Goal: Task Accomplishment & Management: Manage account settings

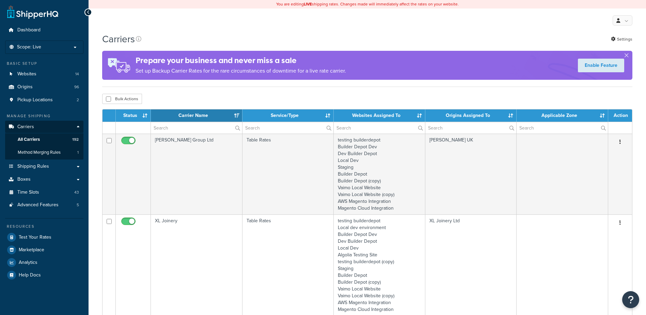
select select "15"
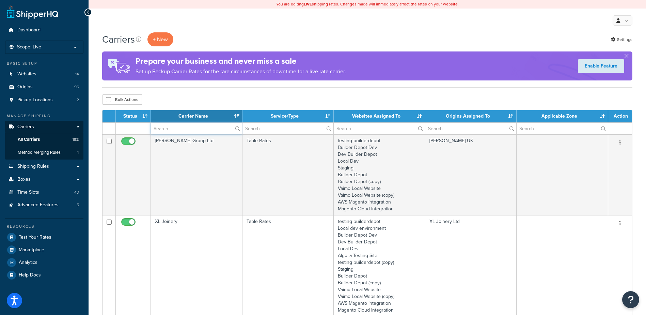
click at [162, 128] on input "text" at bounding box center [196, 129] width 91 height 12
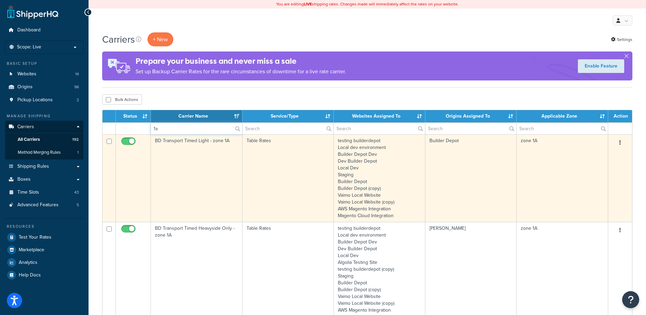
type input "1a"
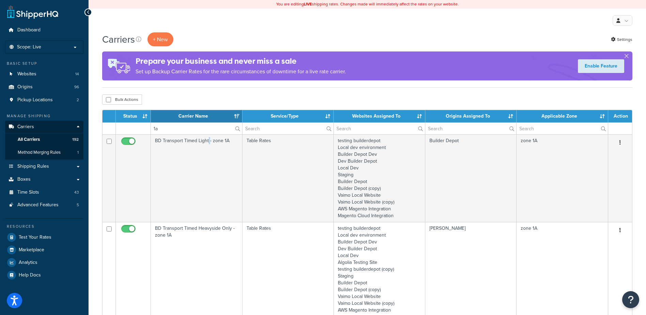
click at [208, 173] on td "BD Transport Timed Light - zone 1A" at bounding box center [197, 178] width 92 height 88
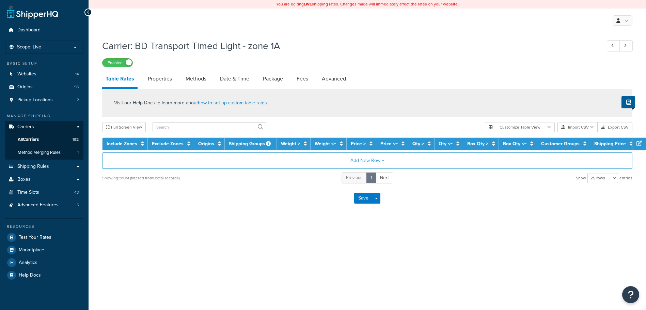
select select "25"
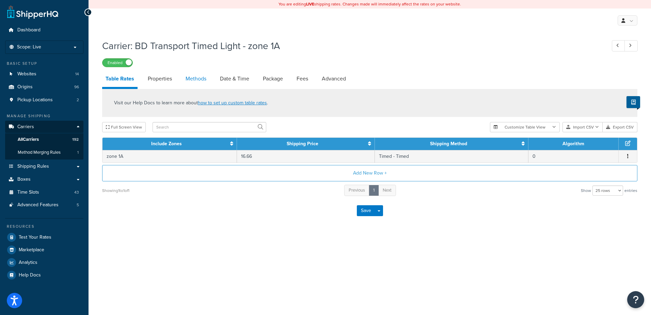
click at [194, 74] on link "Methods" at bounding box center [196, 78] width 28 height 16
select select "25"
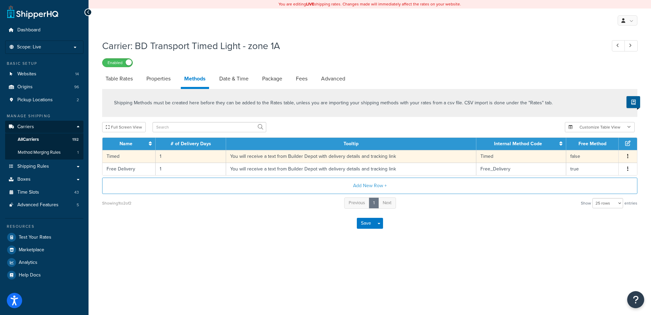
click at [172, 158] on td "1" at bounding box center [191, 156] width 70 height 13
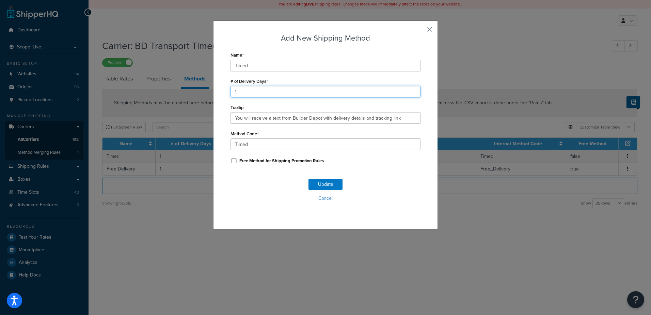
drag, startPoint x: 244, startPoint y: 93, endPoint x: 226, endPoint y: 93, distance: 18.4
click at [226, 93] on div "Add New Shipping Method Name Timed # of Delivery Days 1 Tooltip You will receiv…" at bounding box center [325, 124] width 225 height 209
type input "2"
click at [321, 185] on button "Update" at bounding box center [325, 184] width 34 height 11
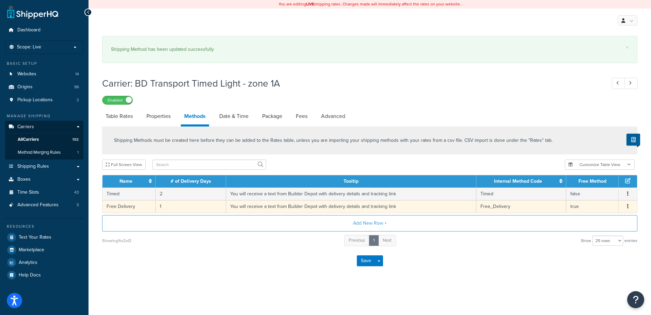
click at [178, 207] on td "1" at bounding box center [191, 206] width 70 height 13
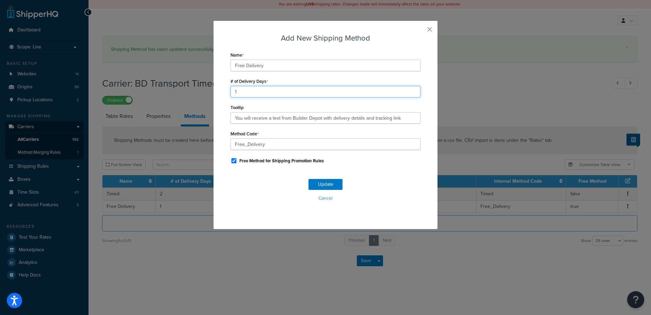
drag, startPoint x: 249, startPoint y: 91, endPoint x: 228, endPoint y: 92, distance: 21.5
click at [231, 92] on input "1" at bounding box center [326, 92] width 190 height 12
type input "2"
click at [321, 183] on button "Update" at bounding box center [325, 184] width 34 height 11
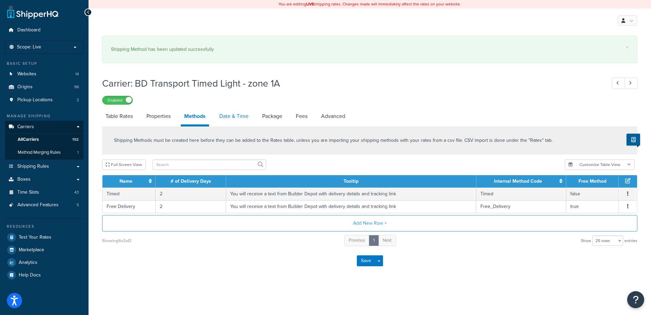
click at [240, 112] on link "Date & Time" at bounding box center [234, 116] width 36 height 16
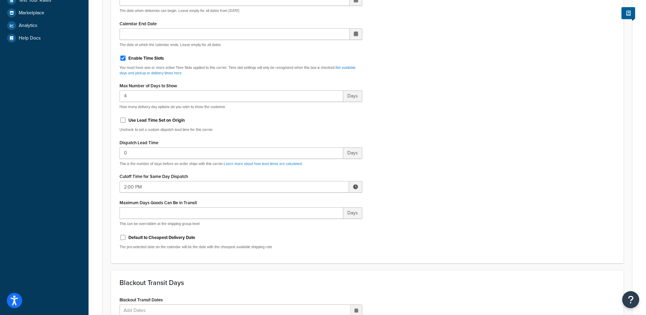
scroll to position [238, 0]
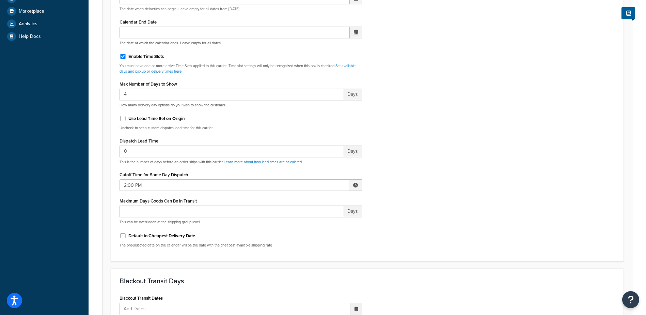
click at [357, 186] on span at bounding box center [355, 185] width 5 height 5
click at [302, 222] on span "▼" at bounding box center [306, 220] width 14 height 14
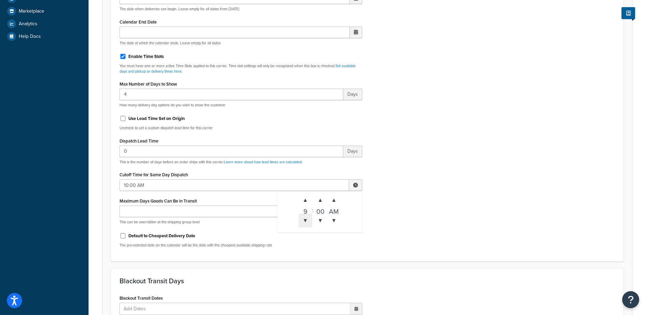
click at [302, 222] on span "▼" at bounding box center [306, 220] width 14 height 14
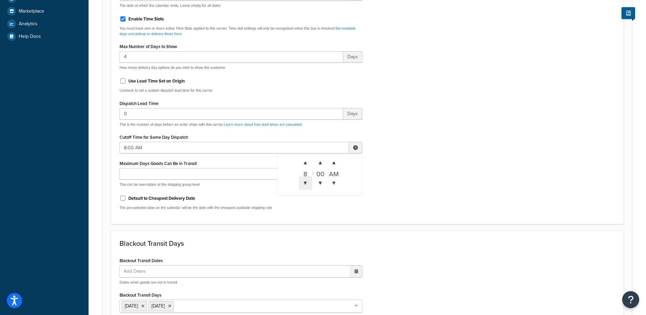
click at [302, 193] on td "▲ 8 ▼ : ▲ 00 ▼ ▲ AM ▼" at bounding box center [320, 174] width 82 height 38
type input "7:00 AM"
click at [399, 170] on div "Include Delivery Date Information: No, just show shipping rates Show Calendar S…" at bounding box center [367, 55] width 506 height 320
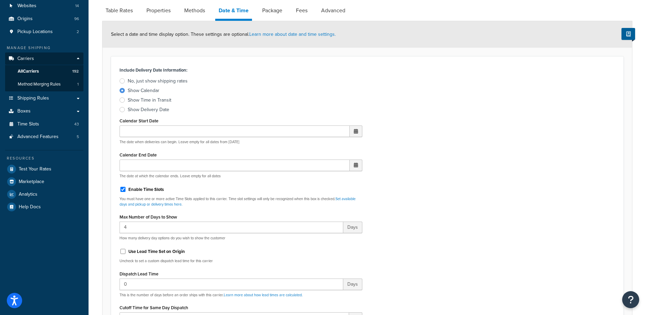
scroll to position [0, 0]
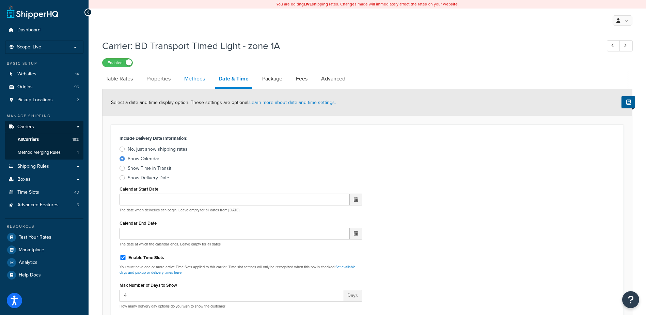
click at [204, 82] on link "Methods" at bounding box center [195, 78] width 28 height 16
select select "25"
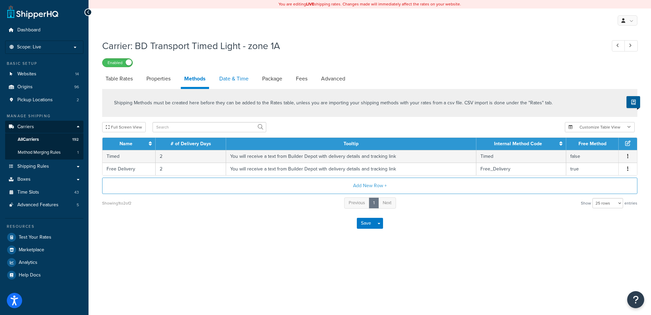
click at [231, 80] on link "Date & Time" at bounding box center [234, 78] width 36 height 16
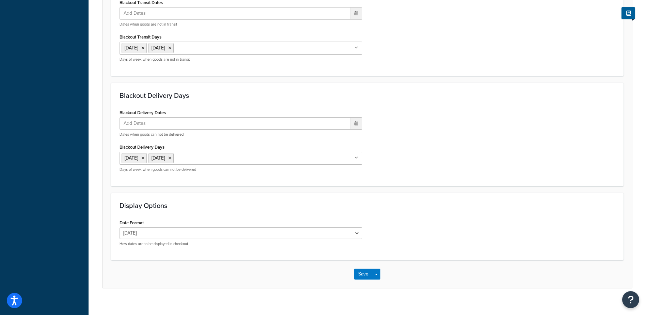
scroll to position [504, 0]
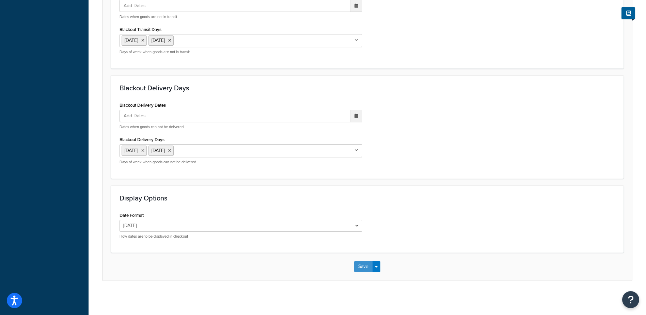
click at [362, 268] on button "Save" at bounding box center [363, 266] width 18 height 11
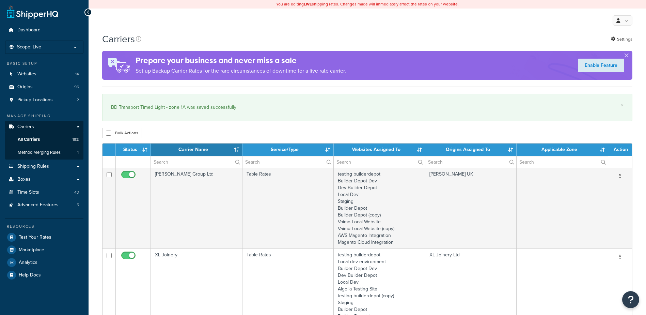
select select "15"
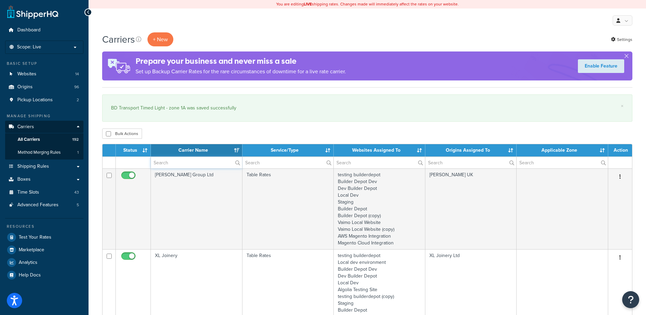
click at [175, 163] on input "text" at bounding box center [196, 163] width 91 height 12
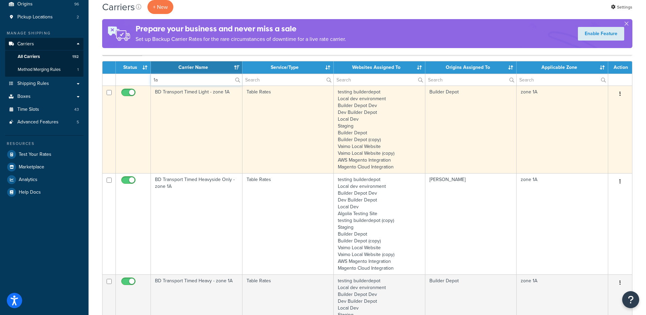
scroll to position [136, 0]
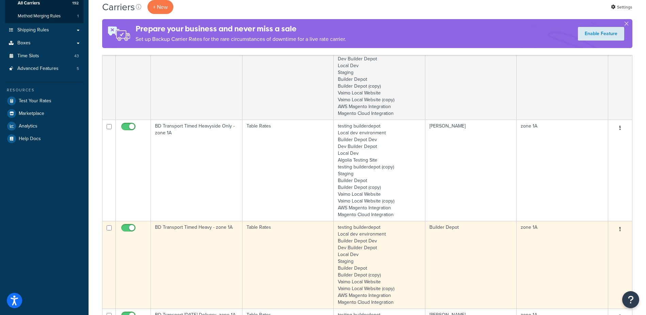
type input "1a"
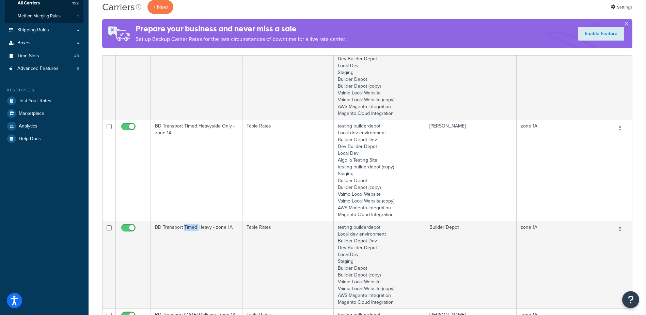
click at [186, 256] on td "BD Transport Timed Heavy - zone 1A" at bounding box center [197, 265] width 92 height 88
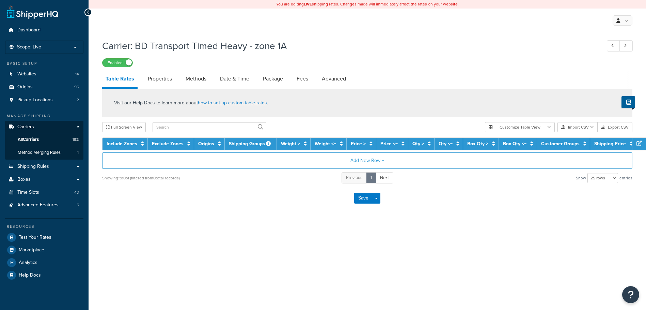
select select "25"
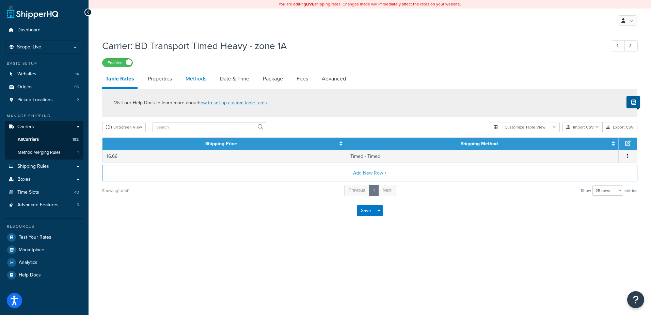
click at [206, 77] on link "Methods" at bounding box center [196, 78] width 28 height 16
select select "25"
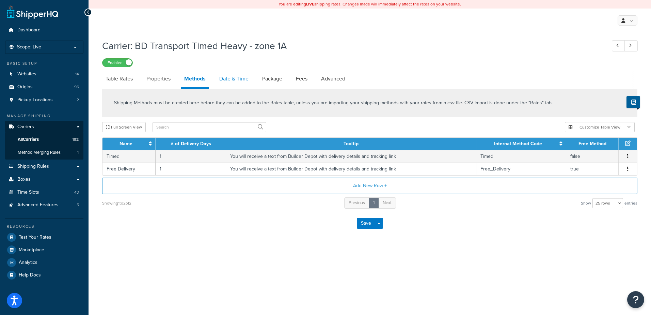
click at [237, 76] on link "Date & Time" at bounding box center [234, 78] width 36 height 16
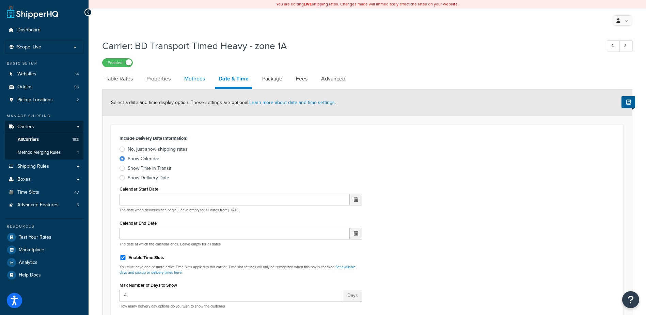
click at [193, 76] on link "Methods" at bounding box center [195, 78] width 28 height 16
select select "25"
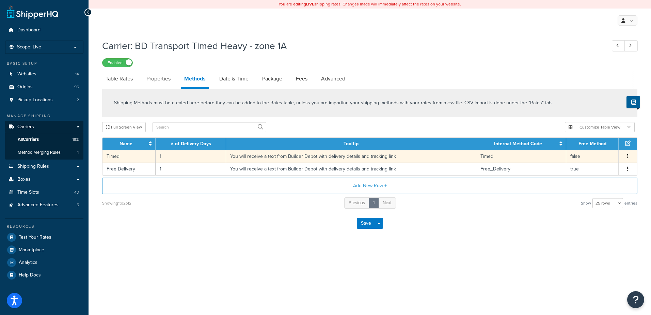
click at [179, 155] on td "1" at bounding box center [191, 156] width 70 height 13
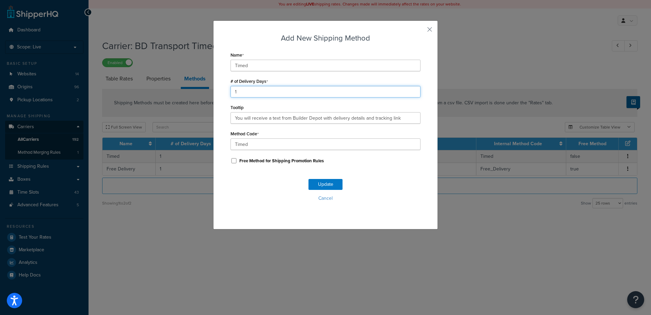
drag, startPoint x: 245, startPoint y: 91, endPoint x: 203, endPoint y: 94, distance: 42.3
click at [203, 94] on div "Add New Shipping Method Name Timed # of Delivery Days 1 Tooltip You will receiv…" at bounding box center [325, 157] width 651 height 315
type input "2"
click at [318, 182] on button "Update" at bounding box center [325, 184] width 34 height 11
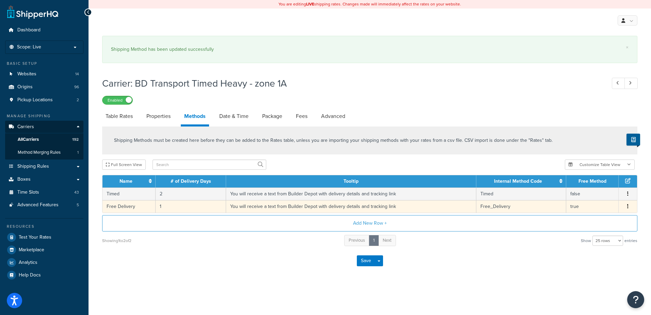
click at [167, 208] on td "1" at bounding box center [191, 206] width 70 height 13
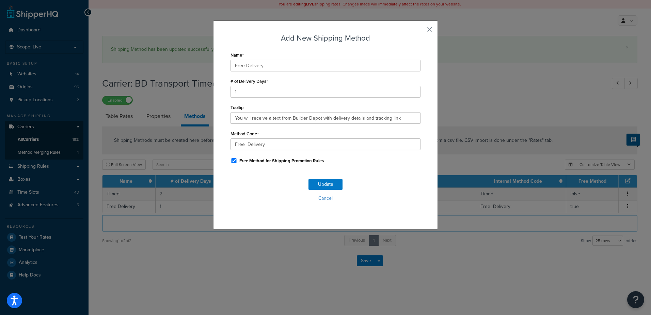
drag, startPoint x: 269, startPoint y: 85, endPoint x: 236, endPoint y: 93, distance: 34.0
click at [236, 93] on div "# of Delivery Days 1" at bounding box center [326, 86] width 190 height 21
drag, startPoint x: 235, startPoint y: 94, endPoint x: 210, endPoint y: 90, distance: 25.5
click at [210, 90] on div "Add New Shipping Method Name Free Delivery # of Delivery Days 1 Tooltip You wil…" at bounding box center [325, 157] width 651 height 315
type input "2"
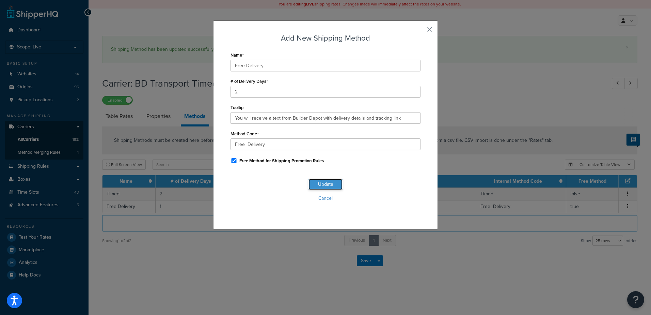
click at [331, 185] on button "Update" at bounding box center [325, 184] width 34 height 11
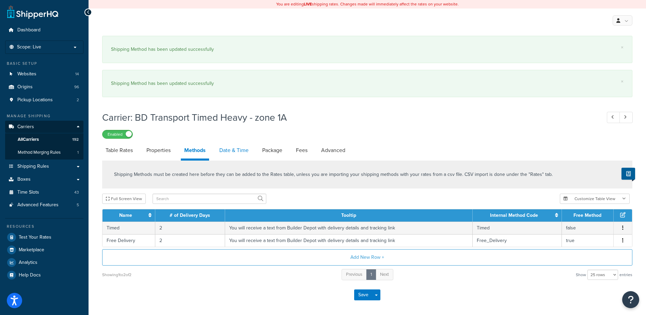
click at [226, 143] on link "Date & Time" at bounding box center [234, 150] width 36 height 16
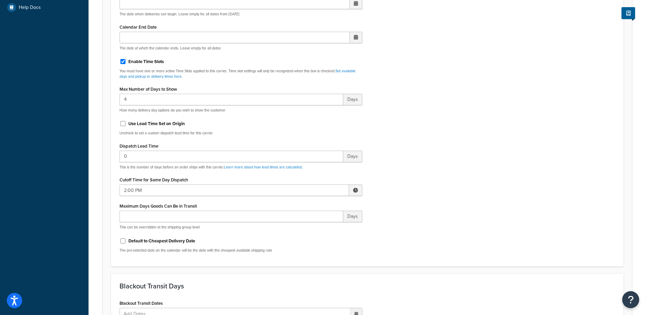
scroll to position [272, 0]
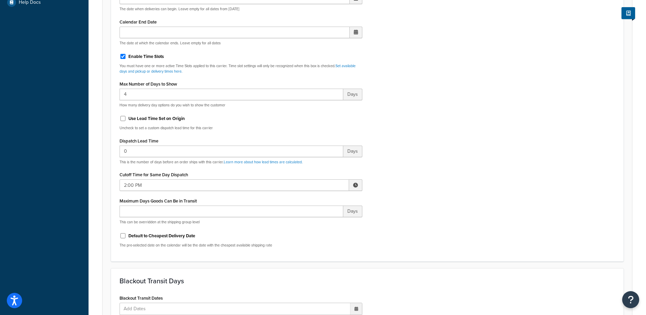
click at [353, 185] on span at bounding box center [355, 185] width 5 height 5
click at [305, 218] on span "▼" at bounding box center [306, 220] width 14 height 14
click at [304, 218] on span "▼" at bounding box center [306, 220] width 14 height 14
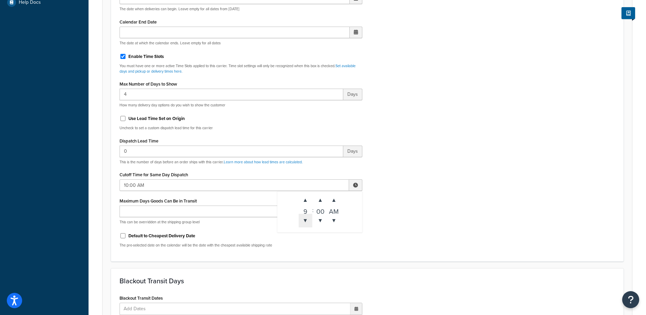
click at [304, 218] on span "▼" at bounding box center [306, 220] width 14 height 14
type input "7:00 AM"
click at [393, 203] on div "Include Delivery Date Information: No, just show shipping rates Show Calendar S…" at bounding box center [367, 92] width 506 height 320
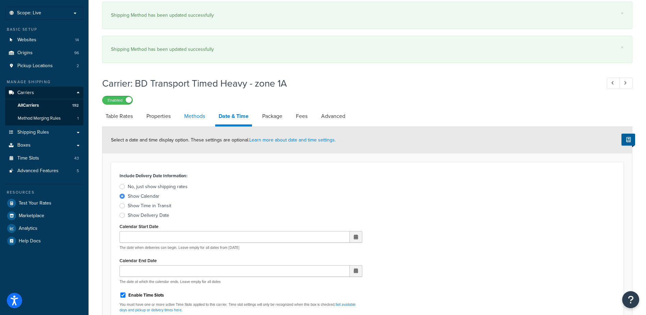
click at [199, 118] on link "Methods" at bounding box center [195, 116] width 28 height 16
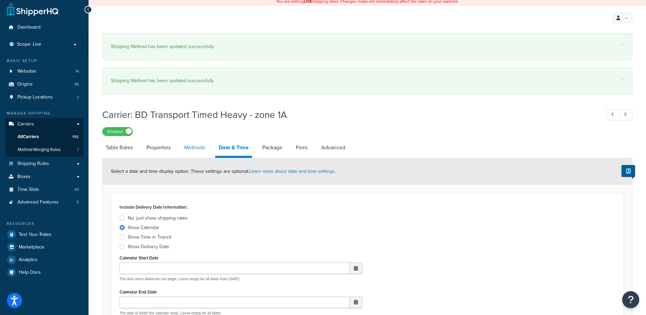
select select "25"
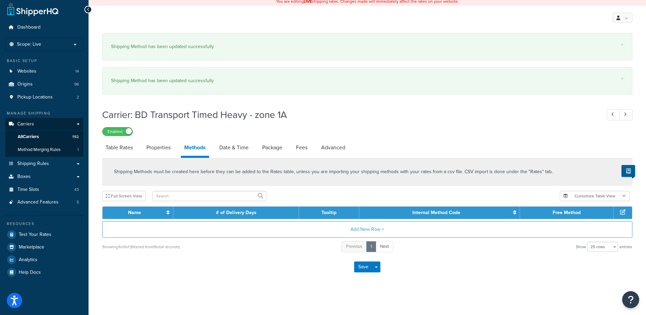
scroll to position [28, 0]
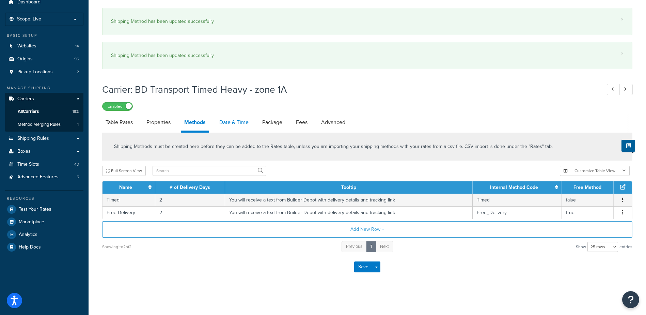
click at [237, 125] on link "Date & Time" at bounding box center [234, 122] width 36 height 16
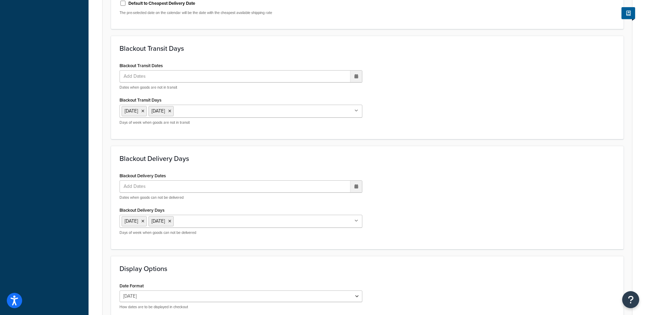
scroll to position [575, 0]
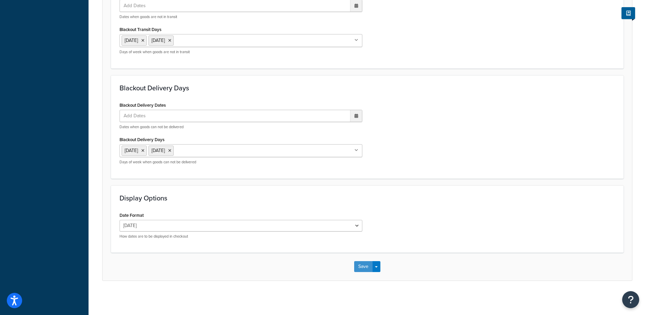
click at [358, 265] on button "Save" at bounding box center [363, 266] width 18 height 11
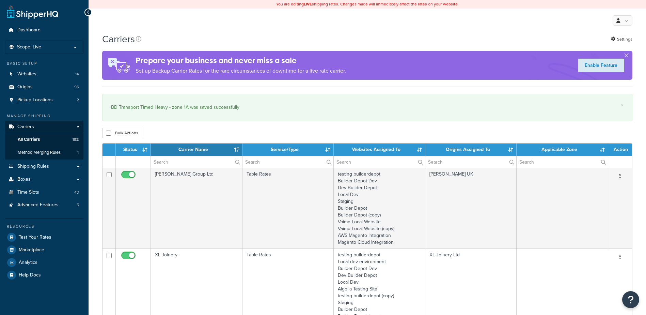
select select "15"
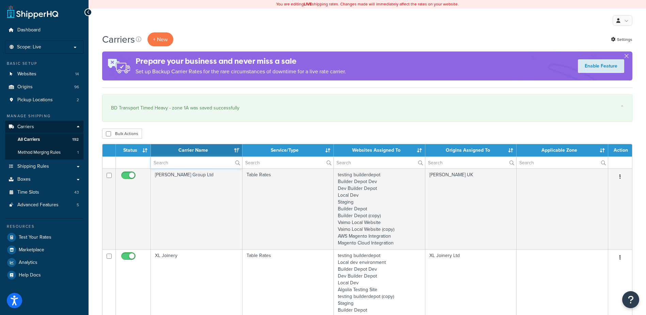
click at [173, 160] on input "text" at bounding box center [196, 163] width 91 height 12
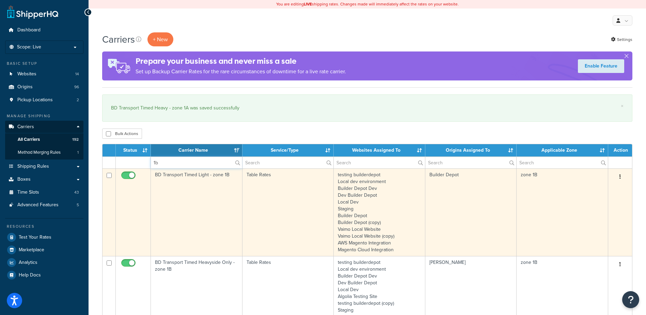
type input "1b"
click at [182, 207] on td "BD Transport Timed Light - zone 1B" at bounding box center [197, 212] width 92 height 88
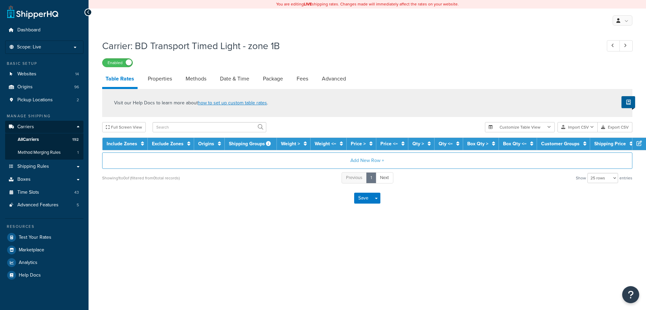
select select "25"
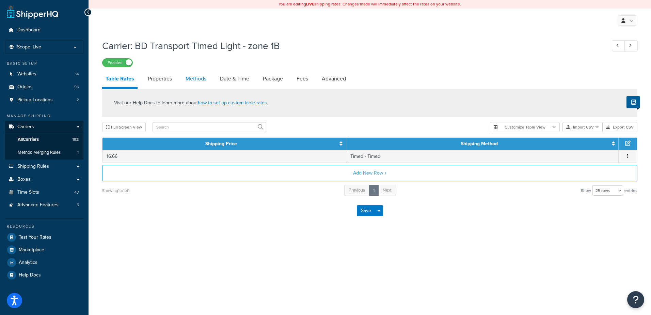
click at [194, 80] on link "Methods" at bounding box center [196, 78] width 28 height 16
select select "25"
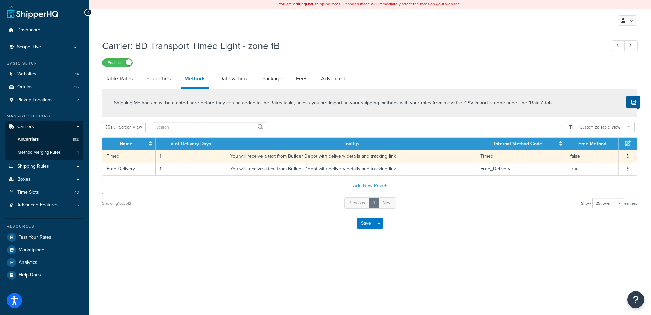
click at [166, 154] on td "1" at bounding box center [191, 156] width 70 height 13
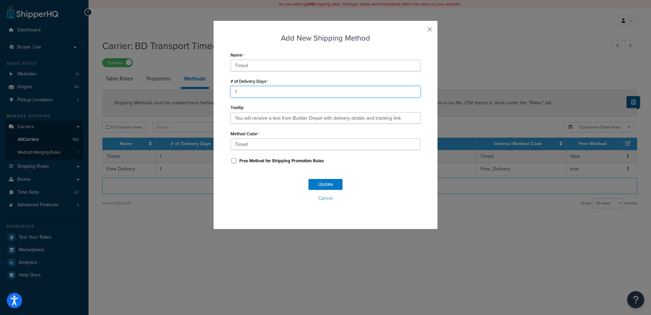
drag, startPoint x: 243, startPoint y: 89, endPoint x: 228, endPoint y: 91, distance: 14.4
click at [231, 91] on input "1" at bounding box center [326, 92] width 190 height 12
type input "2"
click at [319, 185] on button "Update" at bounding box center [325, 184] width 34 height 11
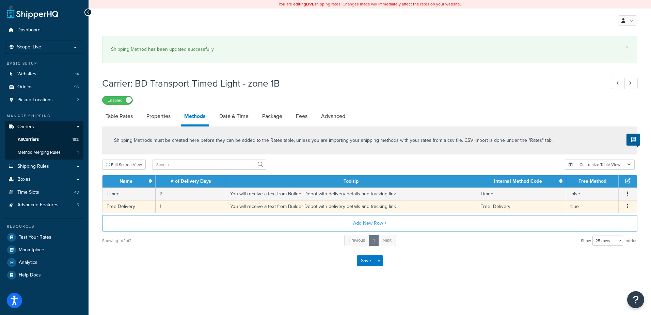
click at [165, 200] on td "1" at bounding box center [191, 206] width 70 height 13
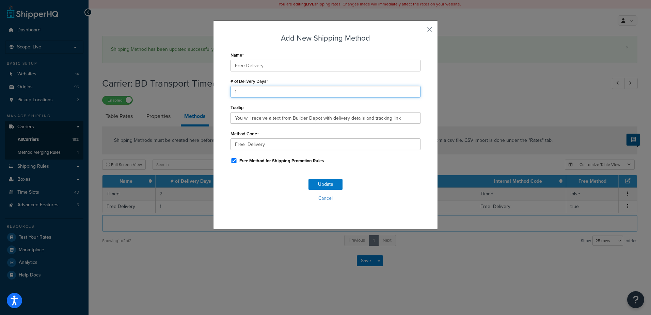
drag, startPoint x: 239, startPoint y: 89, endPoint x: 217, endPoint y: 87, distance: 22.5
click at [217, 87] on div "Add New Shipping Method Name Free Delivery # of Delivery Days 1 Tooltip You wil…" at bounding box center [325, 124] width 225 height 209
type input "2"
click at [317, 183] on button "Update" at bounding box center [325, 184] width 34 height 11
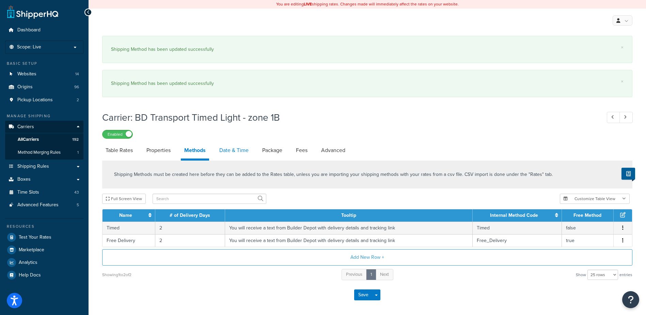
click at [236, 146] on link "Date & Time" at bounding box center [234, 150] width 36 height 16
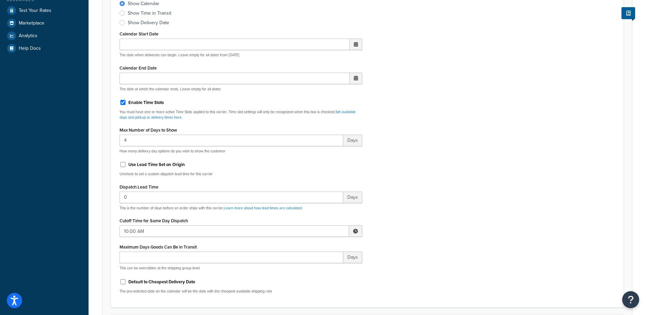
scroll to position [238, 0]
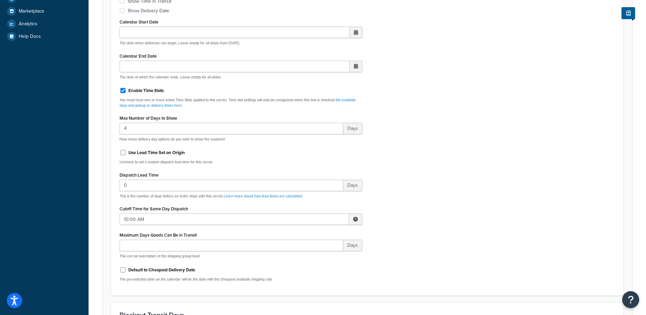
click at [352, 217] on span at bounding box center [355, 219] width 13 height 12
click at [304, 255] on span "▼" at bounding box center [306, 255] width 14 height 14
click at [306, 255] on span "▼" at bounding box center [306, 255] width 14 height 14
type input "7:00 AM"
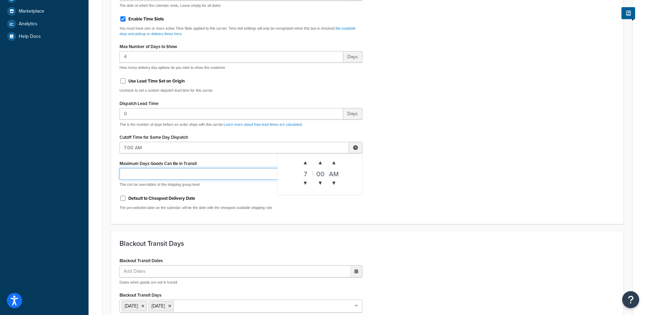
click at [252, 187] on div "Days This can be overridden at the shipping group level" at bounding box center [241, 177] width 243 height 19
click at [405, 174] on div "Include Delivery Date Information: No, just show shipping rates Show Calendar S…" at bounding box center [367, 55] width 506 height 320
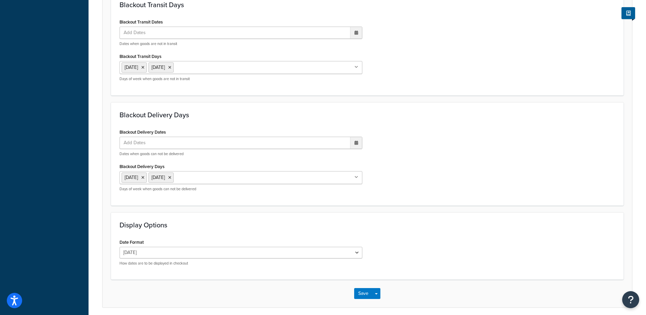
scroll to position [504, 0]
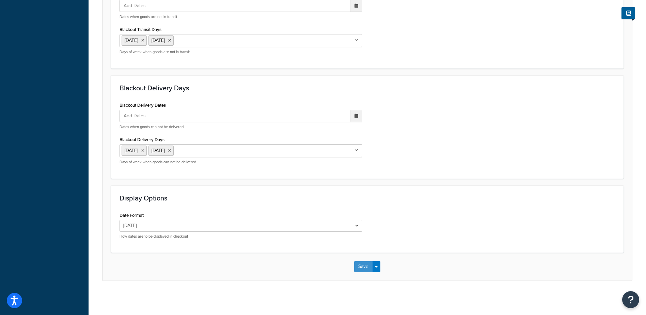
click at [358, 262] on button "Save" at bounding box center [363, 266] width 18 height 11
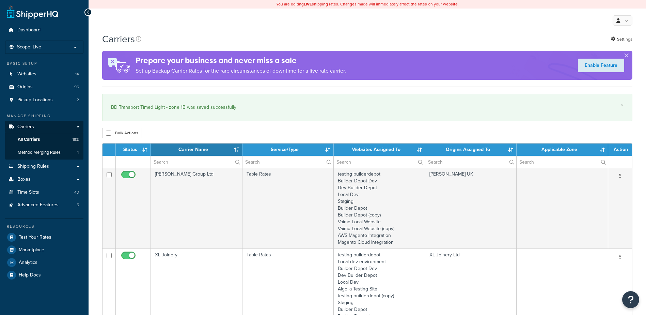
select select "15"
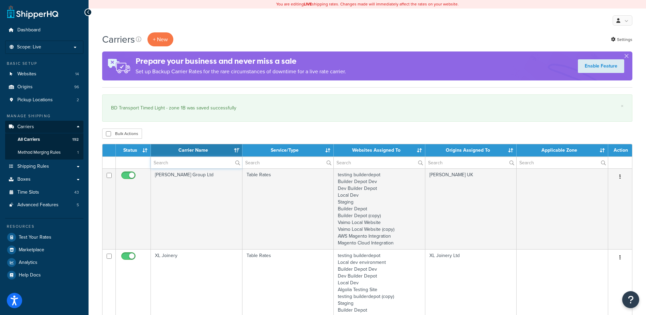
click at [174, 162] on input "text" at bounding box center [196, 163] width 91 height 12
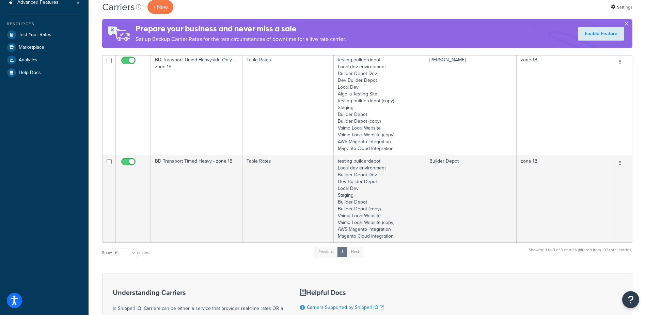
scroll to position [204, 0]
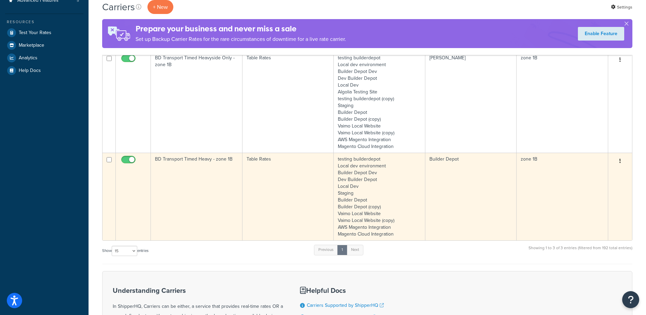
type input "1b"
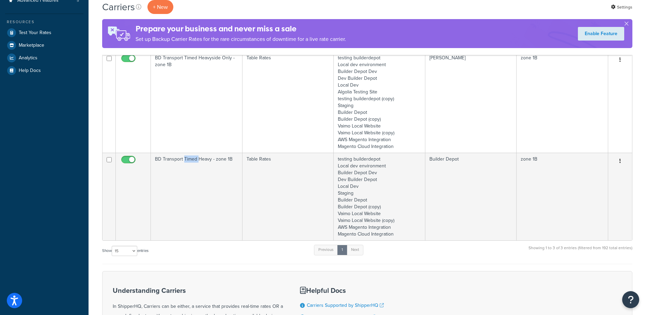
click at [188, 177] on td "BD Transport Timed Heavy - zone 1B" at bounding box center [197, 197] width 92 height 88
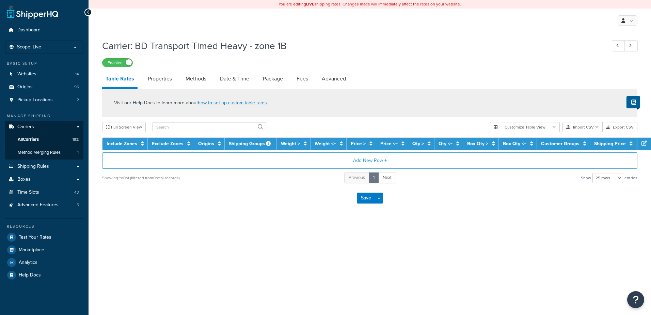
select select "25"
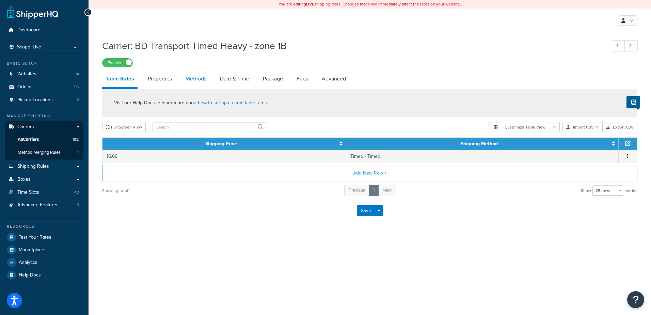
drag, startPoint x: 0, startPoint y: 0, endPoint x: 194, endPoint y: 75, distance: 207.8
click at [194, 75] on link "Methods" at bounding box center [196, 78] width 28 height 16
select select "25"
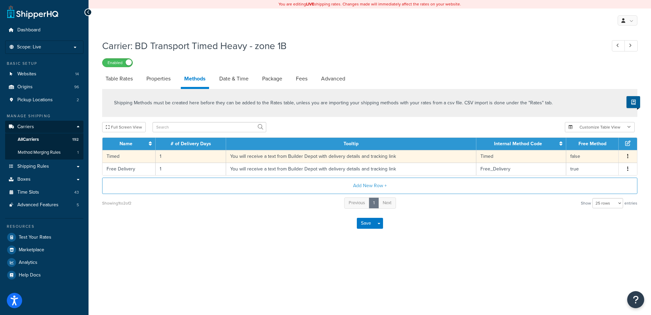
click at [172, 156] on td "1" at bounding box center [191, 156] width 70 height 13
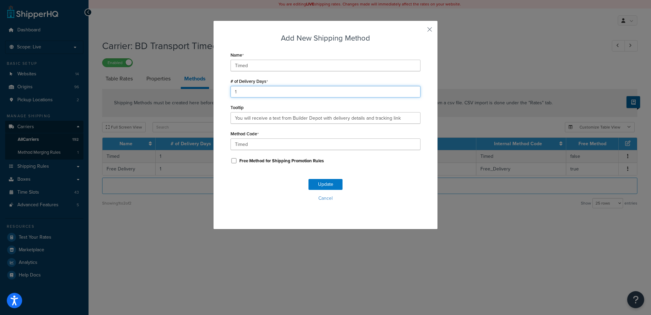
drag, startPoint x: 242, startPoint y: 89, endPoint x: 207, endPoint y: 86, distance: 35.8
click at [207, 86] on div "Add New Shipping Method Name Timed # of Delivery Days 1 Tooltip You will receiv…" at bounding box center [325, 157] width 651 height 315
type input "2"
click at [328, 184] on button "Update" at bounding box center [325, 184] width 34 height 11
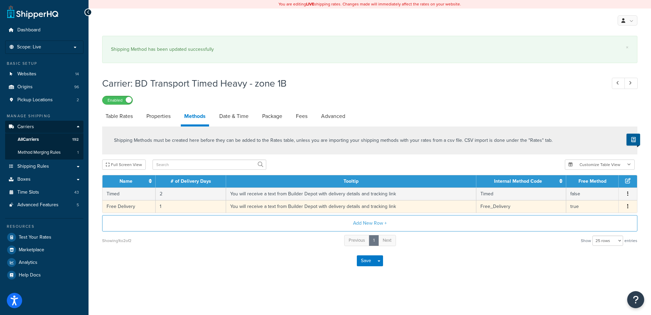
click at [164, 202] on td "1" at bounding box center [191, 206] width 70 height 13
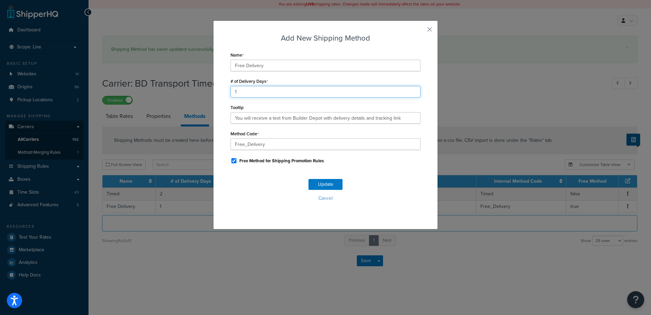
drag, startPoint x: 248, startPoint y: 90, endPoint x: 213, endPoint y: 88, distance: 34.5
click at [213, 88] on div "Add New Shipping Method Name Free Delivery # of Delivery Days 1 Tooltip You wil…" at bounding box center [325, 124] width 225 height 209
type input "2"
click at [322, 187] on button "Update" at bounding box center [325, 184] width 34 height 11
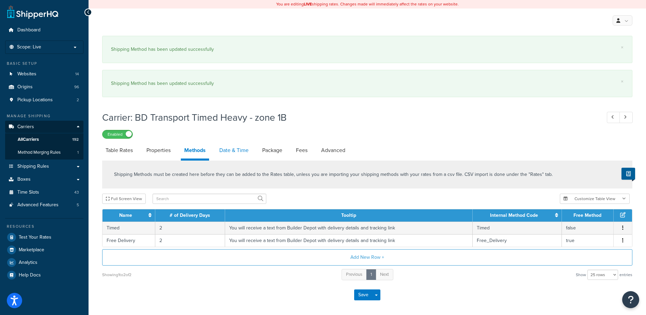
click at [233, 148] on link "Date & Time" at bounding box center [234, 150] width 36 height 16
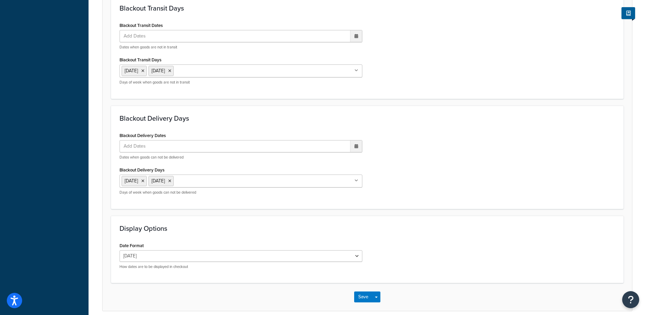
scroll to position [575, 0]
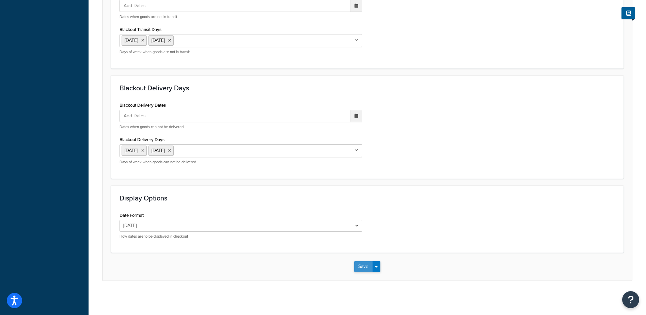
click at [357, 263] on button "Save" at bounding box center [363, 266] width 18 height 11
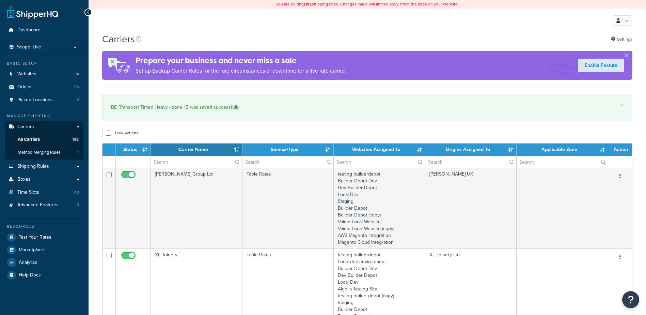
select select "15"
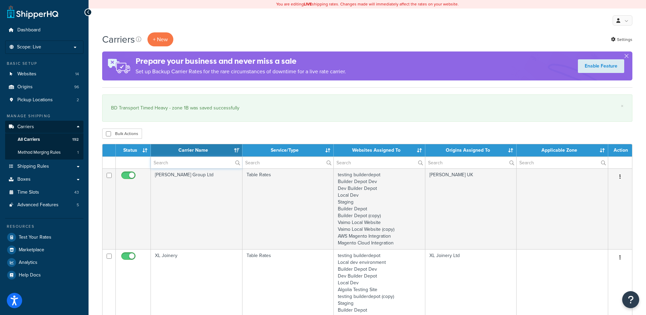
click at [168, 162] on input "text" at bounding box center [196, 163] width 91 height 12
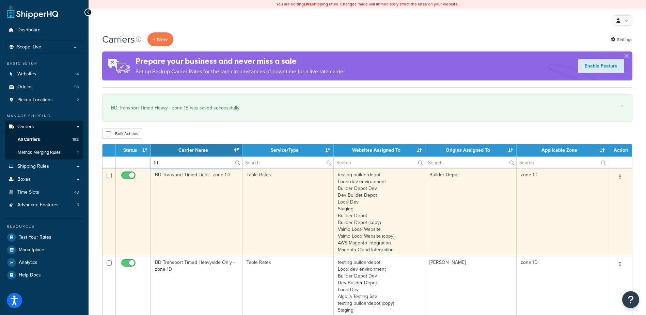
type input "1d"
click at [199, 199] on td "BD Transport Timed Light - zone 1D" at bounding box center [197, 212] width 92 height 88
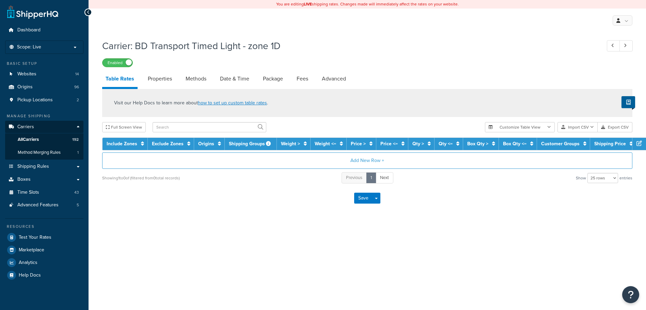
select select "25"
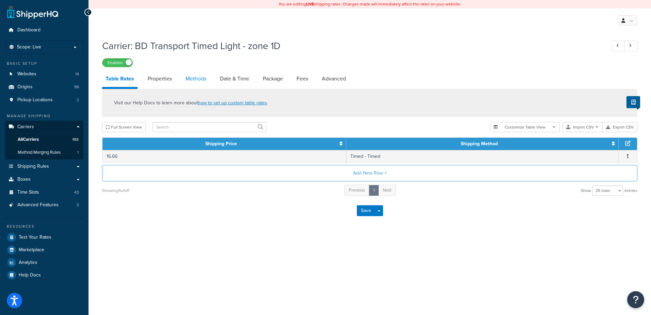
click at [196, 77] on link "Methods" at bounding box center [196, 78] width 28 height 16
select select "25"
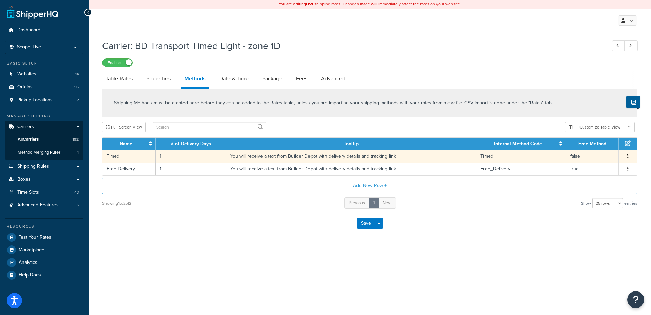
click at [171, 157] on td "1" at bounding box center [191, 156] width 70 height 13
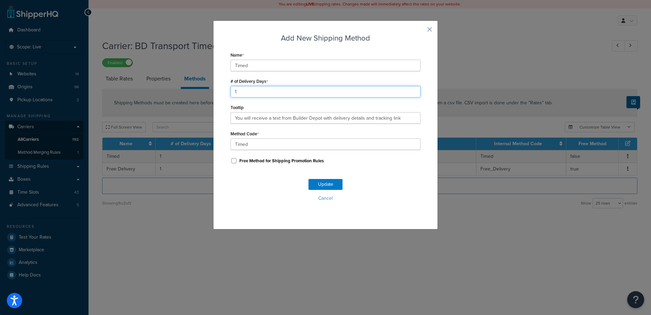
drag, startPoint x: 239, startPoint y: 93, endPoint x: 212, endPoint y: 91, distance: 27.0
click at [213, 91] on div "Add New Shipping Method Name Timed # of Delivery Days 1 Tooltip You will receiv…" at bounding box center [325, 124] width 225 height 209
type input "2"
click at [319, 181] on button "Update" at bounding box center [325, 184] width 34 height 11
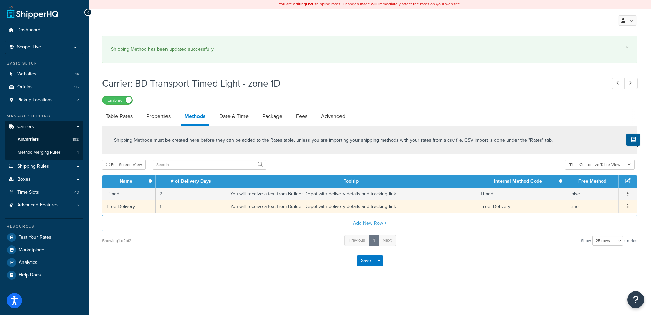
click at [165, 208] on td "1" at bounding box center [191, 206] width 70 height 13
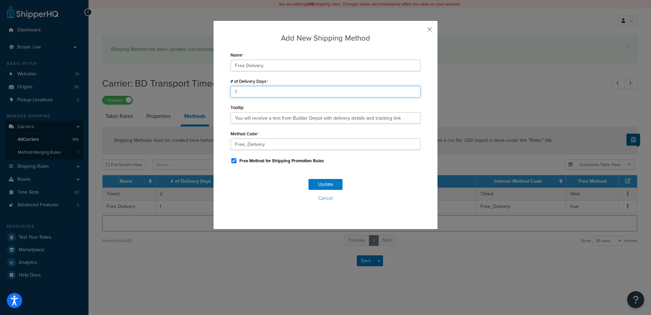
drag, startPoint x: 246, startPoint y: 91, endPoint x: 199, endPoint y: 90, distance: 47.0
click at [199, 90] on div "Add New Shipping Method Name Free Delivery # of Delivery Days 1 Tooltip You wil…" at bounding box center [325, 157] width 651 height 315
type input "2"
click at [319, 184] on button "Update" at bounding box center [325, 184] width 34 height 11
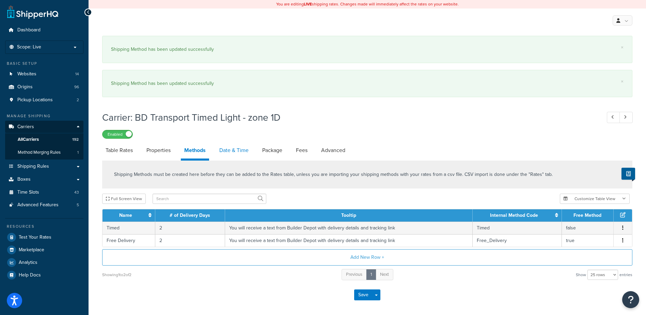
click at [235, 147] on link "Date & Time" at bounding box center [234, 150] width 36 height 16
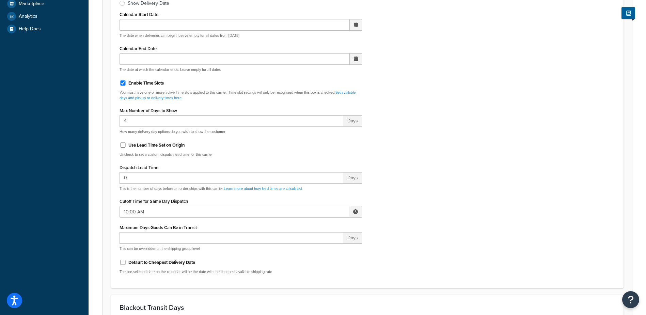
scroll to position [272, 0]
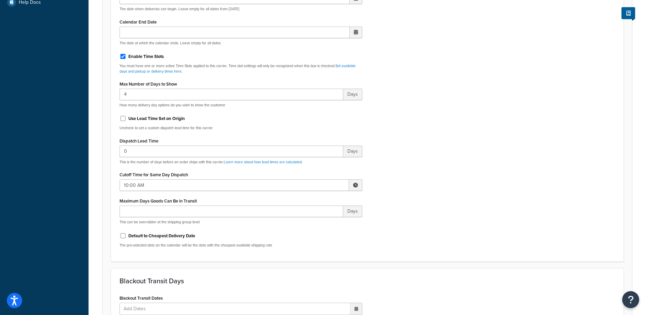
click at [354, 182] on span at bounding box center [355, 185] width 13 height 12
click at [302, 222] on span "▼" at bounding box center [306, 220] width 14 height 14
type input "7:00 AM"
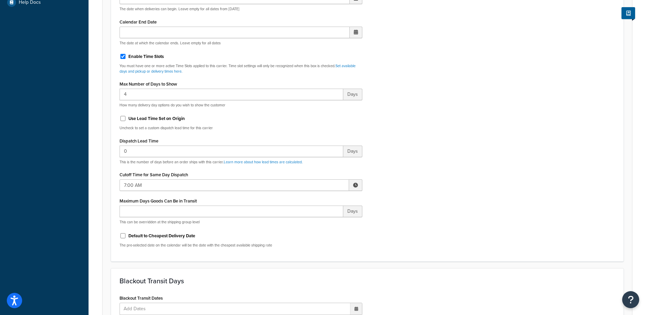
click at [434, 201] on div "Include Delivery Date Information: No, just show shipping rates Show Calendar S…" at bounding box center [367, 92] width 506 height 320
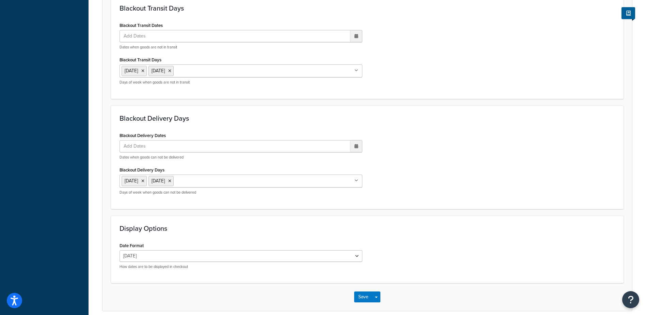
scroll to position [575, 0]
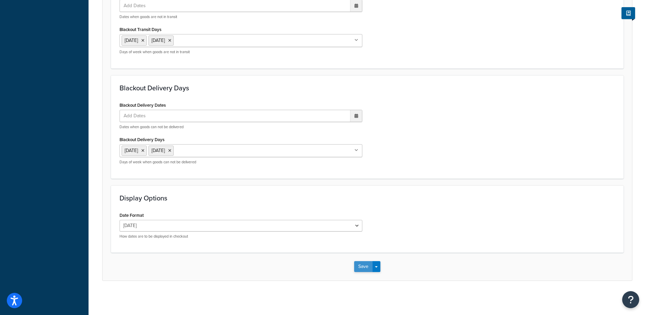
click at [360, 266] on button "Save" at bounding box center [363, 266] width 18 height 11
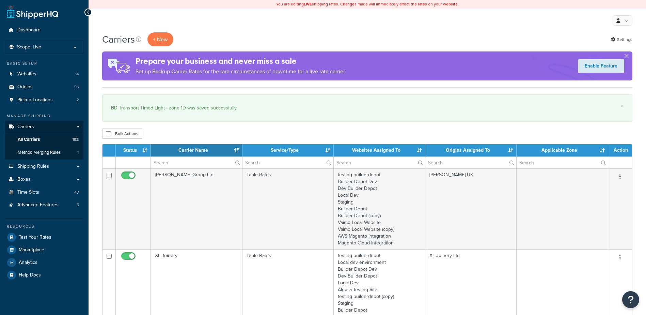
select select "15"
click at [165, 160] on input "text" at bounding box center [196, 163] width 91 height 12
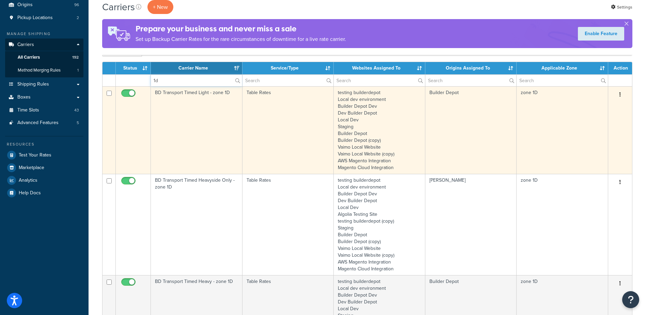
scroll to position [136, 0]
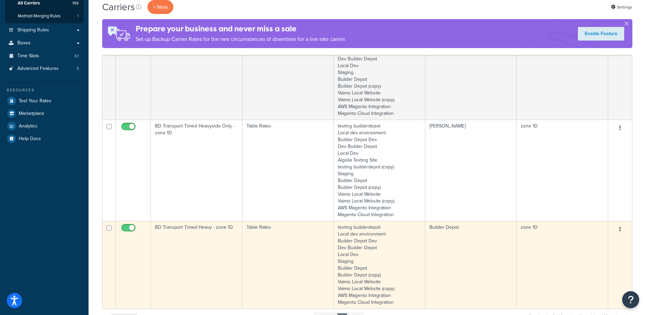
type input "1d"
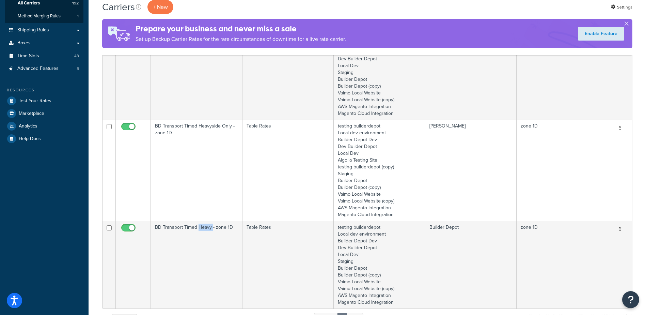
click at [202, 235] on td "BD Transport Timed Heavy - zone 1D" at bounding box center [197, 265] width 92 height 88
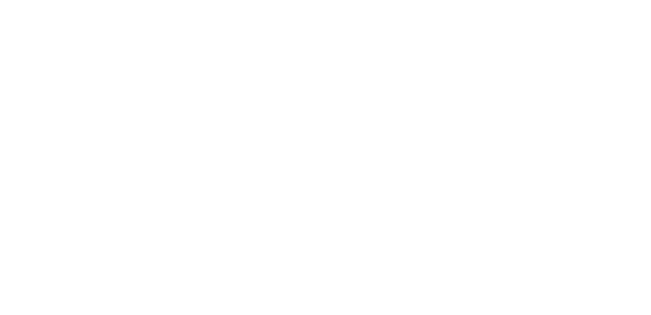
select select "25"
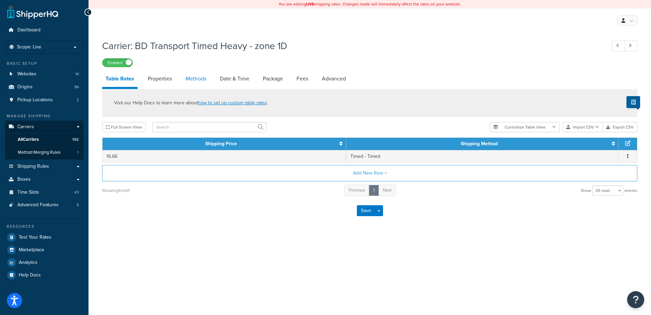
click at [198, 79] on link "Methods" at bounding box center [196, 78] width 28 height 16
select select "25"
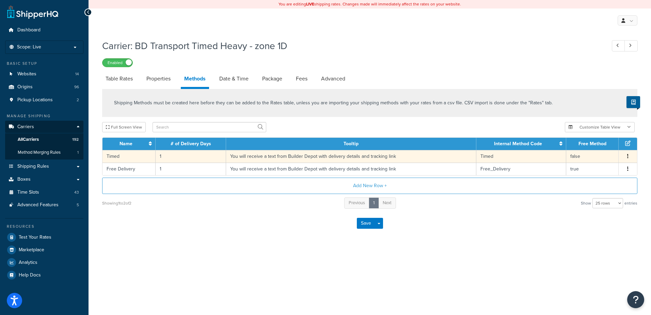
click at [169, 156] on td "1" at bounding box center [191, 156] width 70 height 13
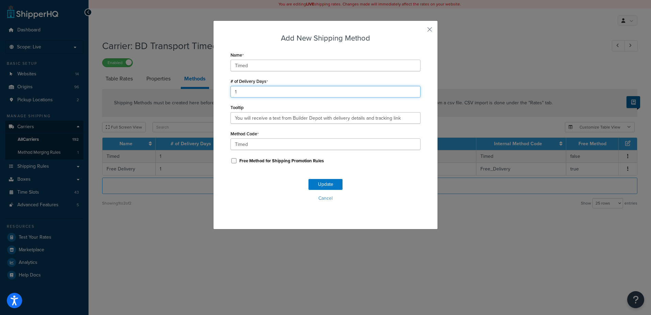
drag, startPoint x: 242, startPoint y: 88, endPoint x: 228, endPoint y: 88, distance: 14.0
click at [231, 88] on input "1" at bounding box center [326, 92] width 190 height 12
type input "2"
click at [324, 181] on button "Update" at bounding box center [325, 184] width 34 height 11
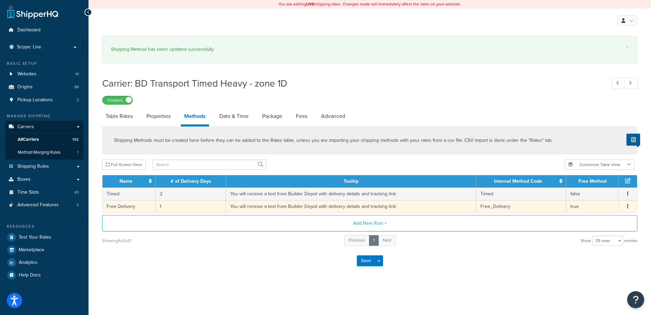
click at [169, 207] on td "1" at bounding box center [191, 206] width 70 height 13
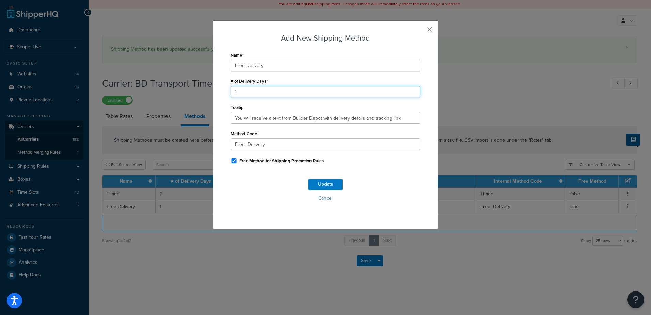
drag, startPoint x: 242, startPoint y: 92, endPoint x: 221, endPoint y: 89, distance: 20.8
click at [222, 89] on div "Add New Shipping Method Name Free Delivery # of Delivery Days 1 Tooltip You wil…" at bounding box center [325, 124] width 225 height 209
type input "2"
click at [316, 185] on button "Update" at bounding box center [325, 184] width 34 height 11
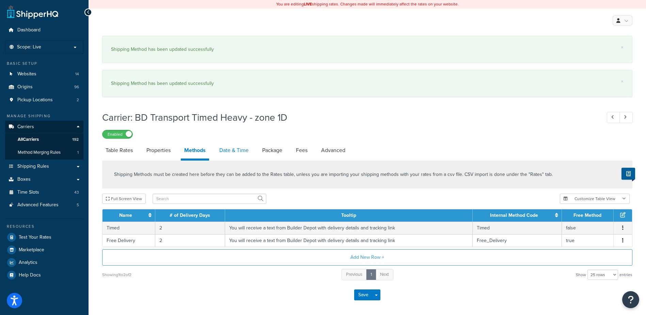
click at [236, 150] on link "Date & Time" at bounding box center [234, 150] width 36 height 16
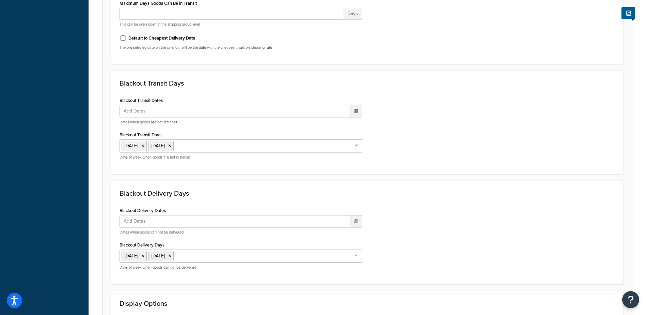
scroll to position [575, 0]
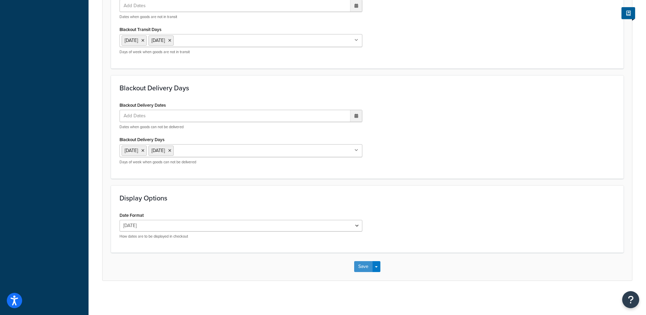
click at [359, 265] on button "Save" at bounding box center [363, 266] width 18 height 11
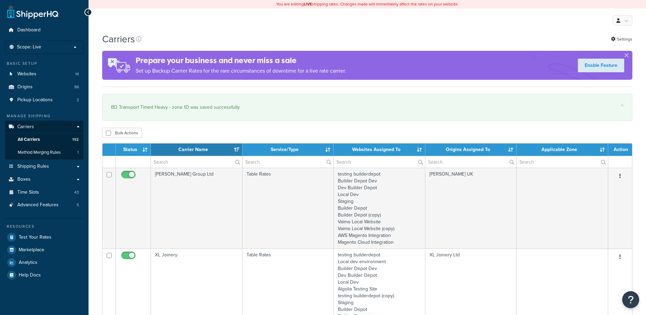
select select "15"
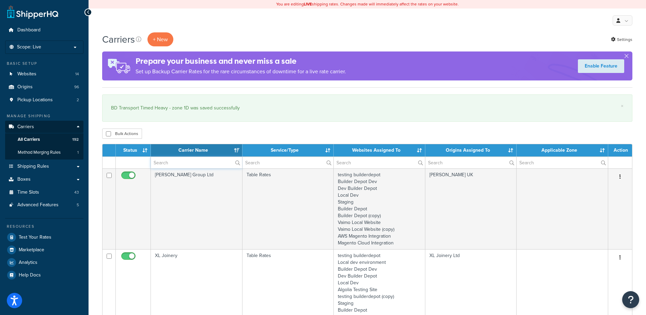
click at [165, 162] on input "text" at bounding box center [196, 163] width 91 height 12
click at [165, 160] on input "text" at bounding box center [196, 163] width 91 height 12
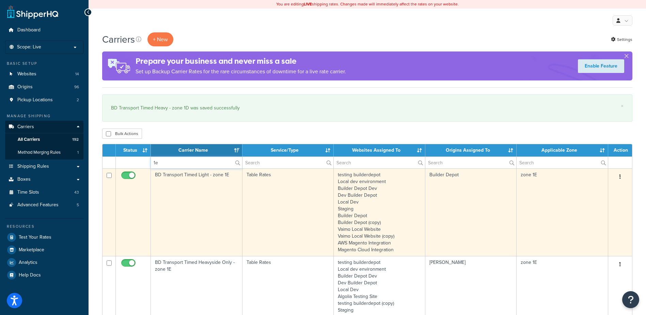
type input "1e"
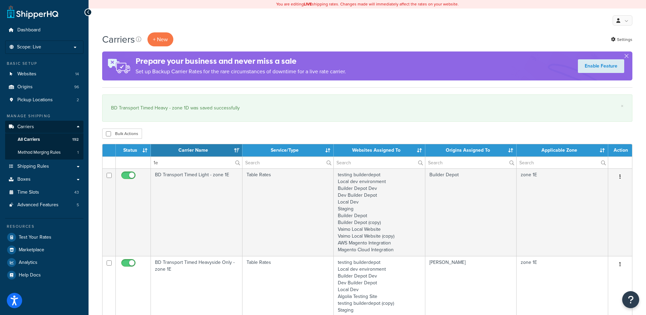
click at [195, 195] on td "BD Transport Timed Light - zone 1E" at bounding box center [197, 212] width 92 height 88
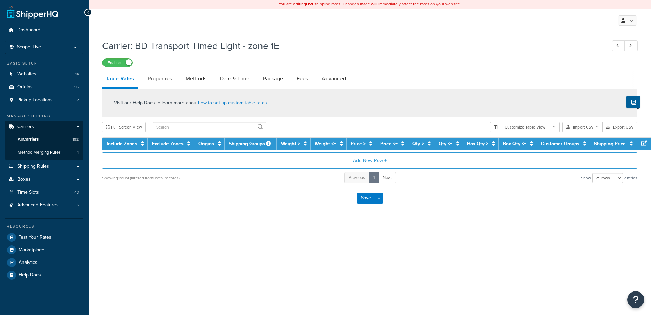
select select "25"
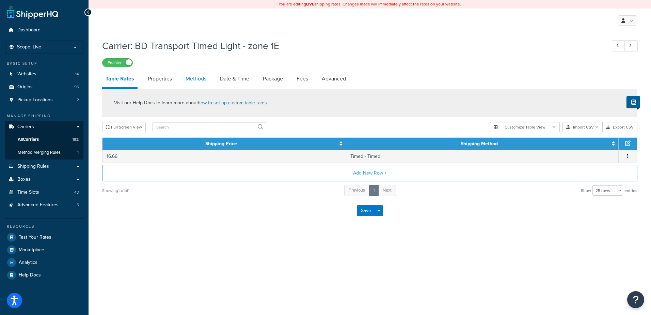
click at [200, 78] on link "Methods" at bounding box center [196, 78] width 28 height 16
select select "25"
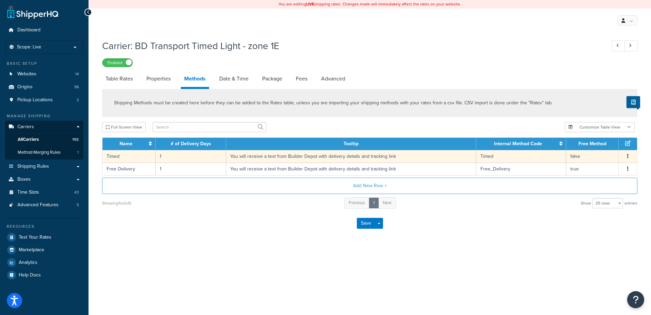
click at [178, 159] on td "1" at bounding box center [191, 156] width 70 height 13
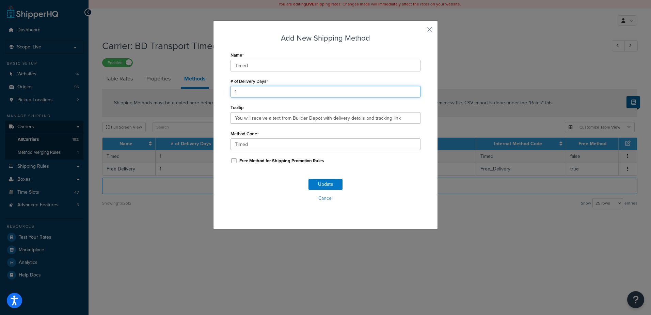
drag, startPoint x: 238, startPoint y: 91, endPoint x: 204, endPoint y: 84, distance: 34.5
click at [204, 84] on div "Add New Shipping Method Name Timed # of Delivery Days 1 Tooltip You will receiv…" at bounding box center [325, 157] width 651 height 315
type input "2"
drag, startPoint x: 323, startPoint y: 177, endPoint x: 322, endPoint y: 182, distance: 5.7
click at [323, 177] on div "Update Cancel" at bounding box center [326, 192] width 190 height 45
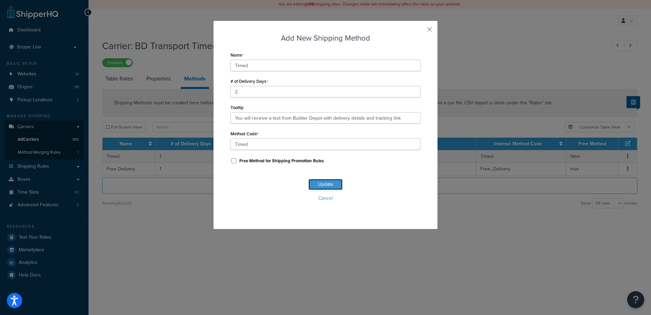
click at [322, 183] on button "Update" at bounding box center [325, 184] width 34 height 11
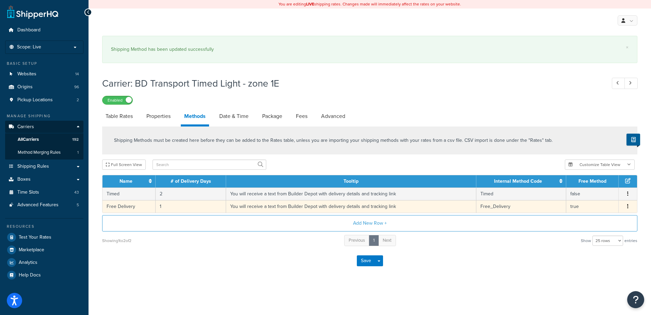
click at [165, 205] on td "1" at bounding box center [191, 206] width 70 height 13
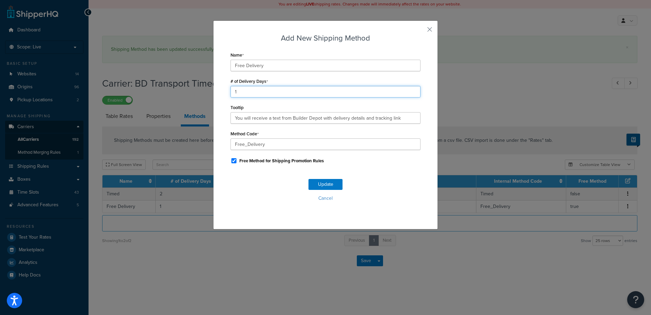
drag, startPoint x: 249, startPoint y: 92, endPoint x: 182, endPoint y: 90, distance: 67.1
click at [182, 90] on div "Add New Shipping Method Name Free Delivery # of Delivery Days 1 Tooltip You wil…" at bounding box center [325, 157] width 651 height 315
type input "2"
click at [331, 181] on button "Update" at bounding box center [325, 184] width 34 height 11
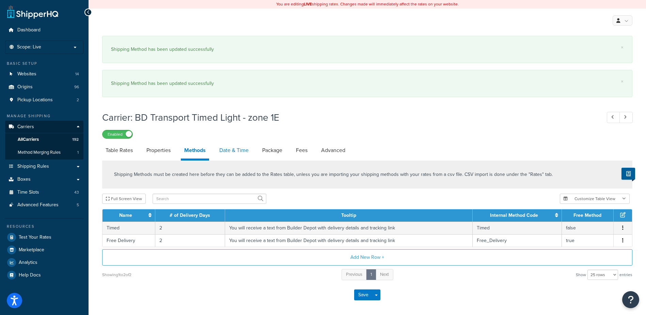
click at [228, 148] on link "Date & Time" at bounding box center [234, 150] width 36 height 16
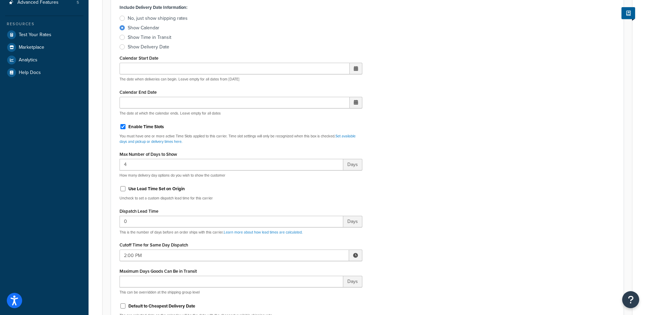
scroll to position [204, 0]
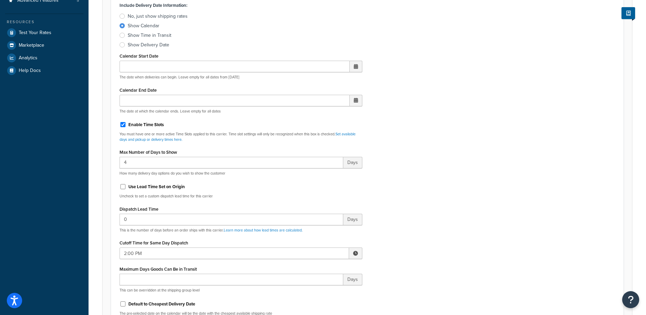
click at [354, 256] on span at bounding box center [355, 253] width 13 height 12
click at [305, 291] on span "▼" at bounding box center [306, 289] width 14 height 14
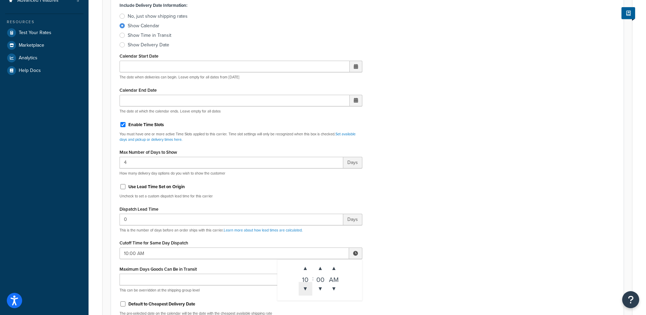
click at [305, 291] on span "▼" at bounding box center [306, 289] width 14 height 14
type input "7:00 AM"
click at [391, 233] on div "Include Delivery Date Information: No, just show shipping rates Show Calendar S…" at bounding box center [367, 160] width 506 height 320
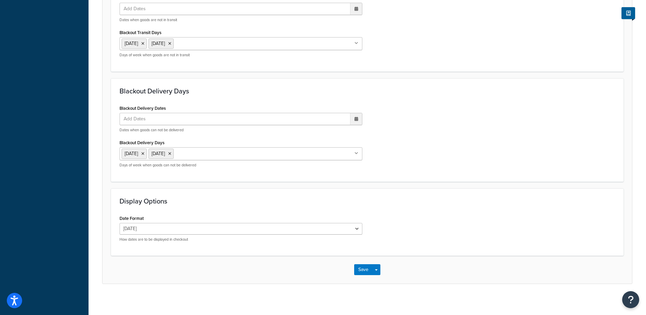
scroll to position [575, 0]
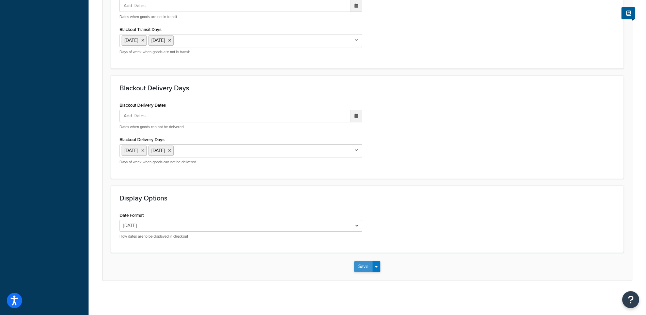
click at [362, 264] on button "Save" at bounding box center [363, 266] width 18 height 11
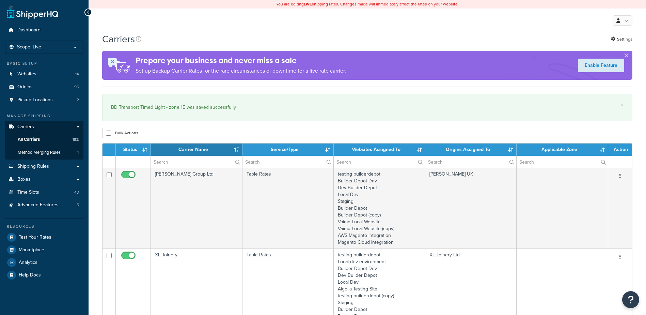
select select "15"
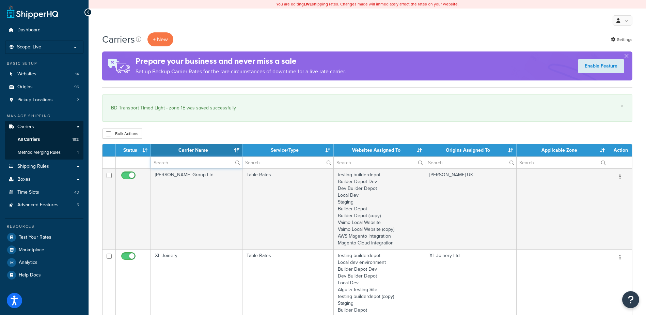
click at [165, 165] on input "text" at bounding box center [196, 163] width 91 height 12
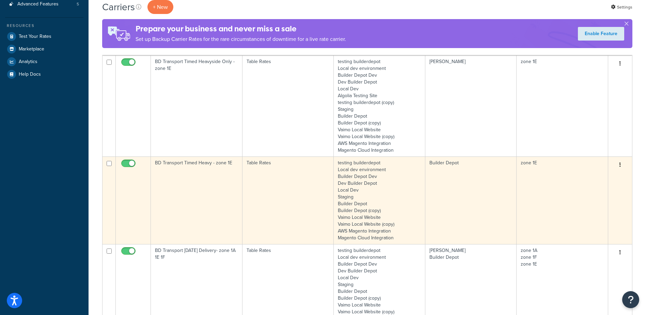
scroll to position [204, 0]
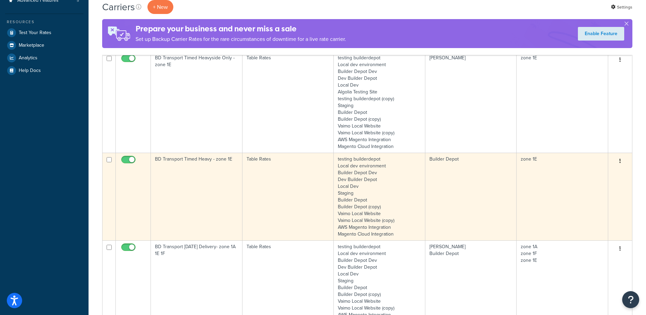
type input "1e"
click at [197, 182] on td "BD Transport Timed Heavy - zone 1E" at bounding box center [197, 197] width 92 height 88
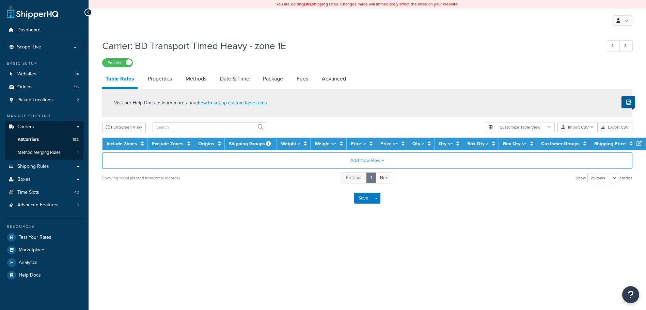
select select "25"
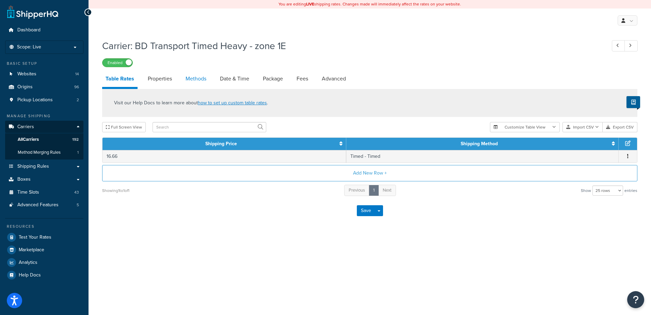
drag, startPoint x: 0, startPoint y: 0, endPoint x: 197, endPoint y: 77, distance: 211.8
click at [197, 77] on link "Methods" at bounding box center [196, 78] width 28 height 16
select select "25"
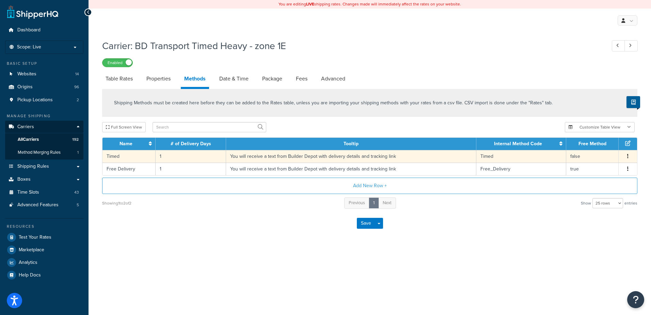
click at [164, 160] on td "1" at bounding box center [191, 156] width 70 height 13
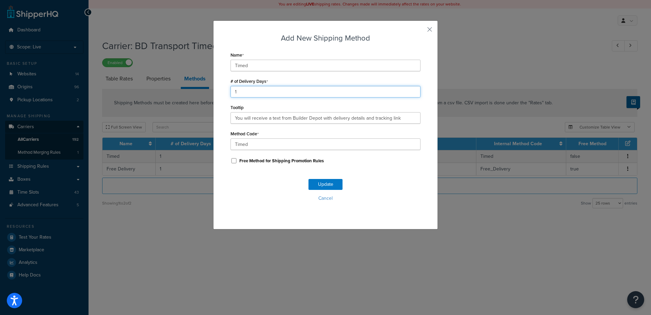
drag, startPoint x: 237, startPoint y: 86, endPoint x: 226, endPoint y: 89, distance: 10.9
click at [226, 89] on div "Add New Shipping Method Name Timed # of Delivery Days 1 Tooltip You will receiv…" at bounding box center [325, 124] width 225 height 209
type input "2"
click at [327, 187] on button "Update" at bounding box center [325, 184] width 34 height 11
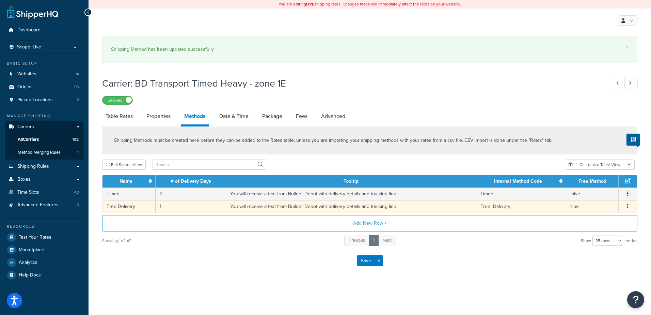
click at [165, 206] on td "1" at bounding box center [191, 206] width 70 height 13
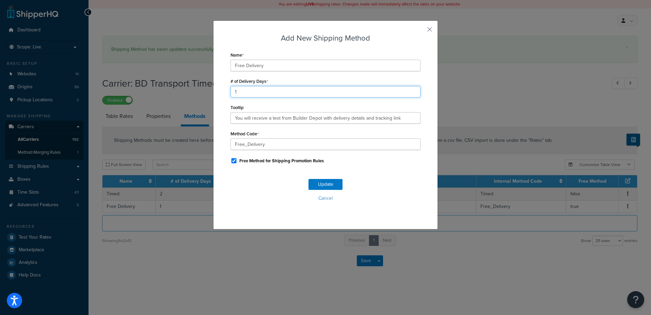
drag, startPoint x: 236, startPoint y: 92, endPoint x: 227, endPoint y: 89, distance: 9.4
click at [227, 89] on div "Add New Shipping Method Name Free Delivery # of Delivery Days 1 Tooltip You wil…" at bounding box center [325, 124] width 225 height 209
type input "2"
click at [325, 181] on button "Update" at bounding box center [325, 184] width 34 height 11
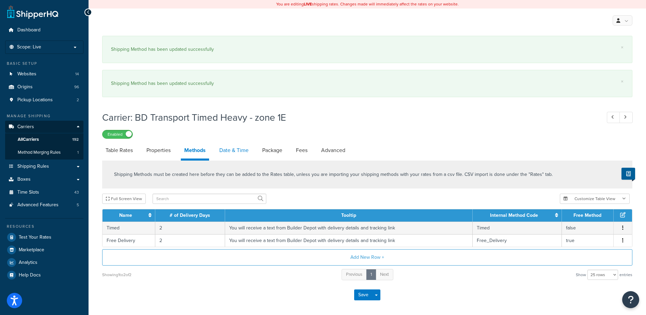
click at [227, 149] on link "Date & Time" at bounding box center [234, 150] width 36 height 16
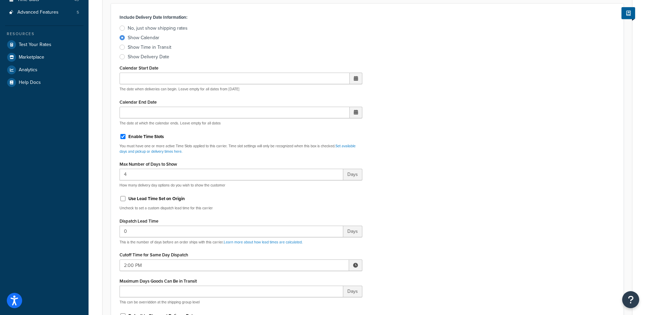
scroll to position [204, 0]
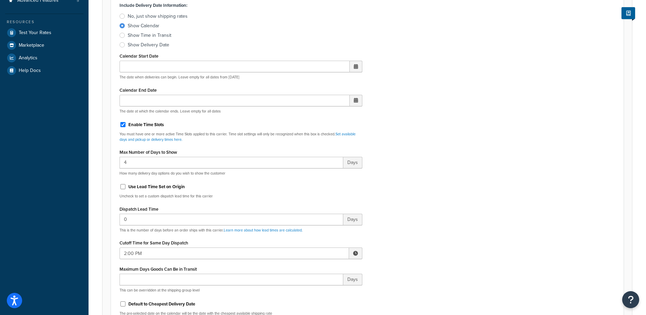
click at [356, 254] on span at bounding box center [355, 253] width 5 height 5
click at [302, 288] on span "▼" at bounding box center [306, 289] width 14 height 14
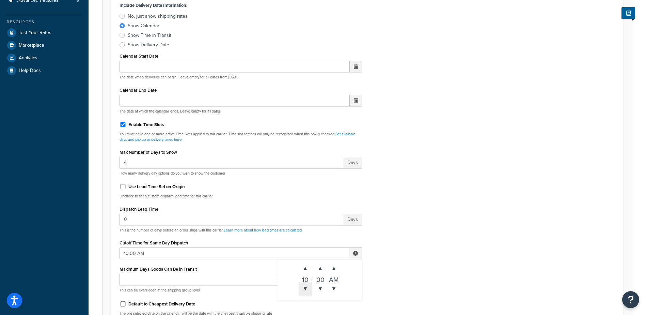
click at [302, 288] on span "▼" at bounding box center [306, 289] width 14 height 14
click at [301, 268] on span "▲" at bounding box center [306, 268] width 14 height 14
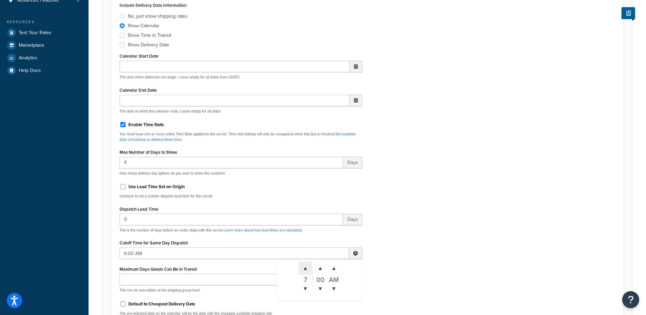
type input "7:00 AM"
click at [388, 241] on div "Include Delivery Date Information: No, just show shipping rates Show Calendar S…" at bounding box center [367, 160] width 506 height 320
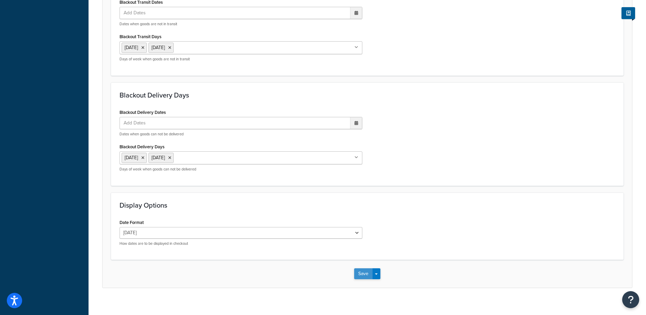
scroll to position [575, 0]
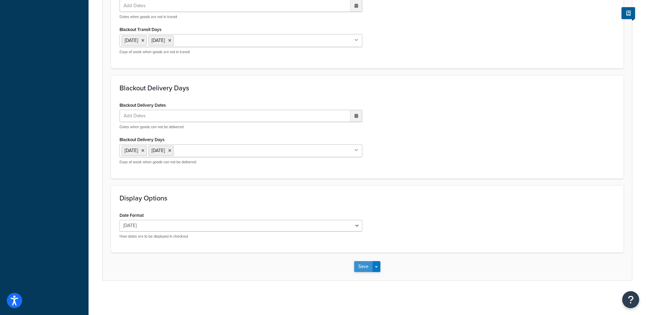
click at [359, 263] on button "Save" at bounding box center [363, 266] width 18 height 11
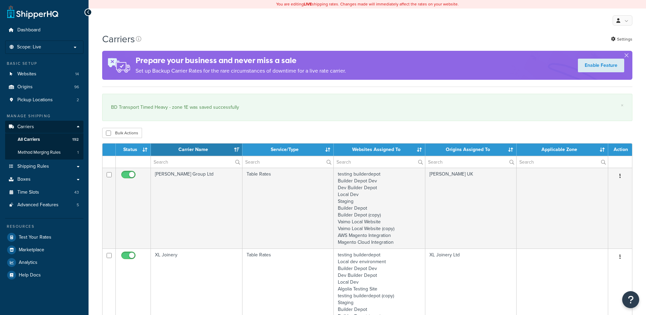
select select "15"
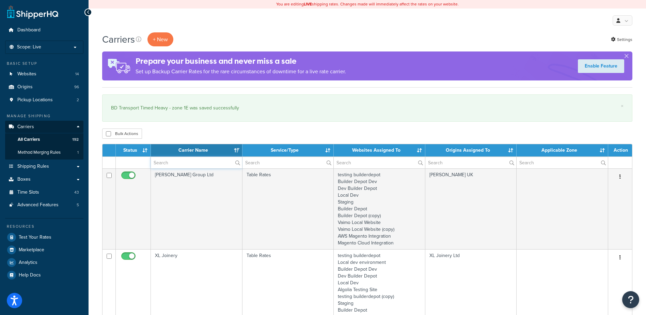
click at [180, 163] on input "text" at bounding box center [196, 163] width 91 height 12
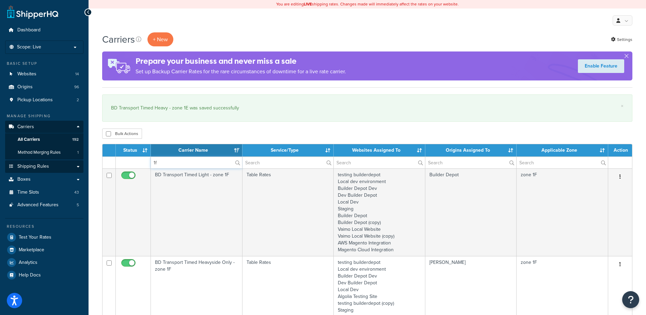
type input "1f"
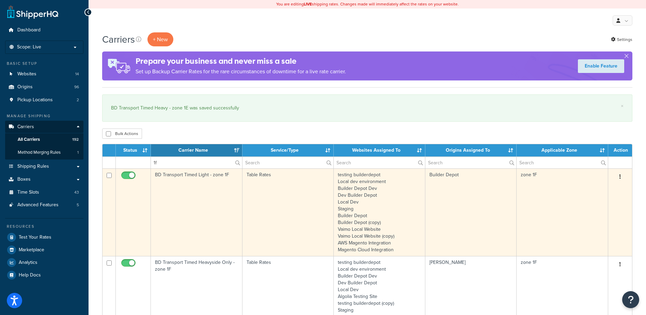
click at [197, 202] on td "BD Transport Timed Light - zone 1F" at bounding box center [197, 212] width 92 height 88
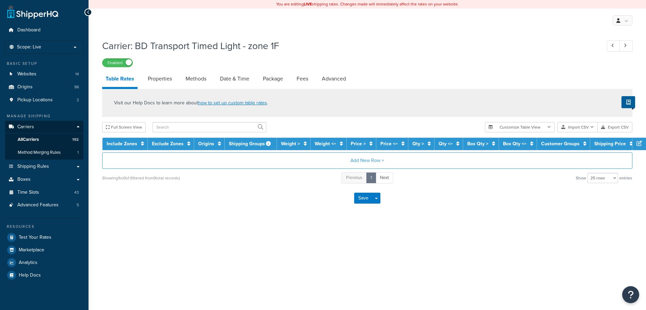
select select "25"
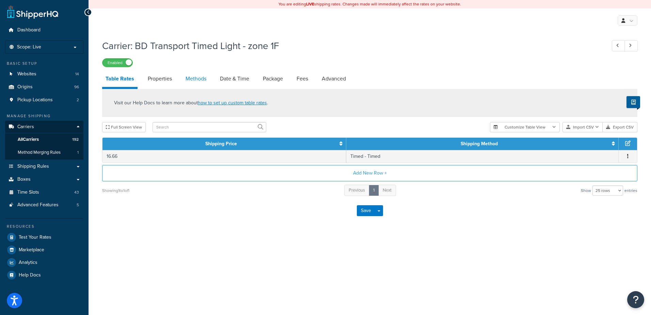
click at [193, 73] on link "Methods" at bounding box center [196, 78] width 28 height 16
select select "25"
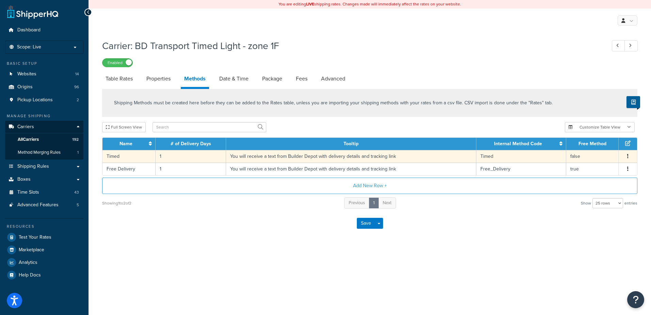
click at [167, 154] on td "1" at bounding box center [191, 156] width 70 height 13
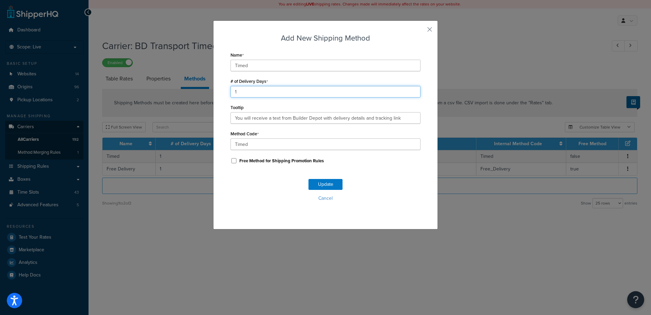
drag, startPoint x: 230, startPoint y: 90, endPoint x: 223, endPoint y: 91, distance: 6.5
click at [224, 91] on div "Add New Shipping Method Name Timed # of Delivery Days 1 Tooltip You will receiv…" at bounding box center [325, 124] width 225 height 209
type input "2"
click at [319, 180] on button "Update" at bounding box center [325, 184] width 34 height 11
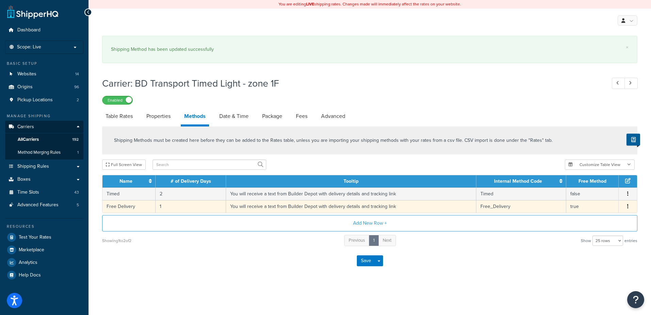
click at [176, 205] on td "1" at bounding box center [191, 206] width 70 height 13
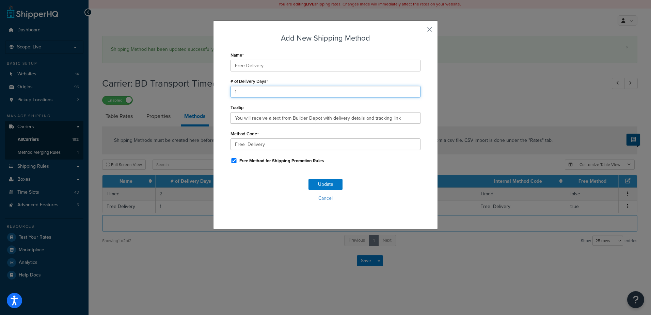
drag, startPoint x: 238, startPoint y: 90, endPoint x: 219, endPoint y: 94, distance: 19.4
click at [219, 94] on div "Add New Shipping Method Name Free Delivery # of Delivery Days 1 Tooltip You wil…" at bounding box center [325, 124] width 225 height 209
type input "2"
click at [323, 186] on button "Update" at bounding box center [325, 184] width 34 height 11
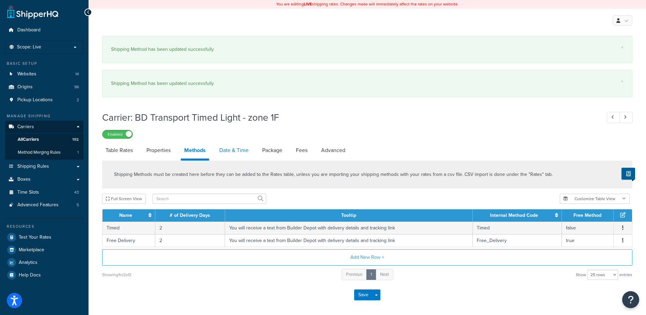
click at [228, 148] on link "Date & Time" at bounding box center [234, 150] width 36 height 16
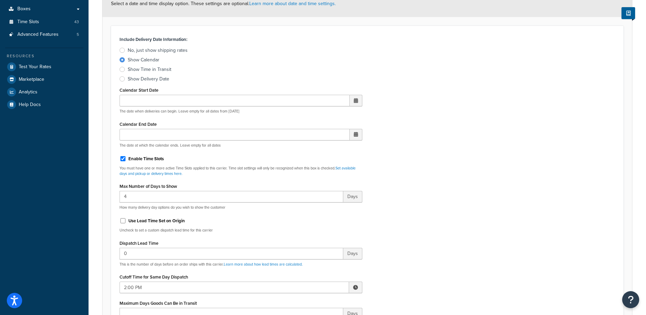
scroll to position [204, 0]
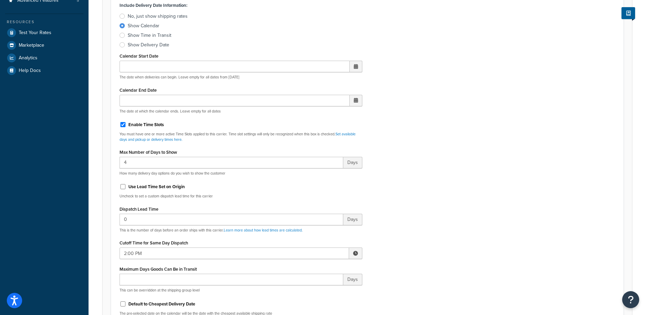
click at [357, 251] on span at bounding box center [355, 253] width 5 height 5
click at [306, 285] on span "▼" at bounding box center [306, 289] width 14 height 14
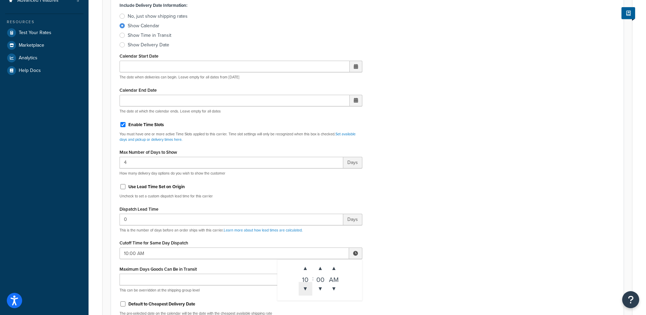
click at [306, 285] on span "▼" at bounding box center [306, 289] width 14 height 14
type input "7:00 AM"
click at [408, 246] on div "Include Delivery Date Information: No, just show shipping rates Show Calendar S…" at bounding box center [367, 160] width 506 height 320
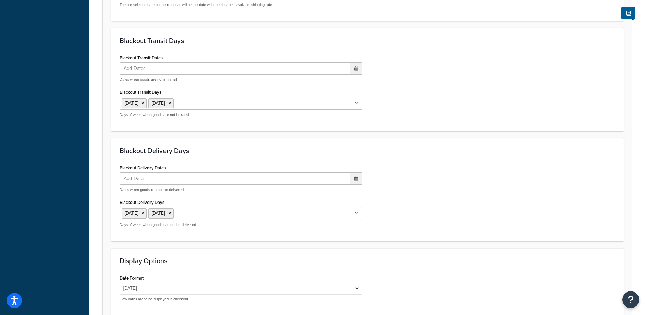
scroll to position [575, 0]
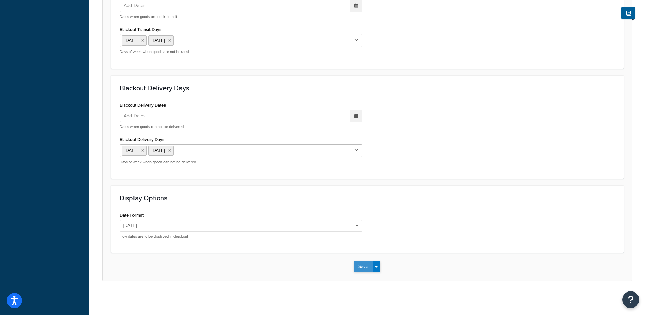
click at [359, 262] on button "Save" at bounding box center [363, 266] width 18 height 11
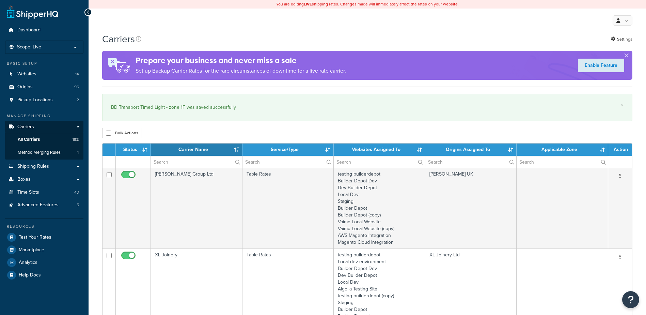
select select "15"
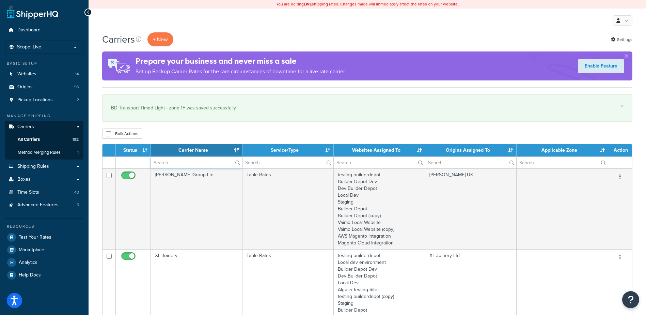
click at [186, 168] on input "text" at bounding box center [196, 163] width 91 height 12
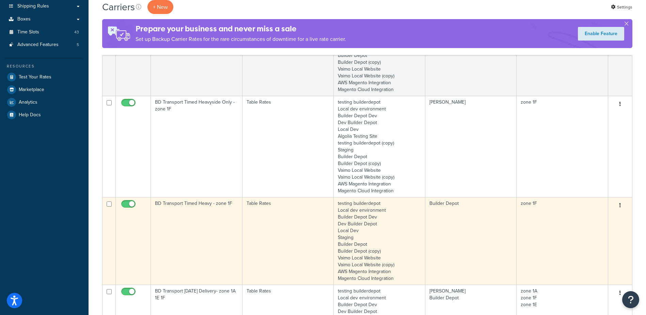
scroll to position [170, 0]
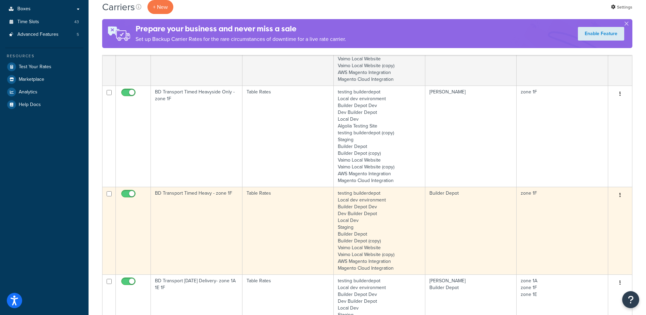
type input "1f"
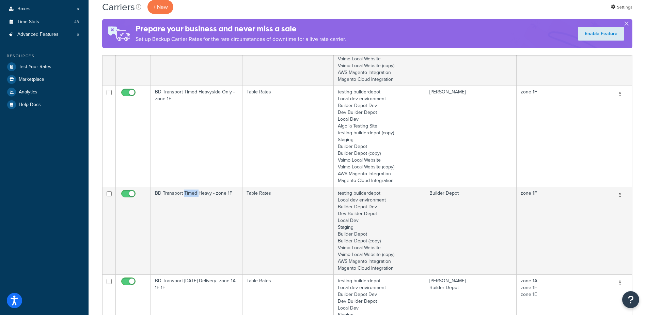
click at [191, 211] on td "BD Transport Timed Heavy - zone 1F" at bounding box center [197, 231] width 92 height 88
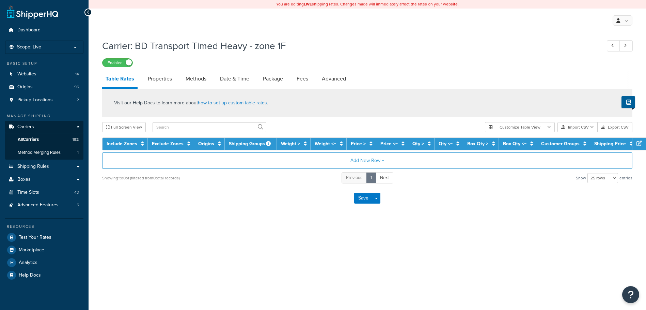
select select "25"
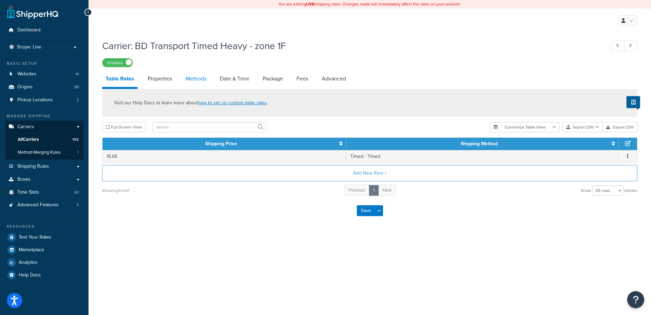
click at [202, 81] on link "Methods" at bounding box center [196, 78] width 28 height 16
select select "25"
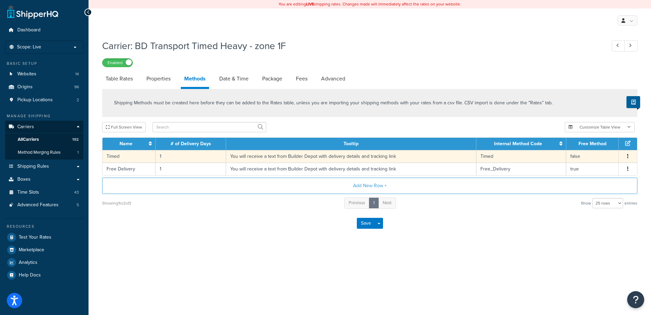
click at [168, 159] on td "1" at bounding box center [191, 156] width 70 height 13
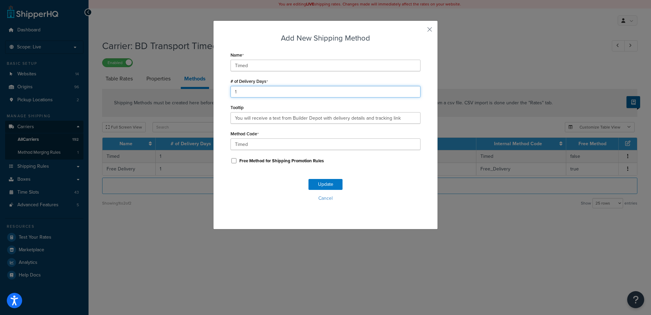
drag, startPoint x: 247, startPoint y: 92, endPoint x: 228, endPoint y: 90, distance: 18.8
click at [231, 90] on input "1" at bounding box center [326, 92] width 190 height 12
type input "2"
click at [313, 179] on button "Update" at bounding box center [325, 184] width 34 height 11
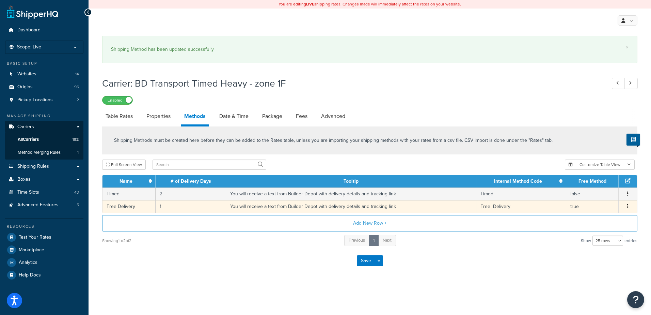
click at [167, 207] on td "1" at bounding box center [191, 206] width 70 height 13
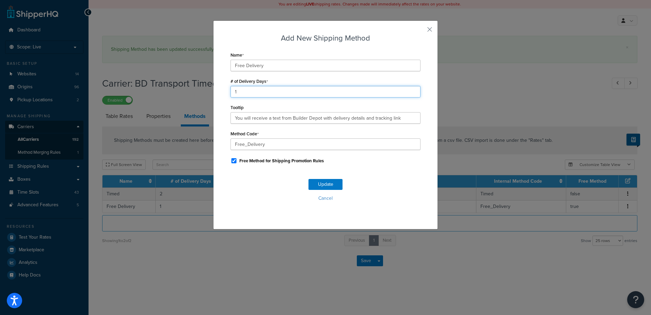
drag, startPoint x: 237, startPoint y: 92, endPoint x: 217, endPoint y: 90, distance: 20.2
click at [217, 89] on div "Add New Shipping Method Name Free Delivery # of Delivery Days 1 Tooltip You wil…" at bounding box center [325, 124] width 225 height 209
type input "2"
click at [319, 181] on button "Update" at bounding box center [325, 184] width 34 height 11
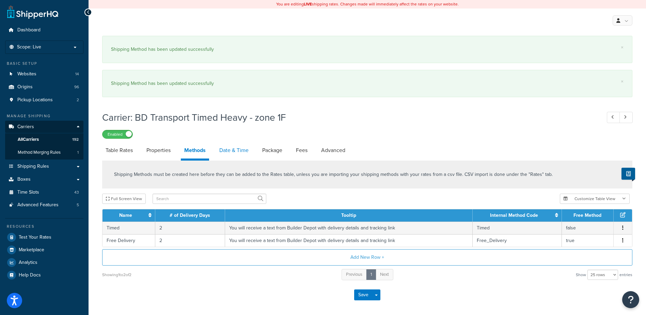
click at [226, 151] on link "Date & Time" at bounding box center [234, 150] width 36 height 16
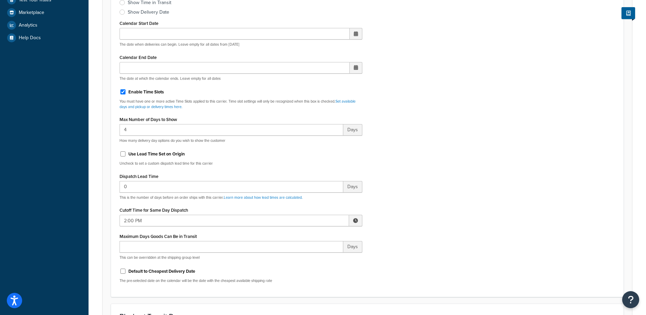
scroll to position [238, 0]
click at [357, 221] on span at bounding box center [355, 219] width 5 height 5
click at [304, 255] on span "▼" at bounding box center [306, 255] width 14 height 14
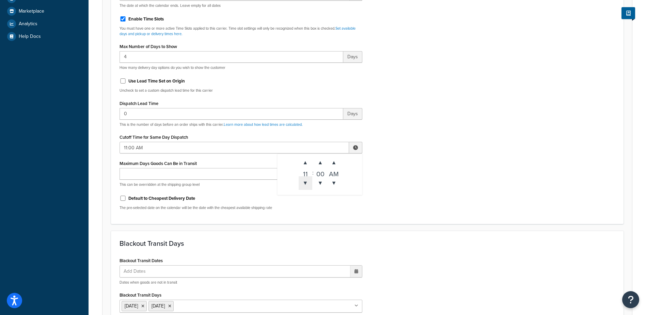
click at [304, 185] on span "▼" at bounding box center [306, 183] width 14 height 14
click at [304, 184] on span "▼" at bounding box center [306, 183] width 14 height 14
type input "7:00 AM"
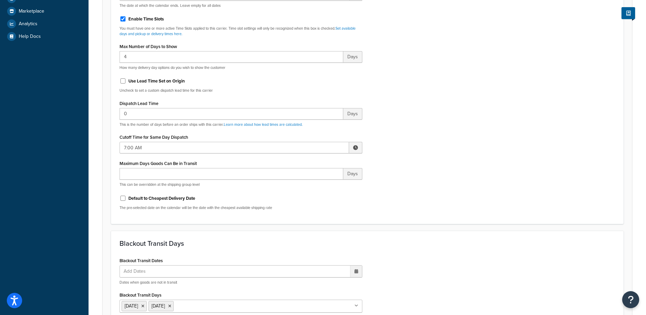
click at [307, 203] on div "Default to Cheapest Delivery Date The pre-selected date on the calendar will be…" at bounding box center [241, 201] width 243 height 18
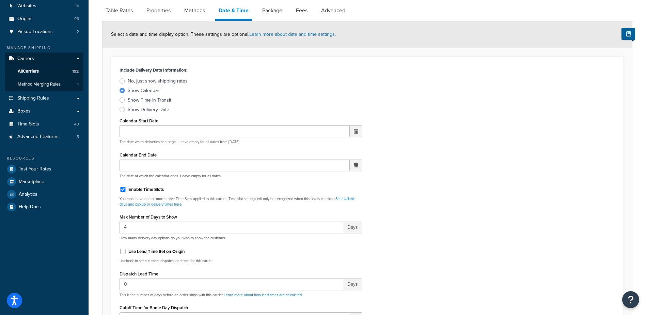
scroll to position [0, 0]
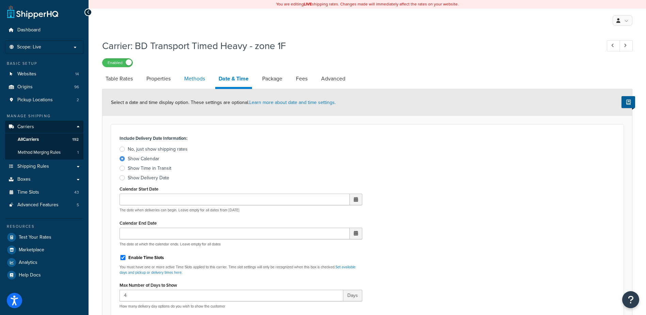
click at [194, 79] on link "Methods" at bounding box center [195, 78] width 28 height 16
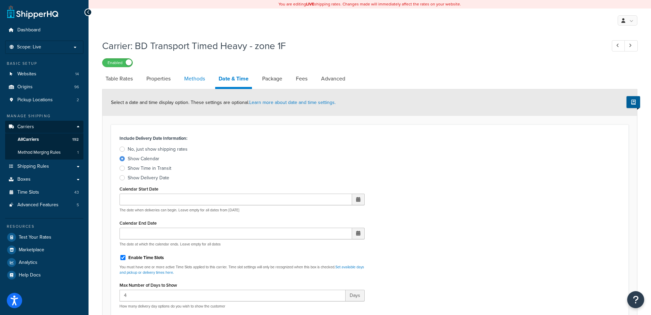
select select "25"
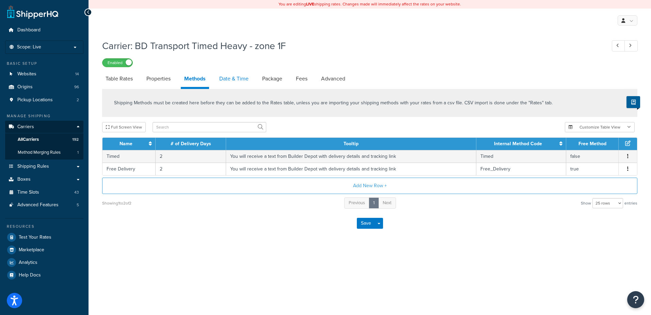
click at [233, 77] on link "Date & Time" at bounding box center [234, 78] width 36 height 16
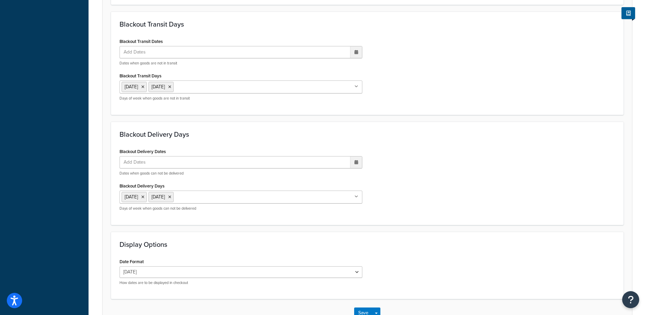
scroll to position [504, 0]
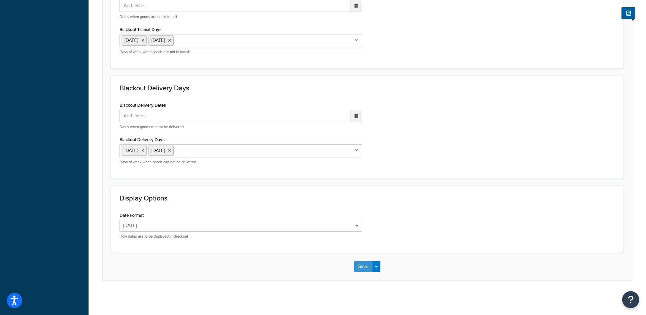
click at [361, 268] on button "Save" at bounding box center [363, 266] width 18 height 11
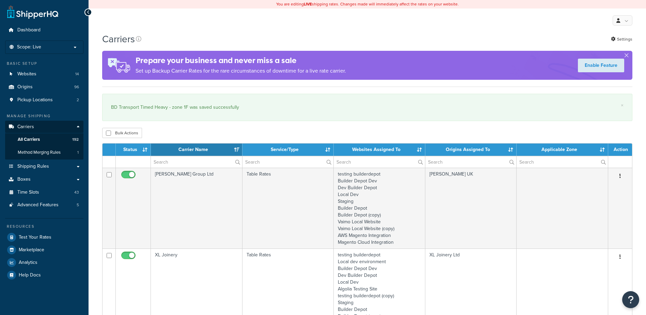
select select "15"
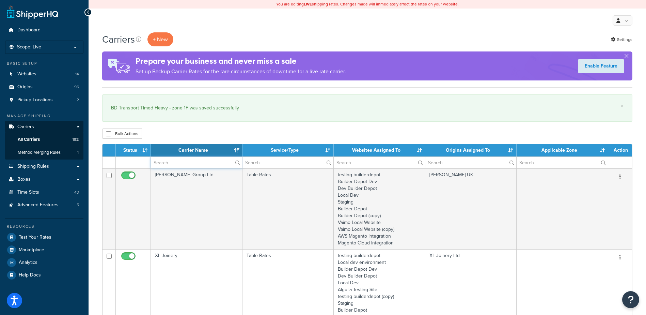
click at [175, 163] on input "text" at bounding box center [196, 163] width 91 height 12
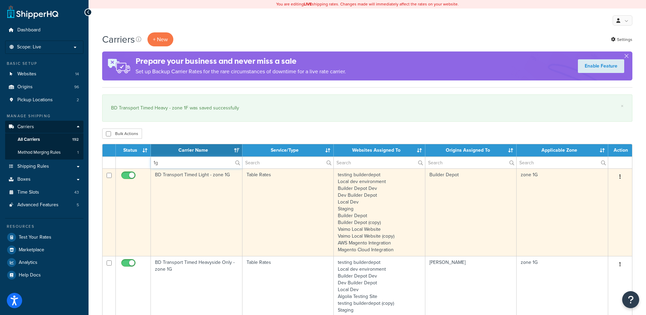
type input "1g"
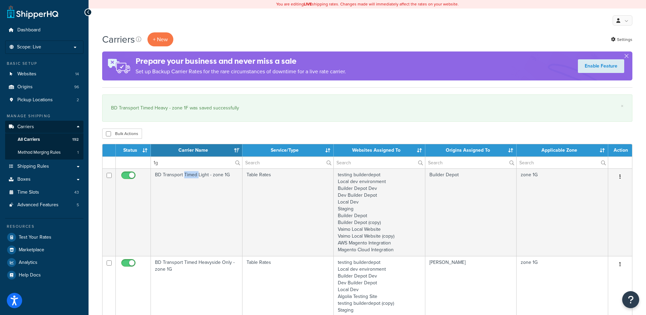
click at [189, 200] on td "BD Transport Timed Light - zone 1G" at bounding box center [197, 212] width 92 height 88
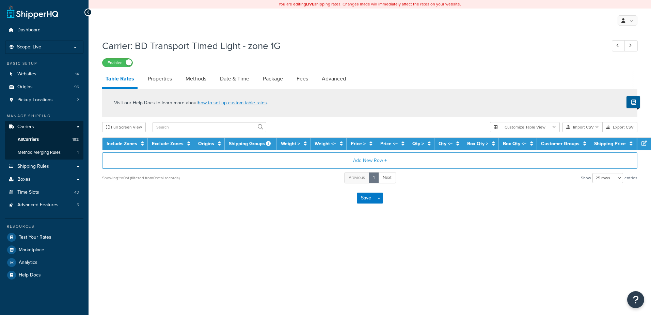
select select "25"
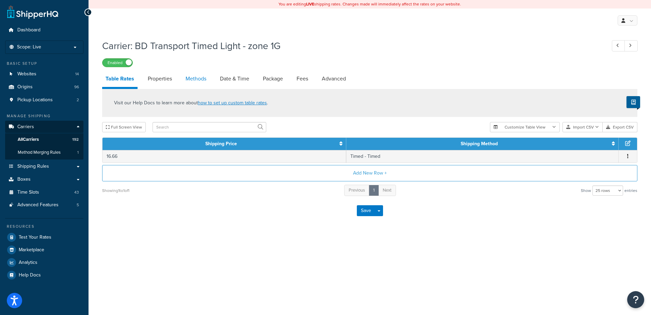
drag, startPoint x: 0, startPoint y: 0, endPoint x: 186, endPoint y: 81, distance: 203.0
click at [186, 81] on link "Methods" at bounding box center [196, 78] width 28 height 16
select select "25"
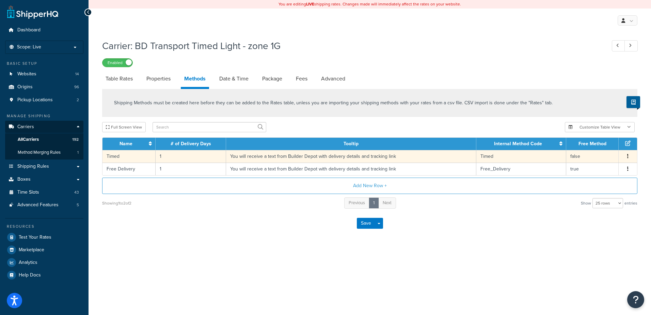
click at [163, 155] on td "1" at bounding box center [191, 156] width 70 height 13
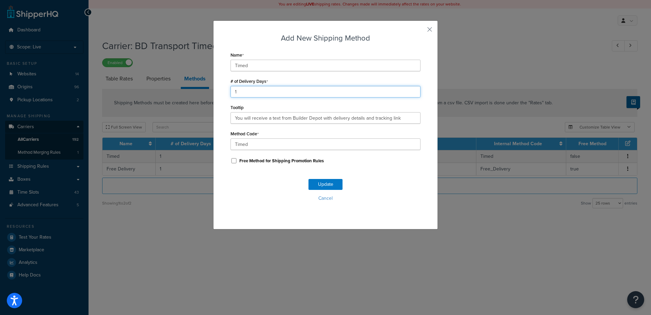
drag, startPoint x: 215, startPoint y: 88, endPoint x: 196, endPoint y: 86, distance: 19.2
click at [196, 86] on div "Add New Shipping Method Name Timed # of Delivery Days 1 Tooltip You will receiv…" at bounding box center [325, 157] width 651 height 315
type input "2"
click at [322, 185] on button "Update" at bounding box center [325, 184] width 34 height 11
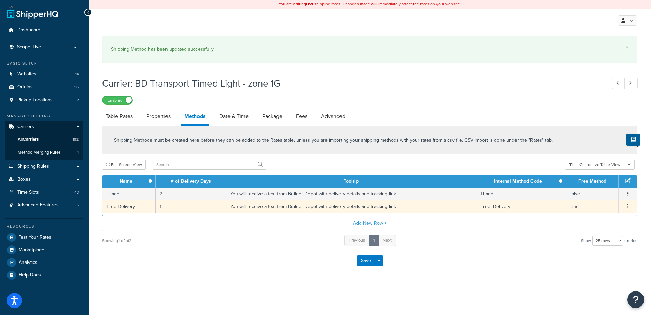
click at [169, 209] on td "1" at bounding box center [191, 206] width 70 height 13
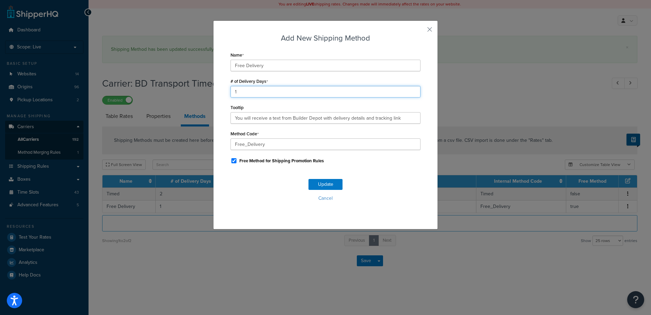
drag, startPoint x: 251, startPoint y: 92, endPoint x: 209, endPoint y: 90, distance: 42.6
click at [209, 90] on div "Add New Shipping Method Name Free Delivery # of Delivery Days 1 Tooltip You wil…" at bounding box center [325, 157] width 651 height 315
type input "2"
click at [326, 181] on button "Update" at bounding box center [325, 184] width 34 height 11
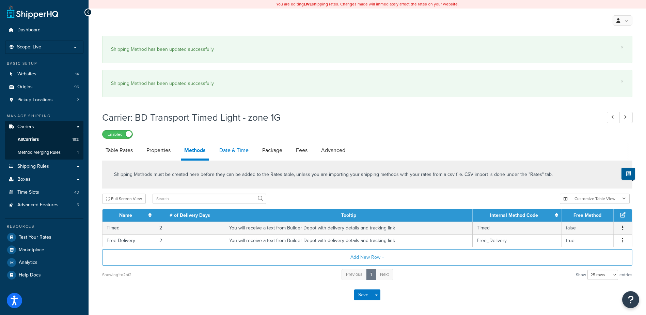
click at [228, 149] on link "Date & Time" at bounding box center [234, 150] width 36 height 16
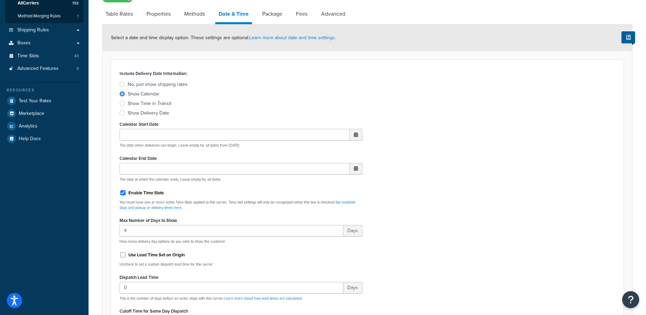
scroll to position [238, 0]
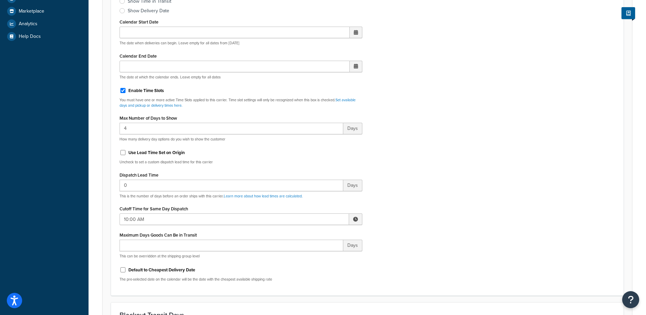
click at [358, 219] on span at bounding box center [355, 219] width 13 height 12
click at [308, 251] on span "▼" at bounding box center [306, 255] width 14 height 14
type input "7:00 AM"
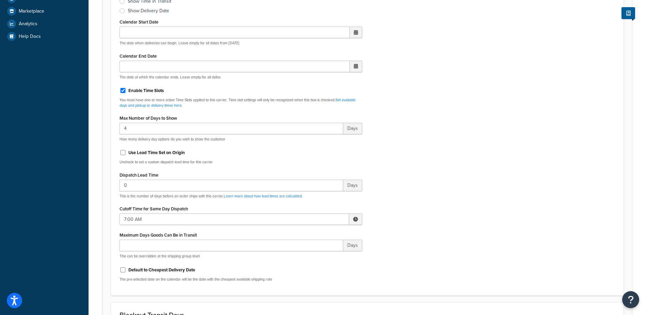
click at [423, 213] on div "Include Delivery Date Information: No, just show shipping rates Show Calendar S…" at bounding box center [367, 126] width 506 height 320
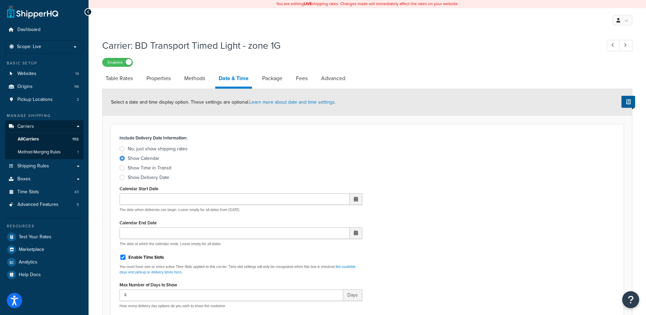
scroll to position [0, 0]
click at [203, 79] on link "Methods" at bounding box center [195, 78] width 28 height 16
select select "25"
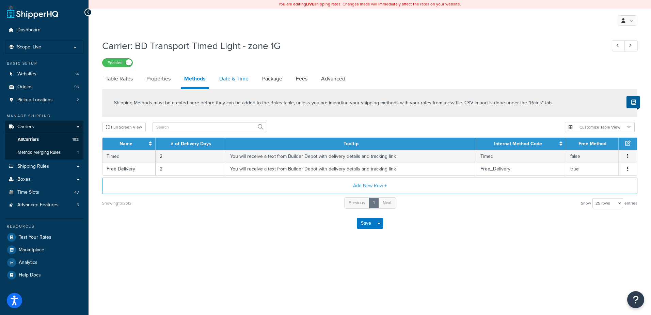
click at [237, 76] on link "Date & Time" at bounding box center [234, 78] width 36 height 16
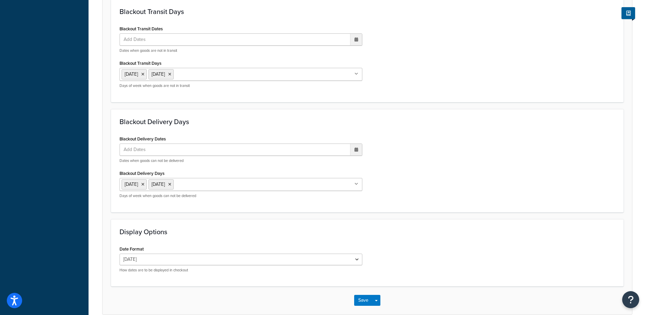
scroll to position [504, 0]
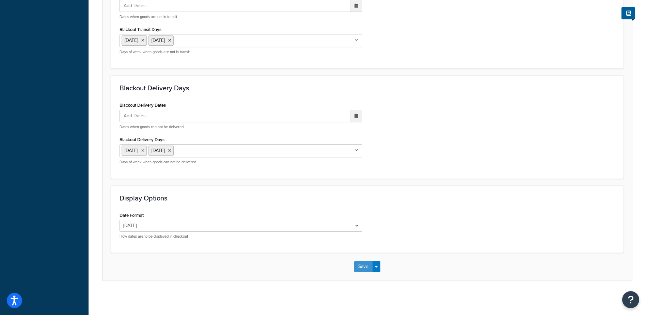
click at [361, 267] on button "Save" at bounding box center [363, 266] width 18 height 11
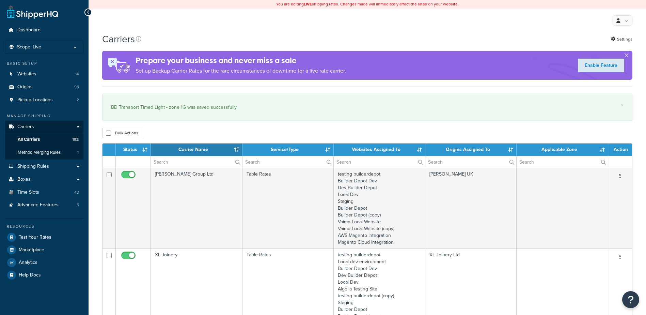
select select "15"
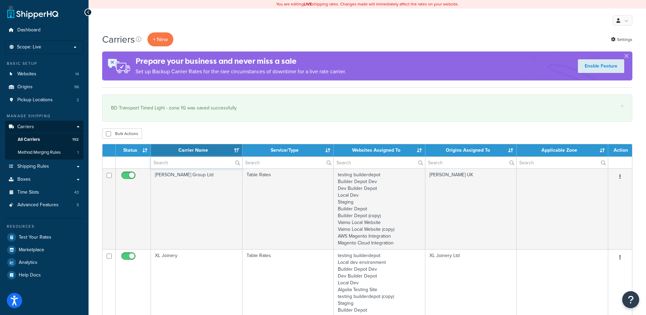
click at [206, 163] on input "text" at bounding box center [196, 163] width 91 height 12
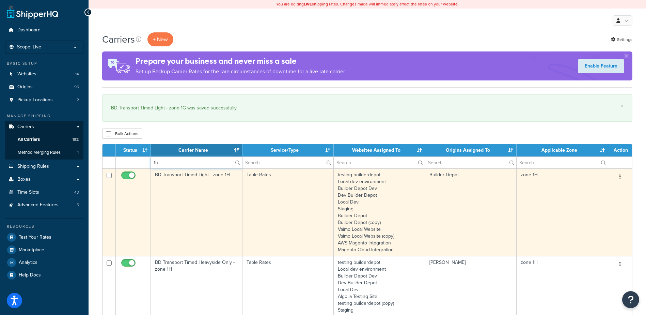
type input "1h"
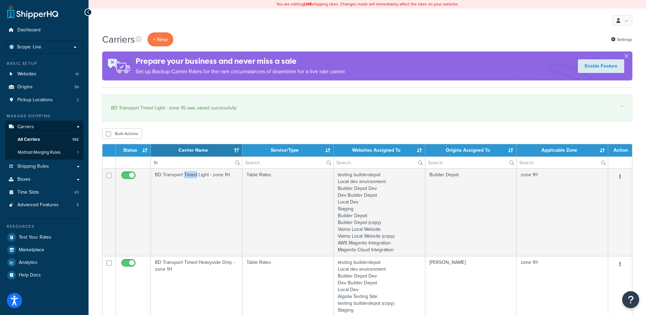
click at [194, 202] on td "BD Transport Timed Light - zone 1H" at bounding box center [197, 212] width 92 height 88
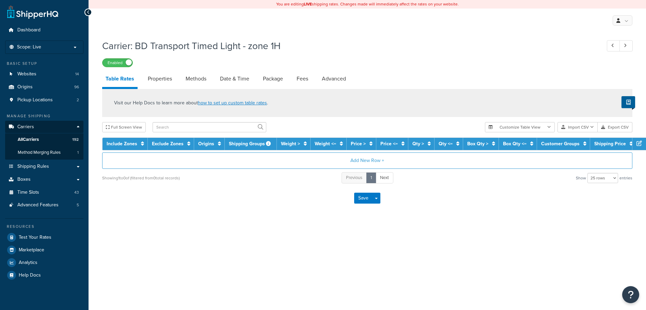
select select "25"
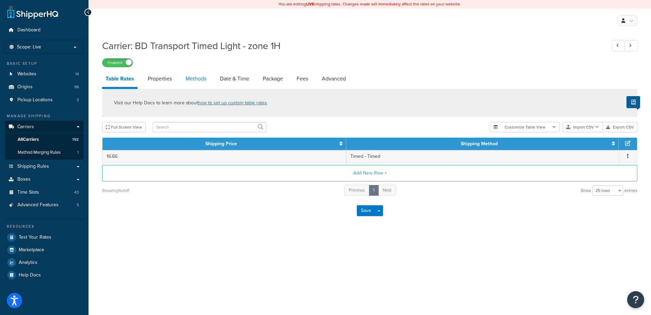
drag, startPoint x: 0, startPoint y: 0, endPoint x: 200, endPoint y: 78, distance: 214.9
click at [200, 78] on link "Methods" at bounding box center [196, 78] width 28 height 16
select select "25"
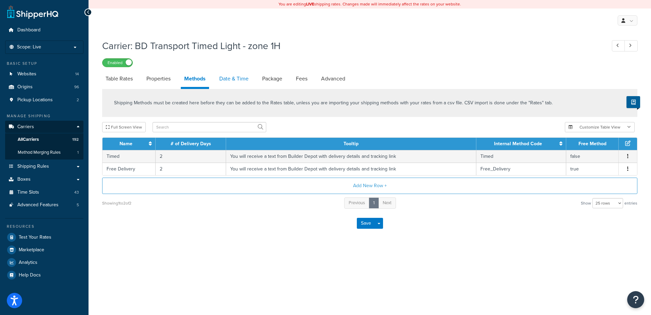
click at [241, 82] on link "Date & Time" at bounding box center [234, 78] width 36 height 16
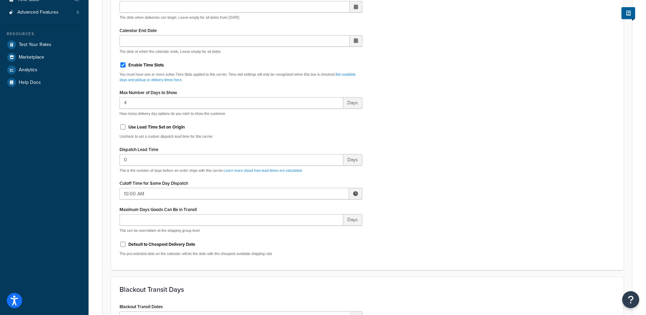
scroll to position [204, 0]
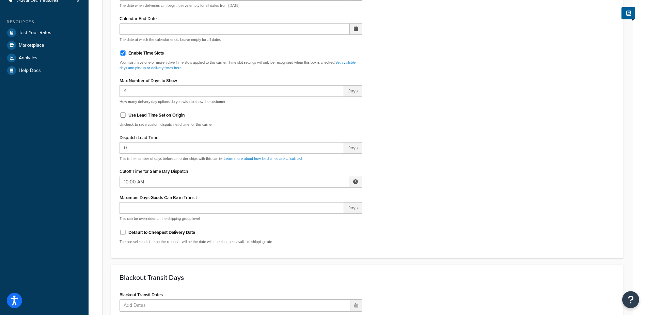
click at [351, 182] on span at bounding box center [355, 182] width 13 height 12
click at [303, 220] on span "▼" at bounding box center [306, 217] width 14 height 14
type input "7:00 AM"
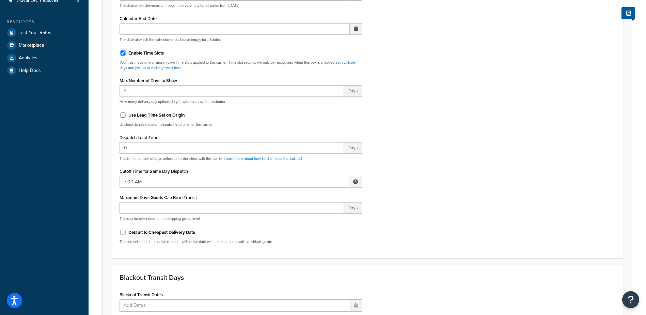
click at [419, 200] on div "Include Delivery Date Information: No, just show shipping rates Show Calendar S…" at bounding box center [367, 89] width 506 height 320
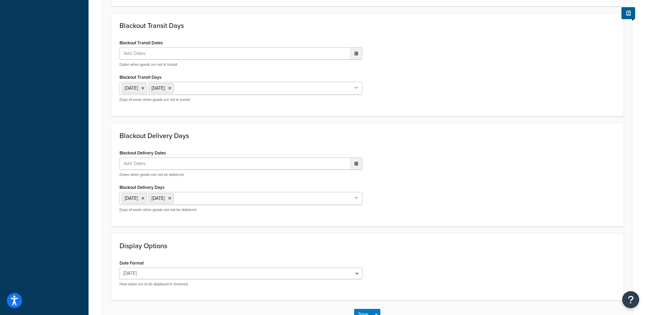
scroll to position [504, 0]
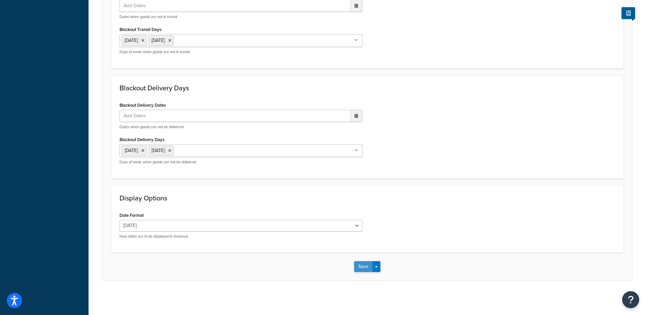
click at [359, 267] on button "Save" at bounding box center [363, 266] width 18 height 11
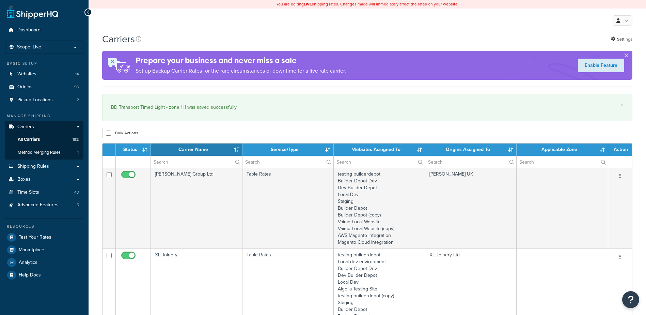
select select "15"
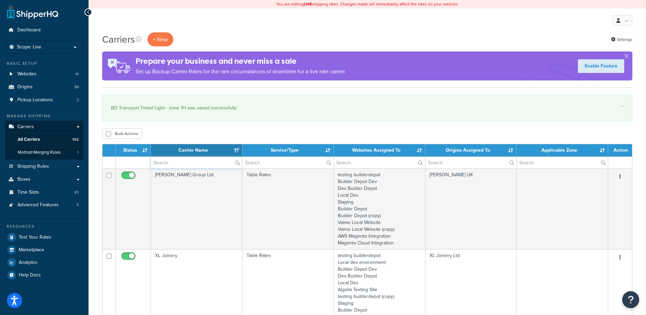
click at [164, 164] on input "text" at bounding box center [196, 163] width 91 height 12
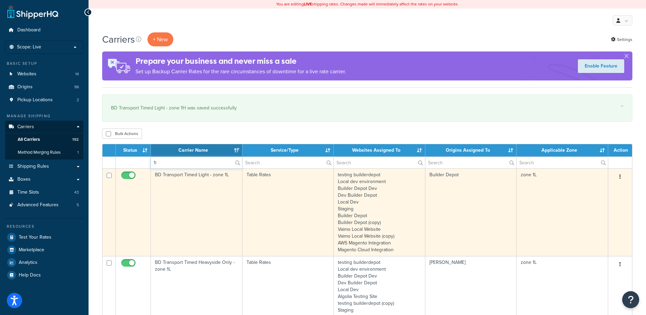
type input "1l"
click at [193, 190] on td "BD Transport Timed Light - zone 1L" at bounding box center [197, 212] width 92 height 88
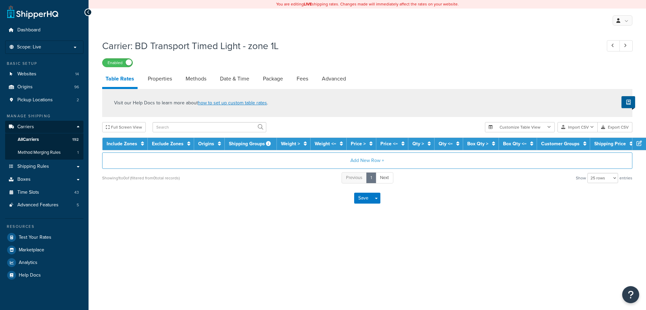
select select "25"
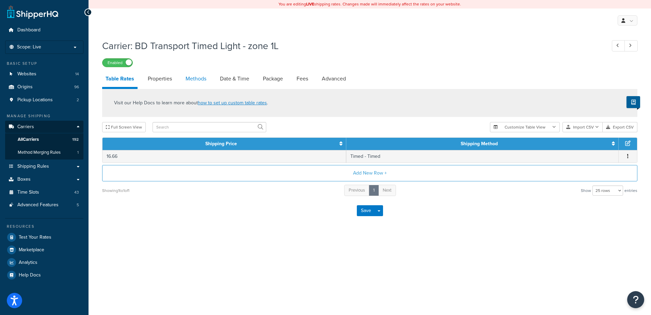
drag, startPoint x: 0, startPoint y: 0, endPoint x: 193, endPoint y: 75, distance: 207.1
click at [193, 75] on link "Methods" at bounding box center [196, 78] width 28 height 16
select select "25"
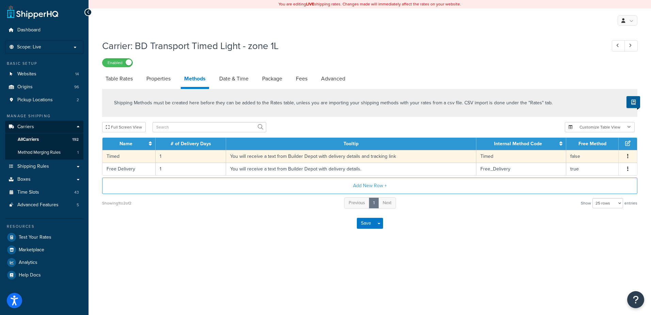
click at [187, 159] on td "1" at bounding box center [191, 156] width 70 height 13
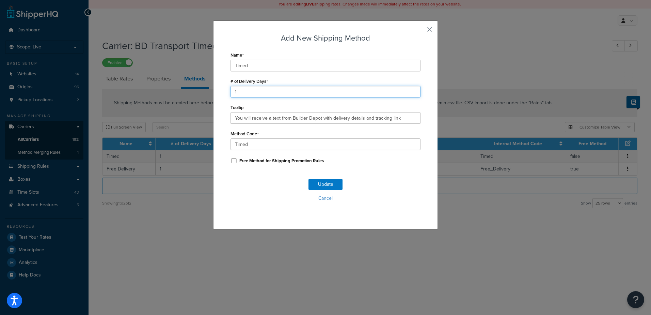
drag, startPoint x: 231, startPoint y: 90, endPoint x: 226, endPoint y: 93, distance: 5.9
click at [226, 93] on div "Add New Shipping Method Name Timed # of Delivery Days 1 Tooltip You will receiv…" at bounding box center [325, 124] width 225 height 209
type input "2"
click at [317, 183] on button "Update" at bounding box center [325, 184] width 34 height 11
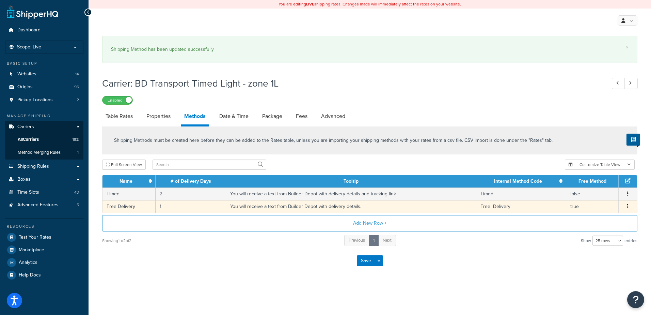
click at [167, 202] on td "1" at bounding box center [191, 206] width 70 height 13
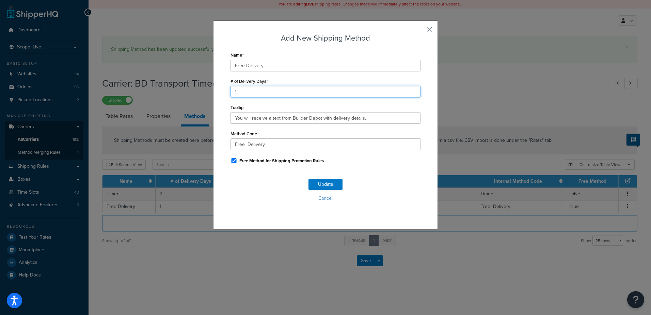
drag, startPoint x: 242, startPoint y: 95, endPoint x: 213, endPoint y: 92, distance: 29.1
click at [213, 92] on div "Add New Shipping Method Name Free Delivery # of Delivery Days 1 Tooltip You wil…" at bounding box center [325, 124] width 225 height 209
type input "2"
click at [324, 186] on button "Update" at bounding box center [325, 184] width 34 height 11
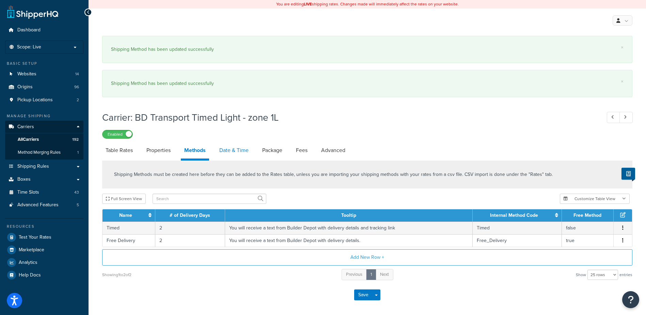
click at [225, 147] on link "Date & Time" at bounding box center [234, 150] width 36 height 16
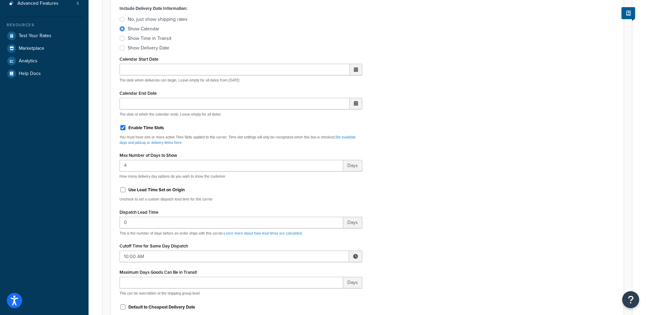
scroll to position [204, 0]
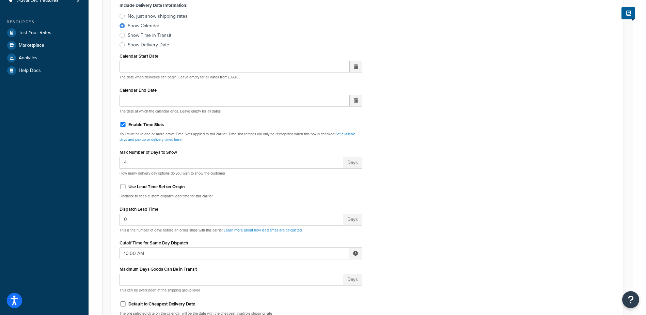
click at [354, 254] on span at bounding box center [355, 253] width 5 height 5
click at [306, 286] on span "▼" at bounding box center [306, 289] width 14 height 14
type input "7:00 AM"
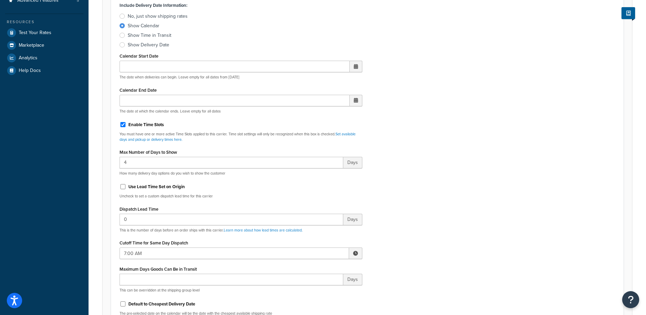
click at [392, 264] on div "Include Delivery Date Information: No, just show shipping rates Show Calendar S…" at bounding box center [367, 160] width 506 height 320
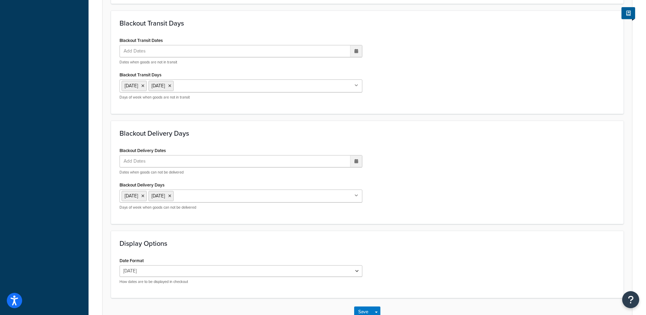
scroll to position [575, 0]
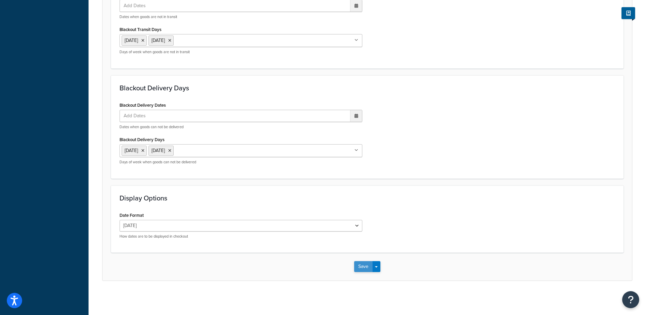
click at [355, 263] on button "Save" at bounding box center [363, 266] width 18 height 11
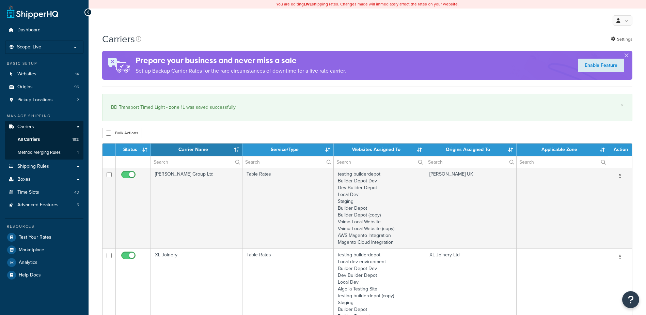
select select "15"
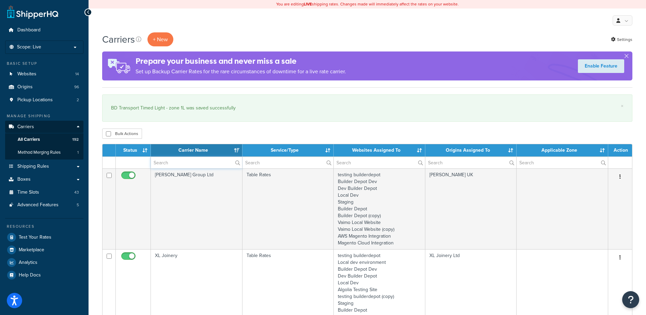
click at [167, 163] on input "text" at bounding box center [196, 163] width 91 height 12
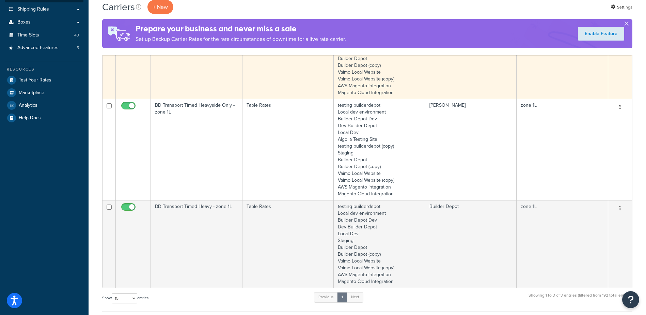
scroll to position [170, 0]
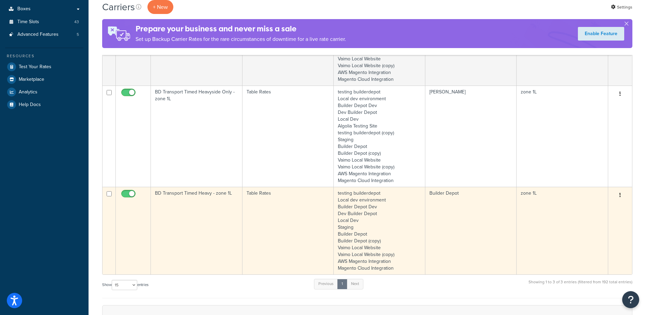
type input "1l"
click at [202, 207] on td "BD Transport Timed Heavy - zone 1L" at bounding box center [197, 231] width 92 height 88
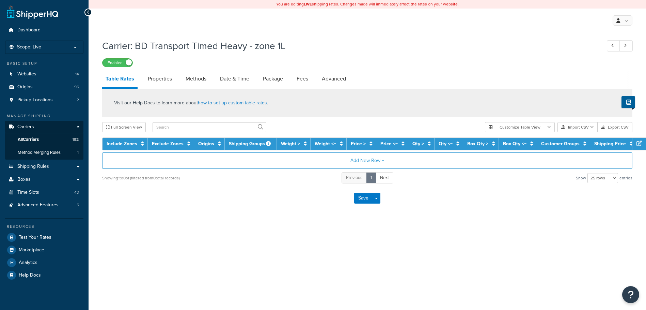
select select "25"
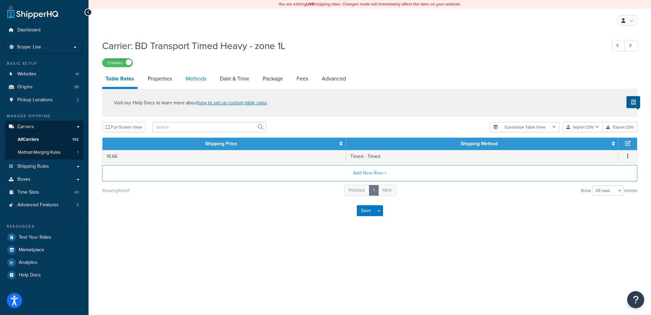
click at [193, 78] on link "Methods" at bounding box center [196, 78] width 28 height 16
select select "25"
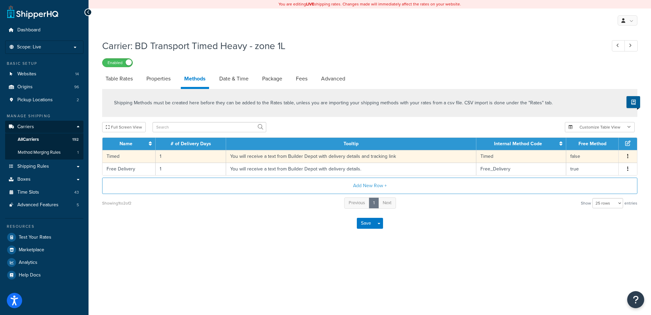
click at [187, 156] on td "1" at bounding box center [191, 156] width 70 height 13
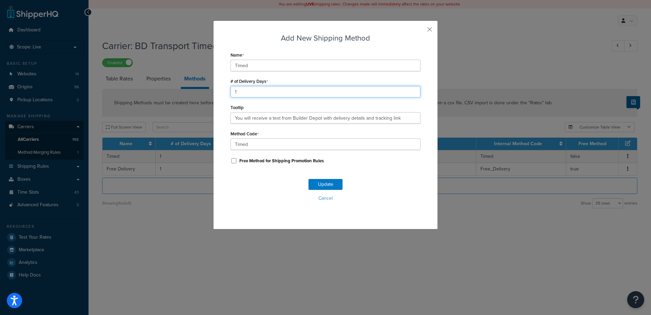
drag, startPoint x: 242, startPoint y: 93, endPoint x: 206, endPoint y: 96, distance: 36.3
click at [206, 96] on div "Add New Shipping Method Name Timed # of Delivery Days 1 Tooltip You will receiv…" at bounding box center [325, 157] width 651 height 315
type input "2"
click at [323, 178] on div "Update Cancel" at bounding box center [326, 192] width 190 height 45
click at [324, 181] on button "Update" at bounding box center [325, 184] width 34 height 11
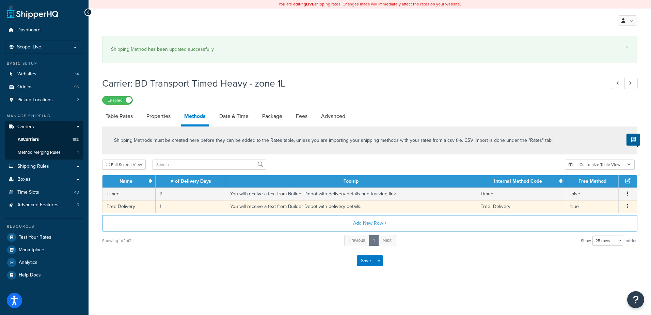
click at [168, 205] on td "1" at bounding box center [191, 206] width 70 height 13
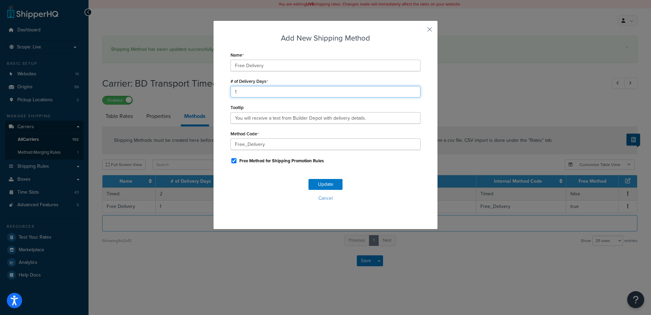
drag, startPoint x: 224, startPoint y: 91, endPoint x: 208, endPoint y: 90, distance: 16.0
click at [208, 90] on div "Add New Shipping Method Name Free Delivery # of Delivery Days 1 Tooltip You wil…" at bounding box center [325, 157] width 651 height 315
type input "2"
click at [327, 186] on button "Update" at bounding box center [325, 184] width 34 height 11
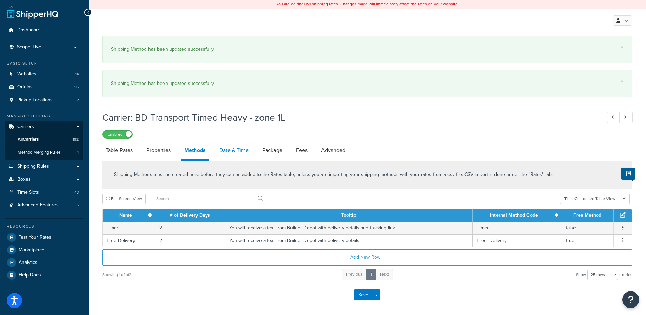
click at [238, 146] on link "Date & Time" at bounding box center [234, 150] width 36 height 16
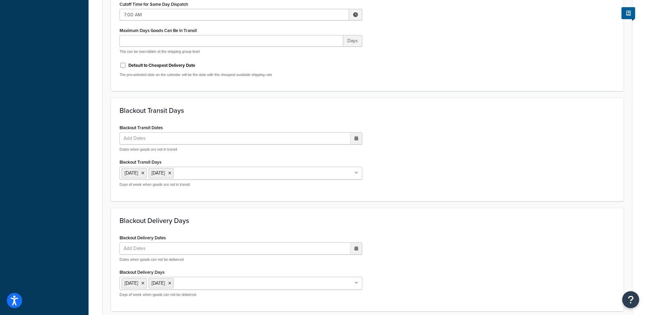
scroll to position [575, 0]
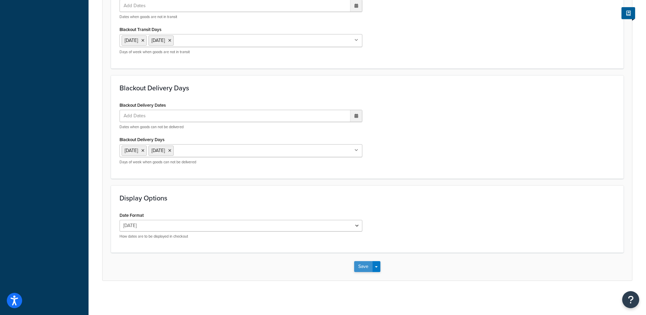
click at [361, 265] on button "Save" at bounding box center [363, 266] width 18 height 11
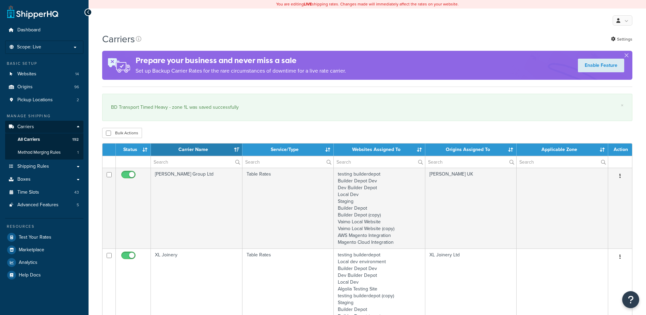
select select "15"
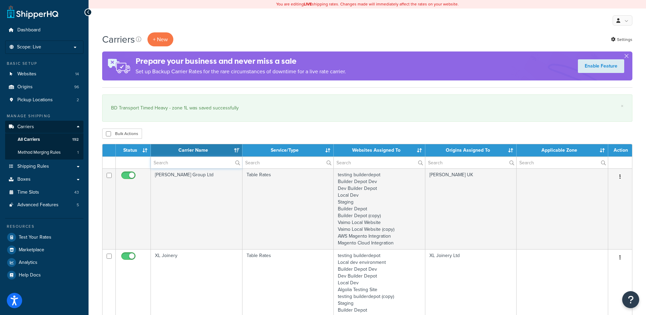
click at [160, 164] on input "text" at bounding box center [196, 163] width 91 height 12
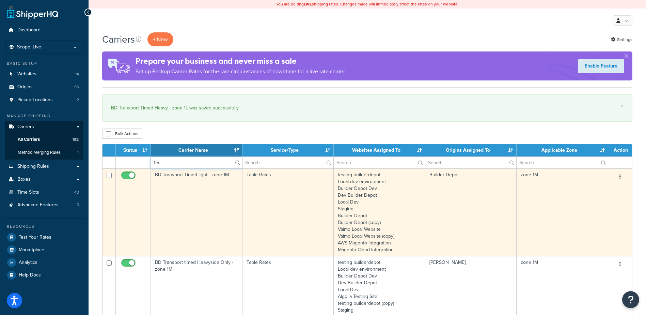
type input "1m"
click at [217, 208] on td "BD Transport Timed light - zone 1M" at bounding box center [197, 212] width 92 height 88
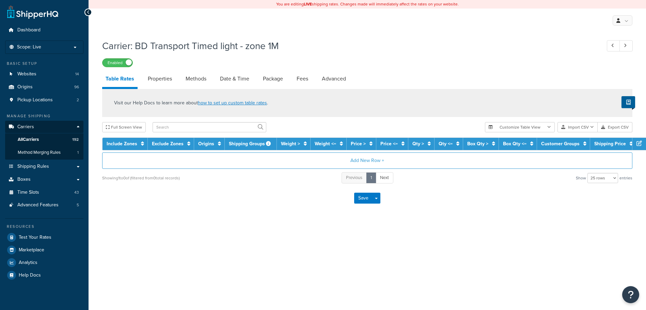
select select "25"
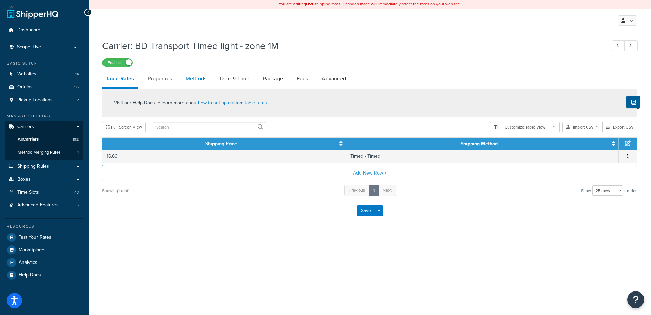
click at [191, 82] on link "Methods" at bounding box center [196, 78] width 28 height 16
select select "25"
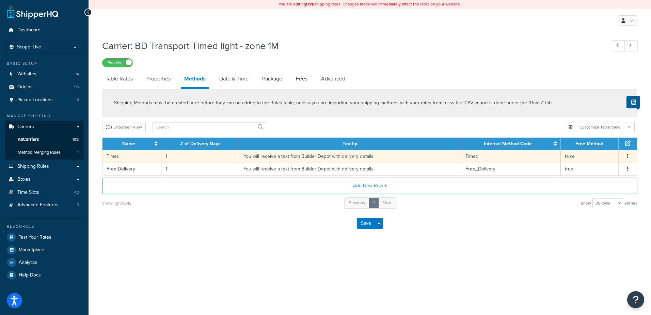
click at [174, 155] on td "1" at bounding box center [200, 156] width 78 height 13
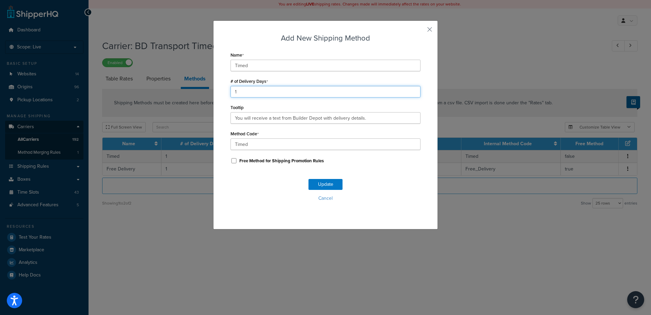
drag, startPoint x: 239, startPoint y: 90, endPoint x: 224, endPoint y: 90, distance: 14.7
click at [224, 89] on div "Add New Shipping Method Name Timed # of Delivery Days 1 Tooltip You will receiv…" at bounding box center [325, 124] width 225 height 209
type input "2"
click at [319, 181] on button "Update" at bounding box center [325, 184] width 34 height 11
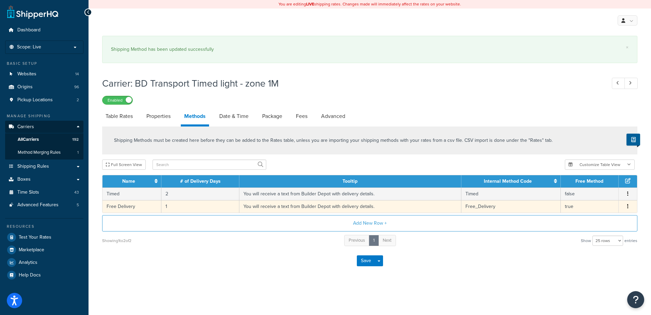
click at [176, 205] on td "1" at bounding box center [200, 206] width 78 height 13
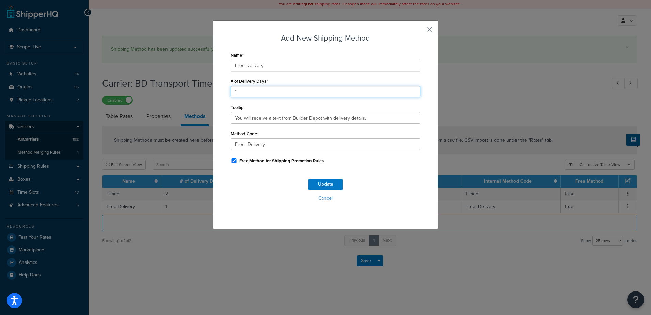
drag, startPoint x: 227, startPoint y: 89, endPoint x: 212, endPoint y: 90, distance: 15.7
click at [213, 90] on div "Add New Shipping Method Name Free Delivery # of Delivery Days 1 Tooltip You wil…" at bounding box center [325, 124] width 225 height 209
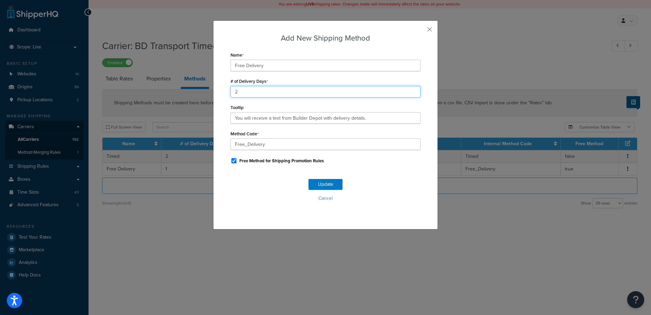
type input "2"
click at [319, 180] on button "Update" at bounding box center [325, 184] width 34 height 11
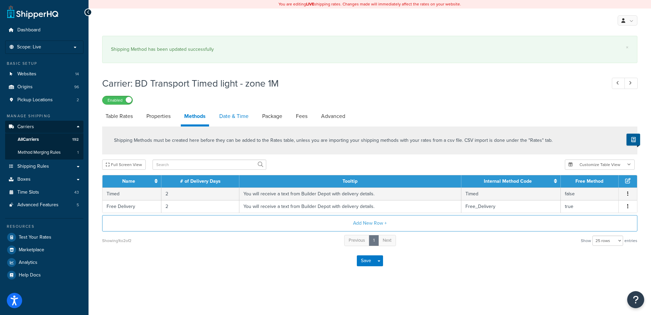
click at [237, 110] on link "Date & Time" at bounding box center [234, 116] width 36 height 16
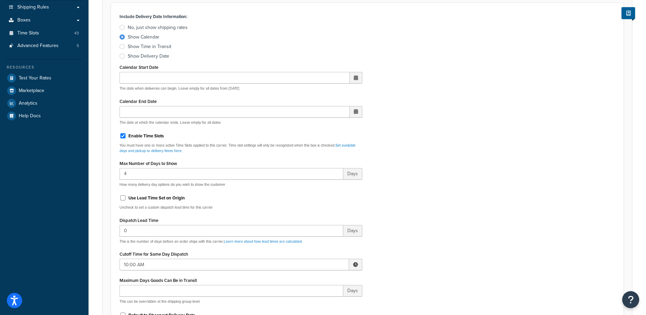
scroll to position [204, 0]
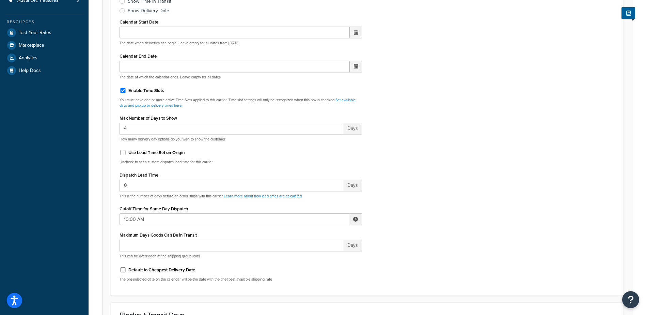
click at [356, 221] on span at bounding box center [355, 219] width 5 height 5
click at [304, 251] on span "▼" at bounding box center [306, 255] width 14 height 14
type input "7:00 AM"
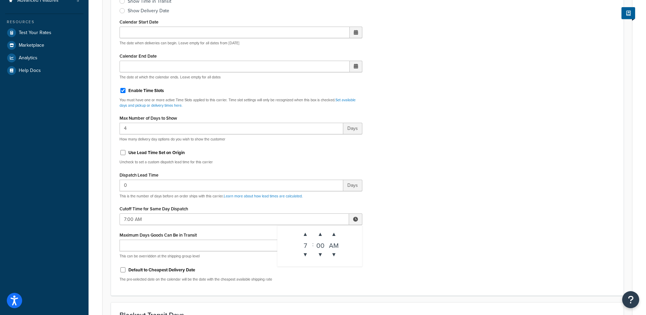
click at [396, 232] on div "Include Delivery Date Information: No, just show shipping rates Show Calendar S…" at bounding box center [367, 126] width 506 height 320
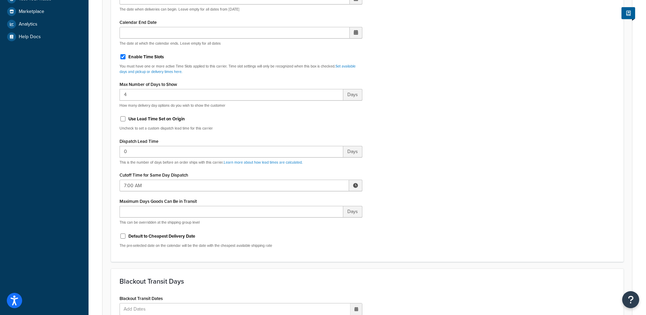
scroll to position [238, 0]
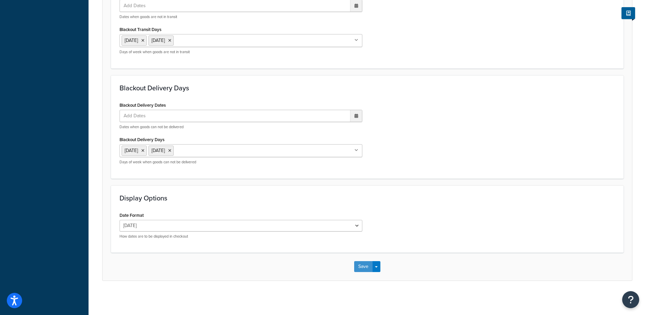
click at [361, 266] on button "Save" at bounding box center [363, 266] width 18 height 11
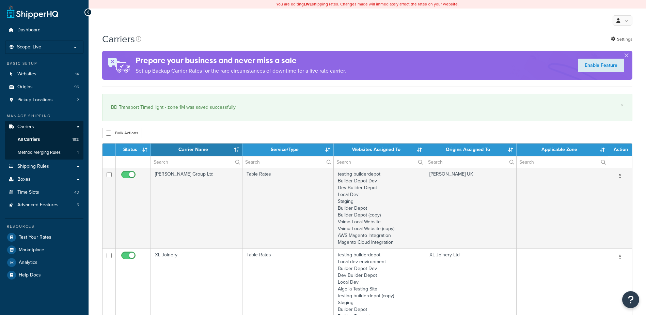
select select "15"
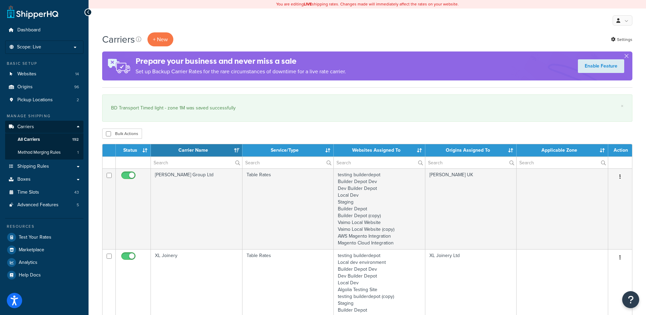
click at [174, 156] on th "Carrier Name" at bounding box center [197, 150] width 92 height 12
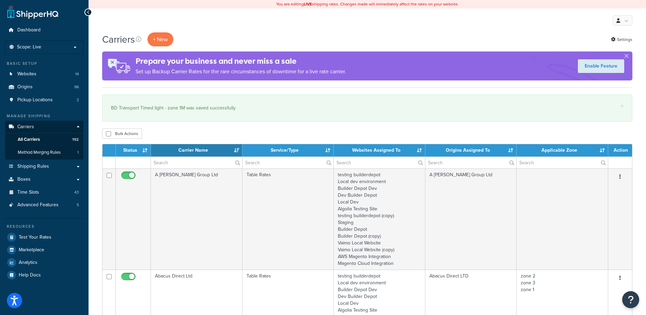
click at [178, 152] on th "Carrier Name" at bounding box center [197, 150] width 92 height 12
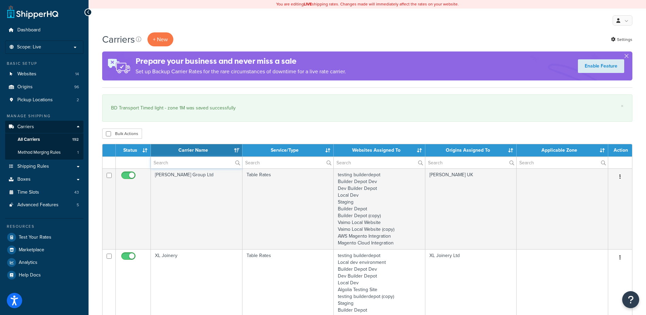
click at [169, 164] on input "text" at bounding box center [196, 163] width 91 height 12
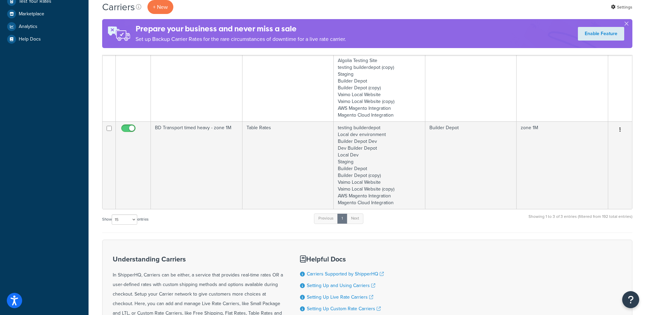
scroll to position [238, 0]
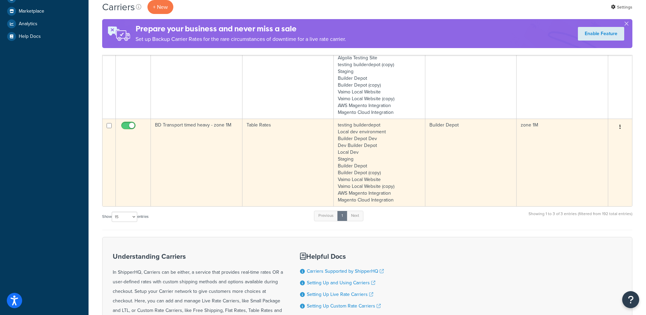
type input "1m"
click at [196, 147] on td "BD Transport timed heavy - zone 1M" at bounding box center [197, 162] width 92 height 88
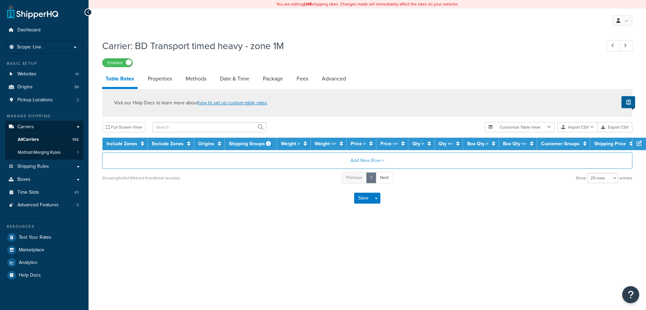
select select "25"
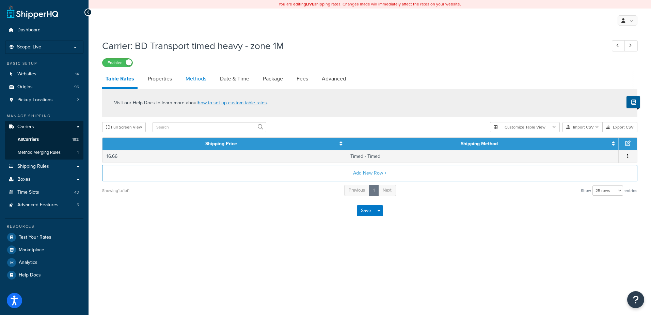
drag, startPoint x: 0, startPoint y: 0, endPoint x: 194, endPoint y: 73, distance: 207.0
click at [194, 73] on link "Methods" at bounding box center [196, 78] width 28 height 16
select select "25"
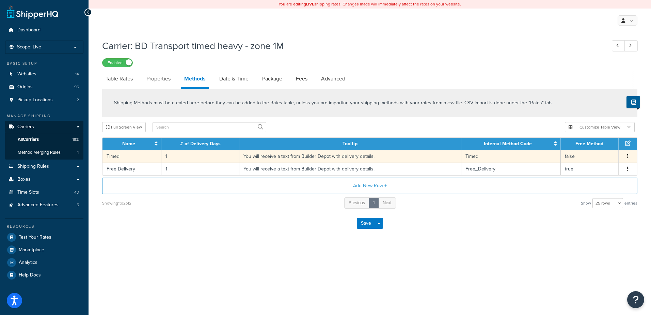
click at [178, 158] on td "1" at bounding box center [200, 156] width 78 height 13
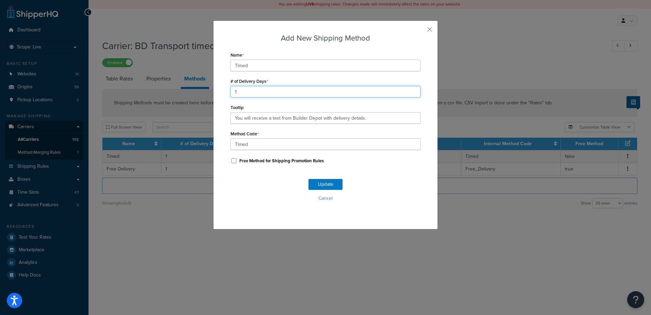
drag, startPoint x: 246, startPoint y: 88, endPoint x: 205, endPoint y: 83, distance: 41.1
click at [205, 83] on div "Add New Shipping Method Name Timed # of Delivery Days 1 Tooltip You will receiv…" at bounding box center [325, 157] width 651 height 315
type input "2"
click at [321, 184] on button "Update" at bounding box center [325, 184] width 34 height 11
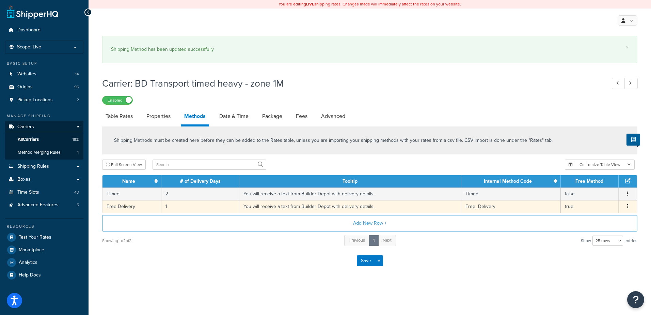
click at [171, 205] on td "1" at bounding box center [200, 206] width 78 height 13
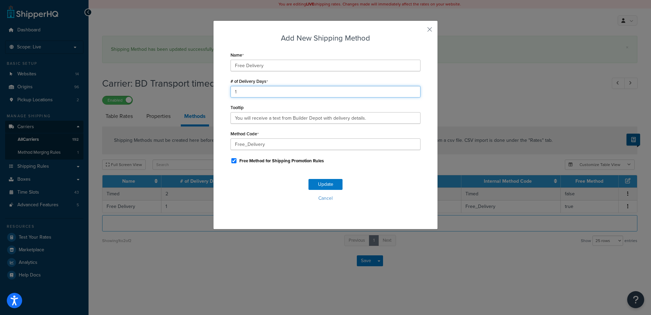
drag, startPoint x: 232, startPoint y: 92, endPoint x: 225, endPoint y: 93, distance: 7.2
click at [225, 93] on div "Add New Shipping Method Name Free Delivery # of Delivery Days 1 Tooltip You wil…" at bounding box center [325, 124] width 225 height 209
type input "2"
click at [315, 181] on button "Update" at bounding box center [325, 184] width 34 height 11
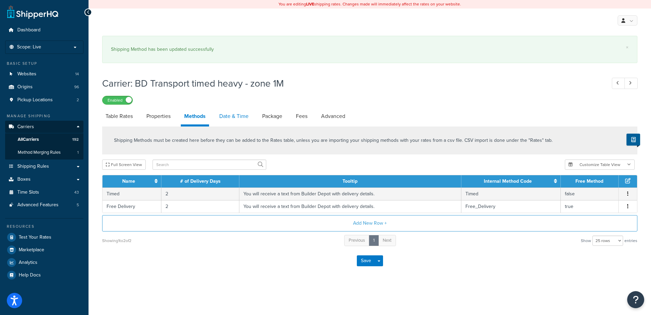
click at [233, 118] on link "Date & Time" at bounding box center [234, 116] width 36 height 16
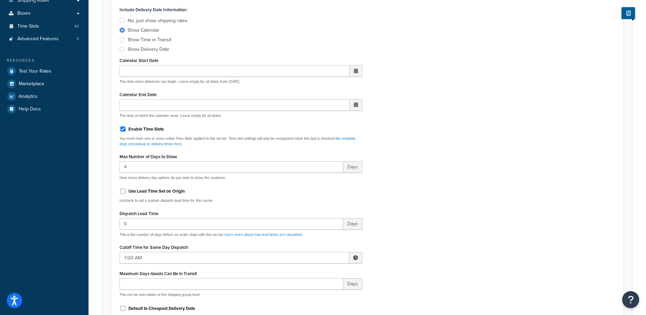
scroll to position [34, 0]
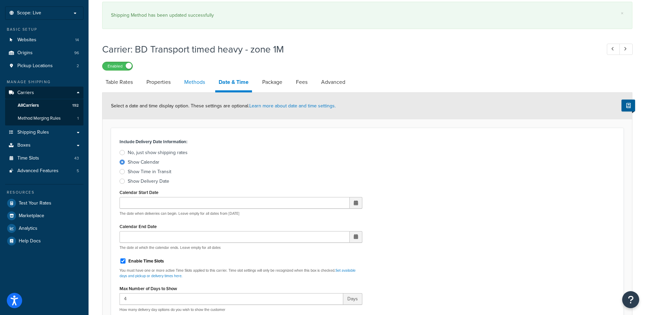
click at [190, 81] on link "Methods" at bounding box center [195, 82] width 28 height 16
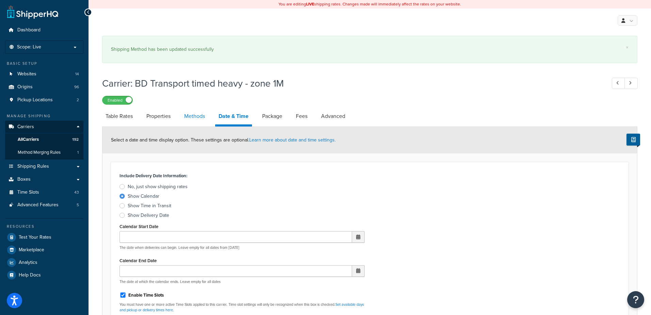
select select "25"
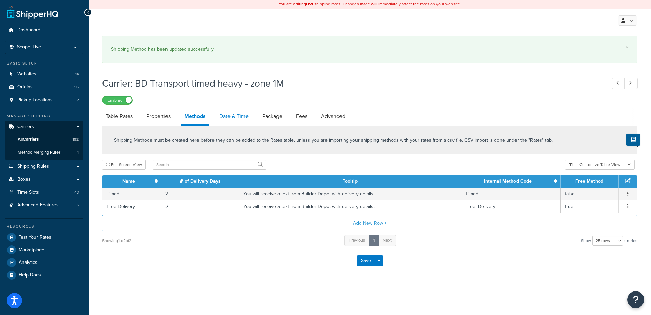
click at [233, 110] on link "Date & Time" at bounding box center [234, 116] width 36 height 16
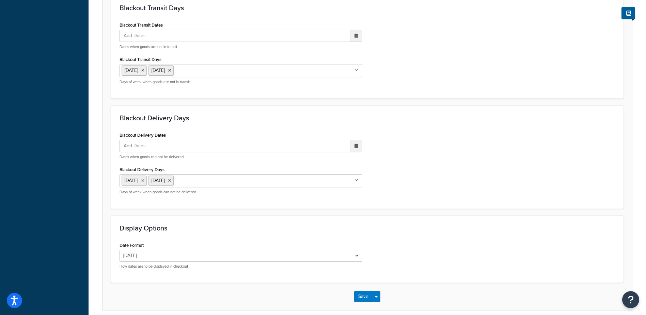
scroll to position [541, 0]
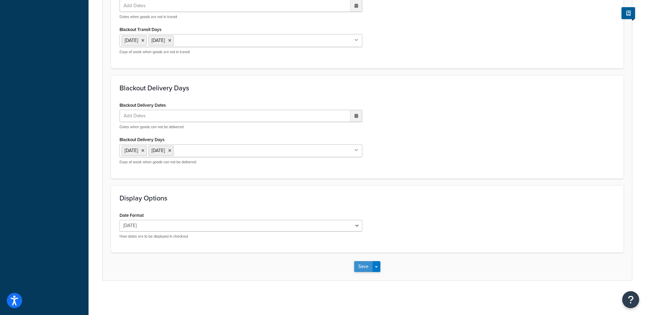
click at [363, 268] on button "Save" at bounding box center [363, 266] width 18 height 11
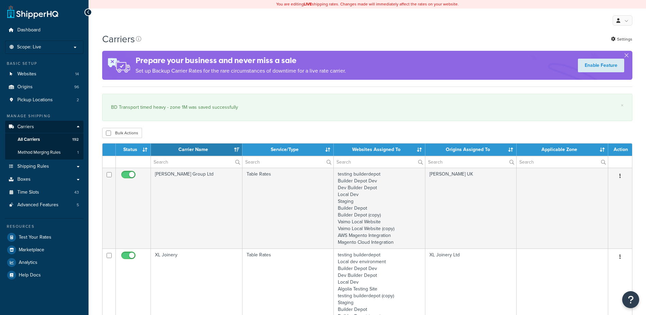
select select "15"
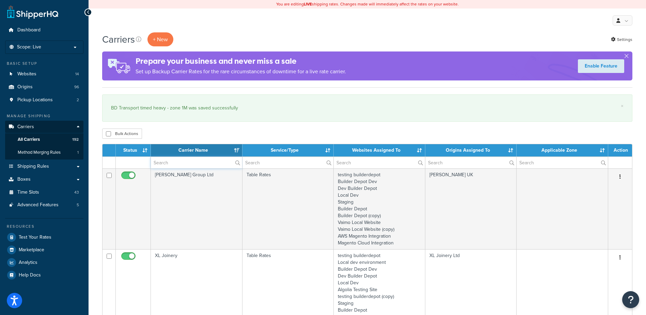
click at [164, 164] on input "text" at bounding box center [196, 163] width 91 height 12
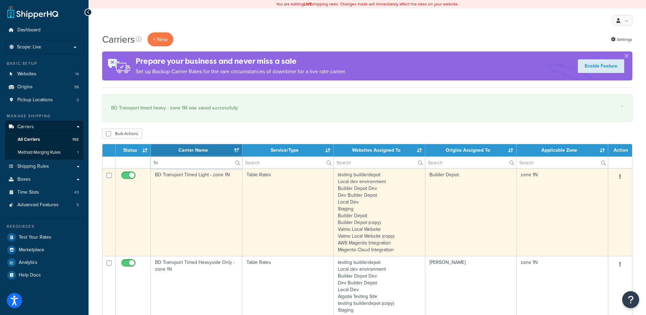
type input "1n"
click at [197, 201] on td "BD Transport Timed Light - zone 1N" at bounding box center [197, 212] width 92 height 88
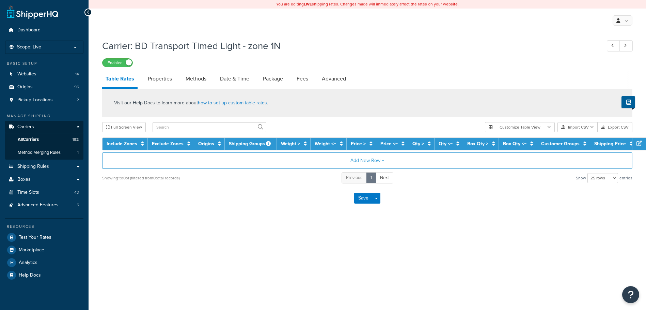
select select "25"
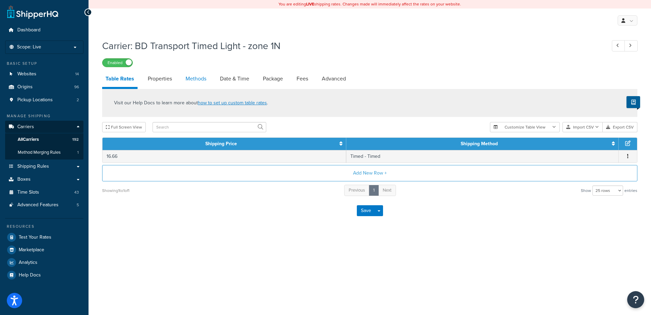
drag, startPoint x: 0, startPoint y: 0, endPoint x: 201, endPoint y: 80, distance: 215.9
click at [201, 80] on link "Methods" at bounding box center [196, 78] width 28 height 16
select select "25"
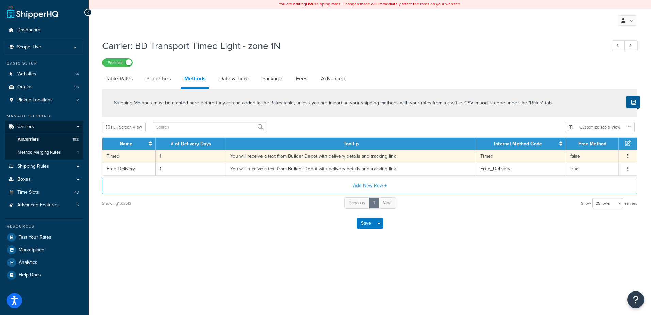
click at [176, 155] on td "1" at bounding box center [191, 156] width 70 height 13
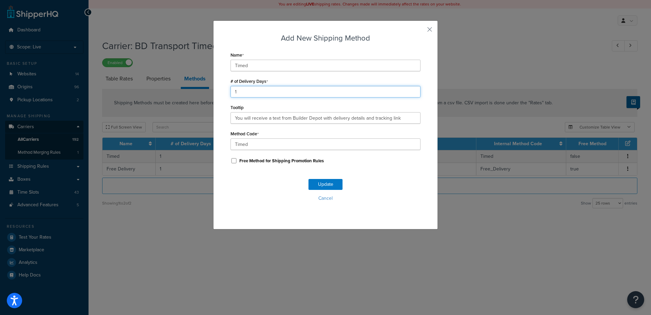
drag, startPoint x: 253, startPoint y: 95, endPoint x: 212, endPoint y: 92, distance: 41.0
click at [213, 91] on div "Add New Shipping Method Name Timed # of Delivery Days 1 Tooltip You will receiv…" at bounding box center [325, 124] width 225 height 209
type input "2"
click at [323, 182] on button "Update" at bounding box center [325, 184] width 34 height 11
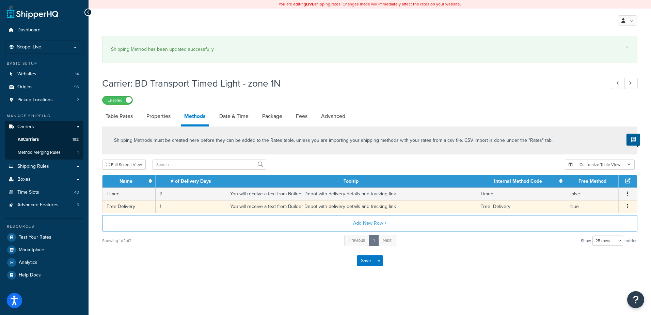
click at [167, 207] on td "1" at bounding box center [191, 206] width 70 height 13
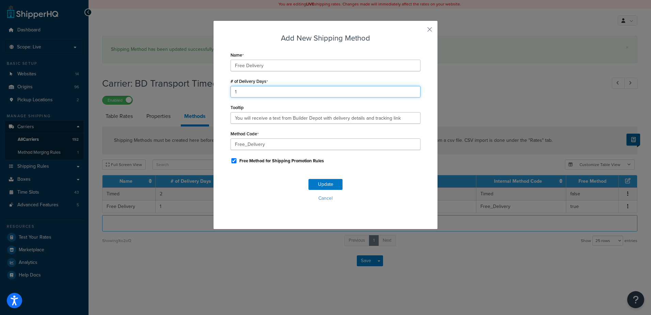
drag, startPoint x: 234, startPoint y: 90, endPoint x: 226, endPoint y: 91, distance: 7.9
click at [226, 91] on div "Add New Shipping Method Name Free Delivery # of Delivery Days 1 Tooltip You wil…" at bounding box center [325, 124] width 225 height 209
type input "2"
click at [316, 183] on button "Update" at bounding box center [325, 184] width 34 height 11
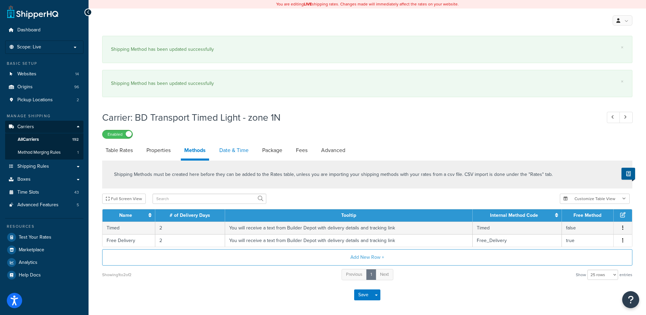
click at [233, 148] on link "Date & Time" at bounding box center [234, 150] width 36 height 16
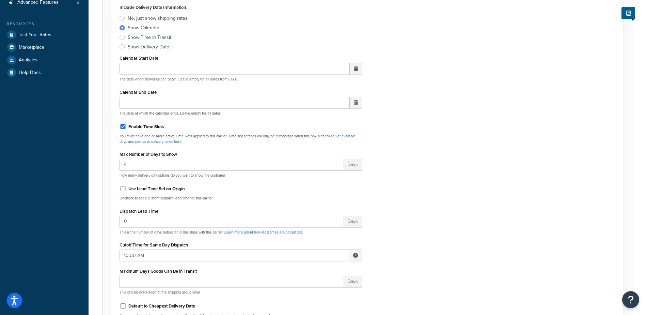
scroll to position [238, 0]
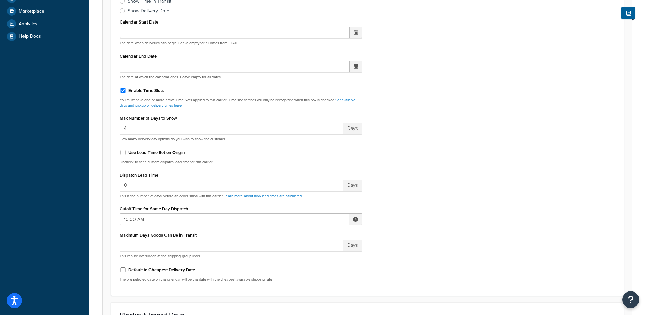
click at [354, 218] on span at bounding box center [355, 219] width 5 height 5
click at [304, 251] on span "▼" at bounding box center [306, 255] width 14 height 14
click at [303, 251] on span "▼" at bounding box center [306, 255] width 14 height 14
type input "7:00 AM"
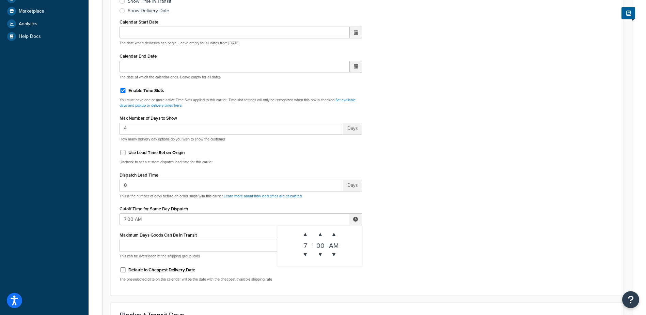
click at [385, 224] on div "Include Delivery Date Information: No, just show shipping rates Show Calendar S…" at bounding box center [367, 126] width 506 height 320
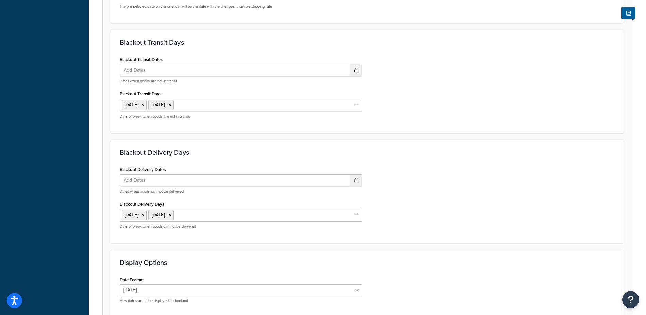
scroll to position [575, 0]
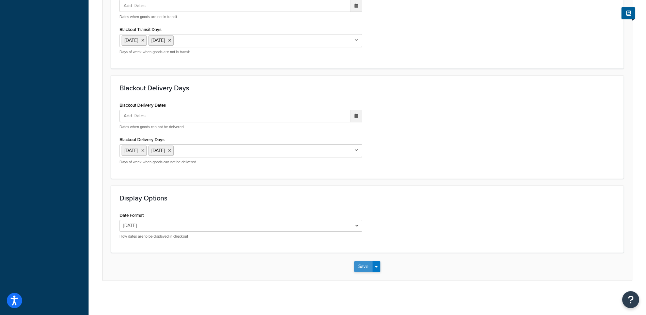
click at [359, 267] on button "Save" at bounding box center [363, 266] width 18 height 11
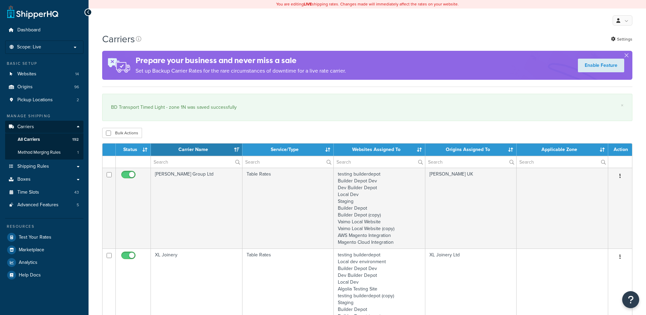
select select "15"
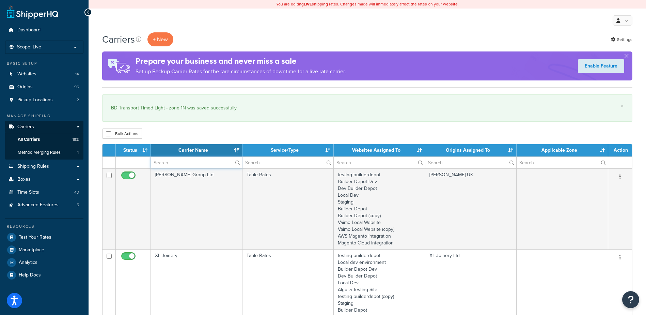
click at [170, 164] on input "text" at bounding box center [196, 163] width 91 height 12
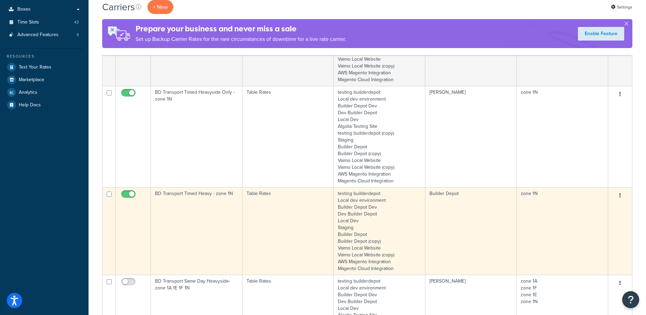
scroll to position [170, 0]
type input "1n"
click at [189, 207] on td "BD Transport Timed Heavy - zone 1N" at bounding box center [197, 231] width 92 height 88
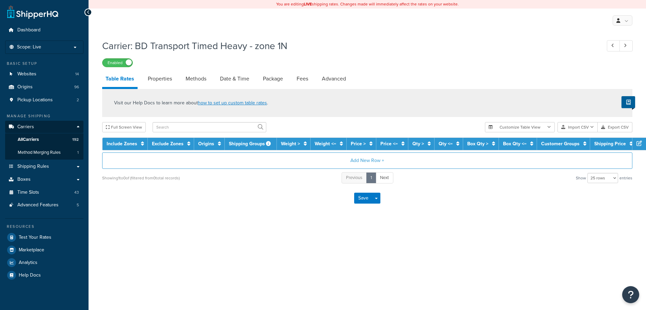
select select "25"
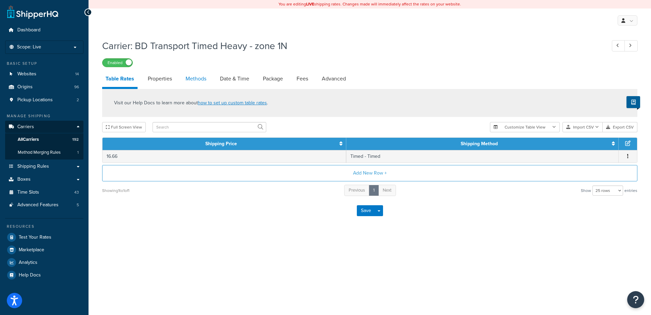
click at [189, 77] on link "Methods" at bounding box center [196, 78] width 28 height 16
select select "25"
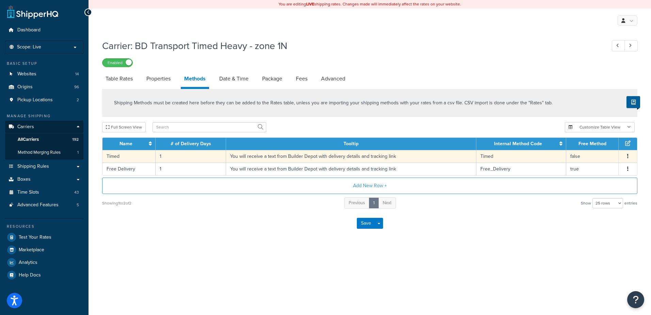
click at [181, 158] on td "1" at bounding box center [191, 156] width 70 height 13
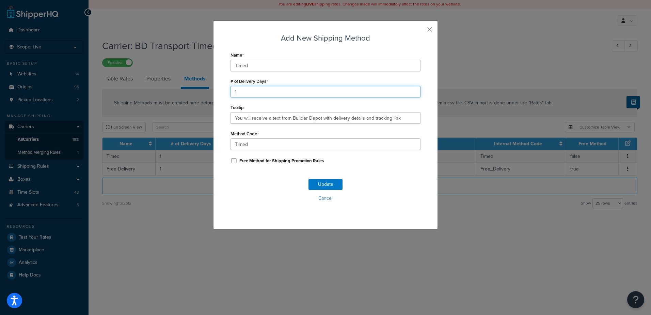
drag, startPoint x: 244, startPoint y: 95, endPoint x: 230, endPoint y: 94, distance: 14.4
click at [231, 94] on input "1" at bounding box center [326, 92] width 190 height 12
type input "2"
click at [314, 183] on button "Update" at bounding box center [325, 184] width 34 height 11
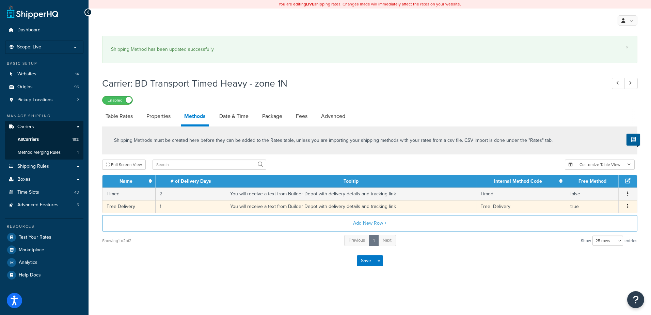
click at [170, 206] on td "1" at bounding box center [191, 206] width 70 height 13
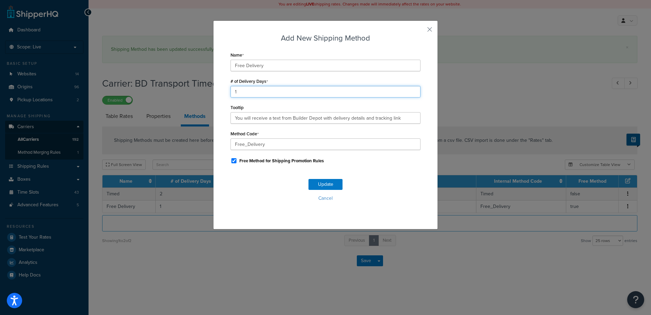
drag, startPoint x: 237, startPoint y: 93, endPoint x: 226, endPoint y: 93, distance: 11.2
click at [226, 93] on div "Add New Shipping Method Name Free Delivery # of Delivery Days 1 Tooltip You wil…" at bounding box center [325, 124] width 225 height 209
type input "2"
click at [312, 178] on div "Update Cancel" at bounding box center [326, 192] width 190 height 45
click at [316, 181] on button "Update" at bounding box center [325, 184] width 34 height 11
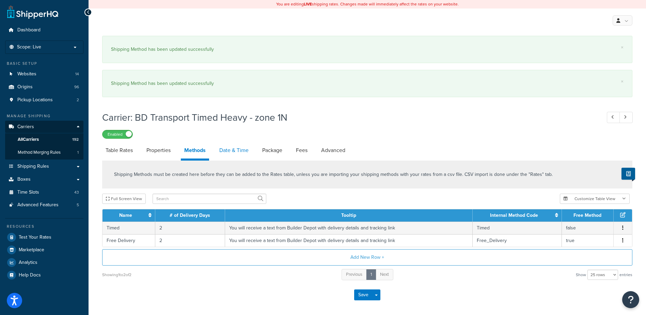
click at [241, 156] on link "Date & Time" at bounding box center [234, 150] width 36 height 16
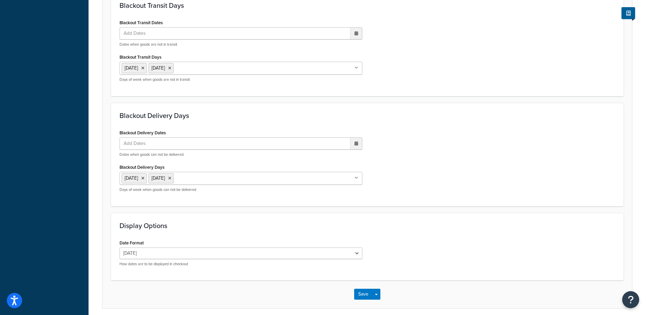
scroll to position [575, 0]
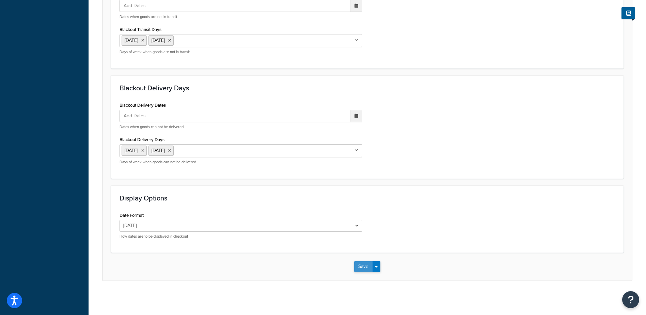
click at [359, 269] on button "Save" at bounding box center [363, 266] width 18 height 11
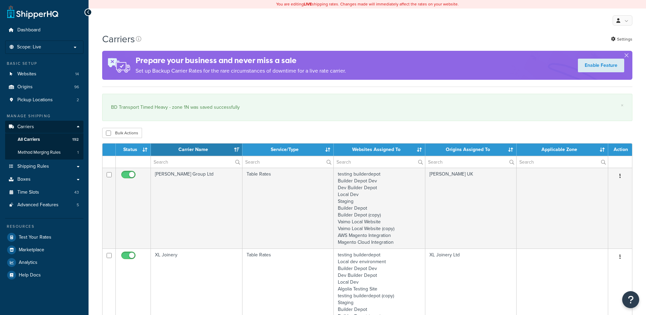
select select "15"
